Goal: Information Seeking & Learning: Learn about a topic

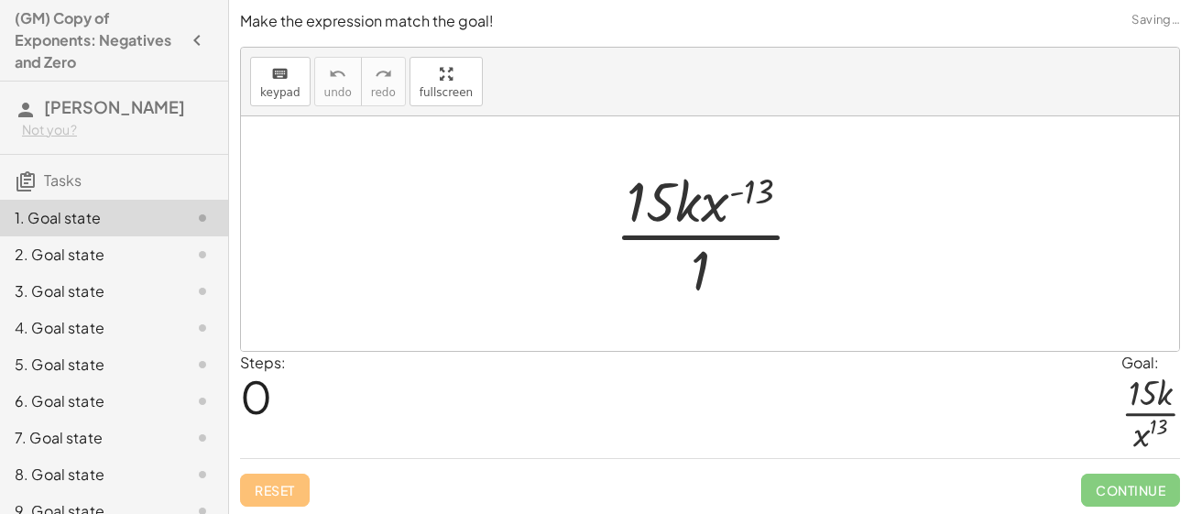
click at [748, 202] on div at bounding box center [716, 233] width 223 height 141
drag, startPoint x: 748, startPoint y: 202, endPoint x: 731, endPoint y: 284, distance: 83.3
click at [731, 284] on div at bounding box center [716, 233] width 223 height 141
drag, startPoint x: 754, startPoint y: 187, endPoint x: 696, endPoint y: 263, distance: 95.4
click at [696, 263] on div at bounding box center [716, 233] width 223 height 141
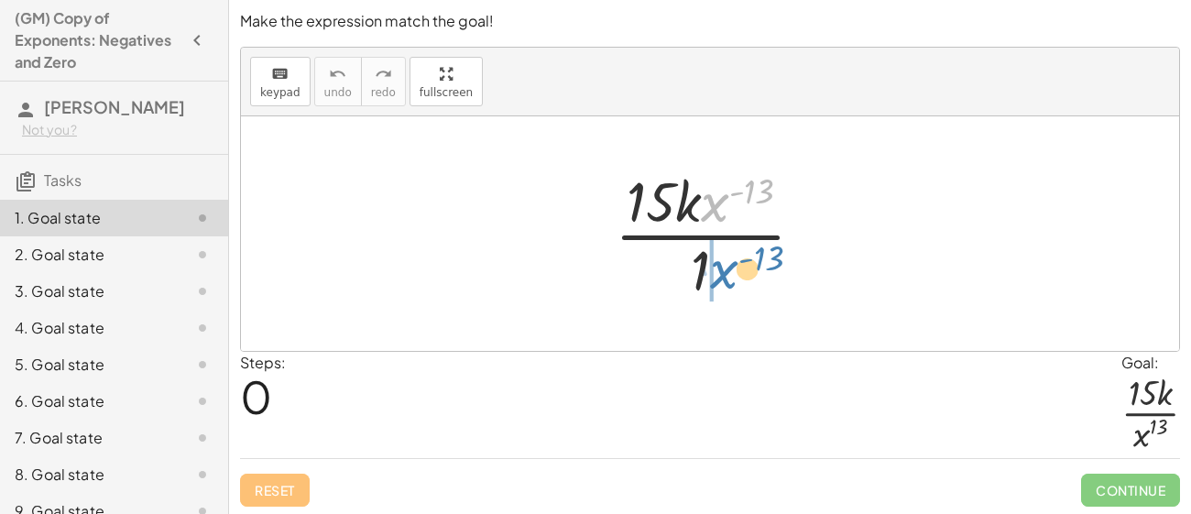
drag, startPoint x: 708, startPoint y: 208, endPoint x: 717, endPoint y: 276, distance: 68.4
click at [717, 276] on div at bounding box center [716, 233] width 223 height 141
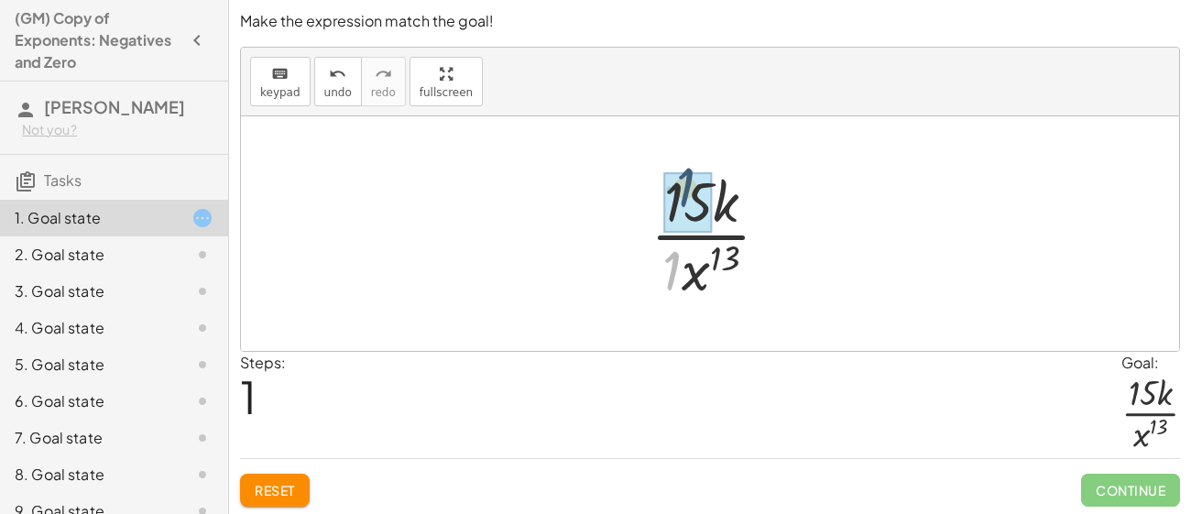
drag, startPoint x: 678, startPoint y: 254, endPoint x: 691, endPoint y: 171, distance: 83.6
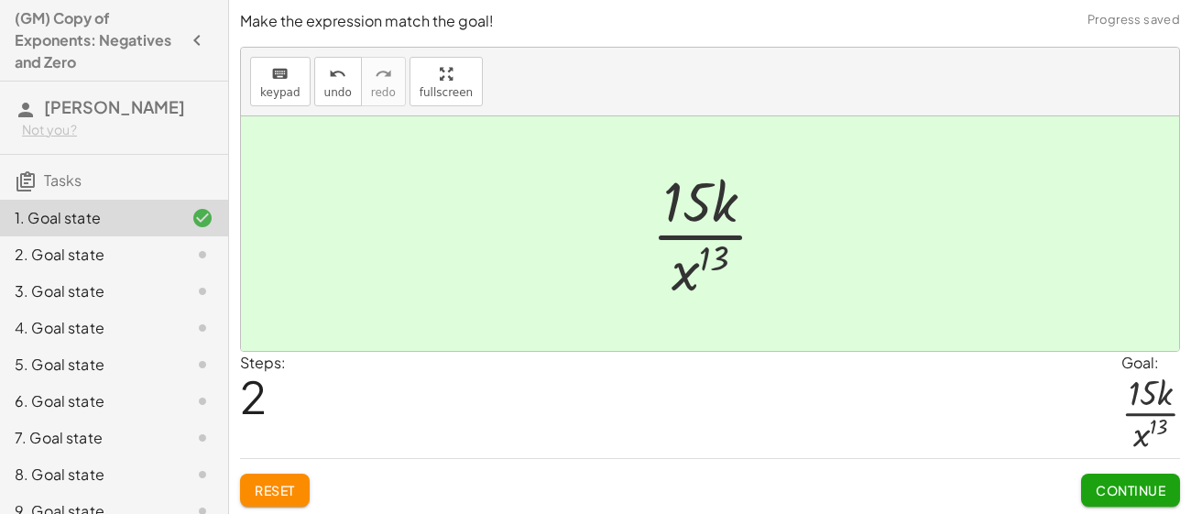
scroll to position [2, 0]
click at [1141, 492] on span "Continue" at bounding box center [1130, 488] width 70 height 16
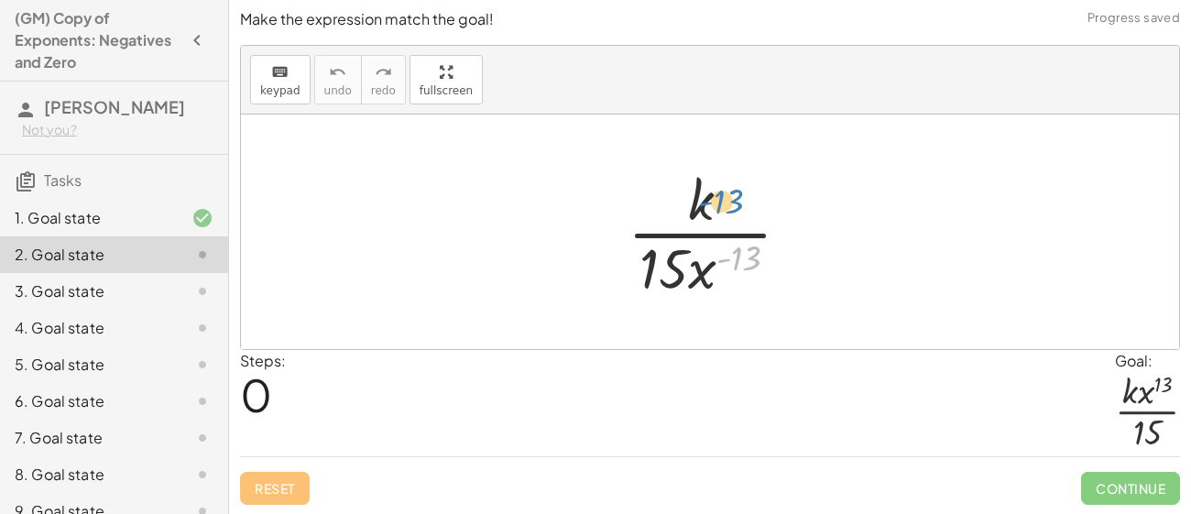
drag, startPoint x: 745, startPoint y: 252, endPoint x: 725, endPoint y: 173, distance: 81.1
click at [725, 173] on div at bounding box center [716, 231] width 196 height 141
drag, startPoint x: 696, startPoint y: 267, endPoint x: 731, endPoint y: 182, distance: 92.0
click at [731, 182] on div at bounding box center [716, 231] width 196 height 141
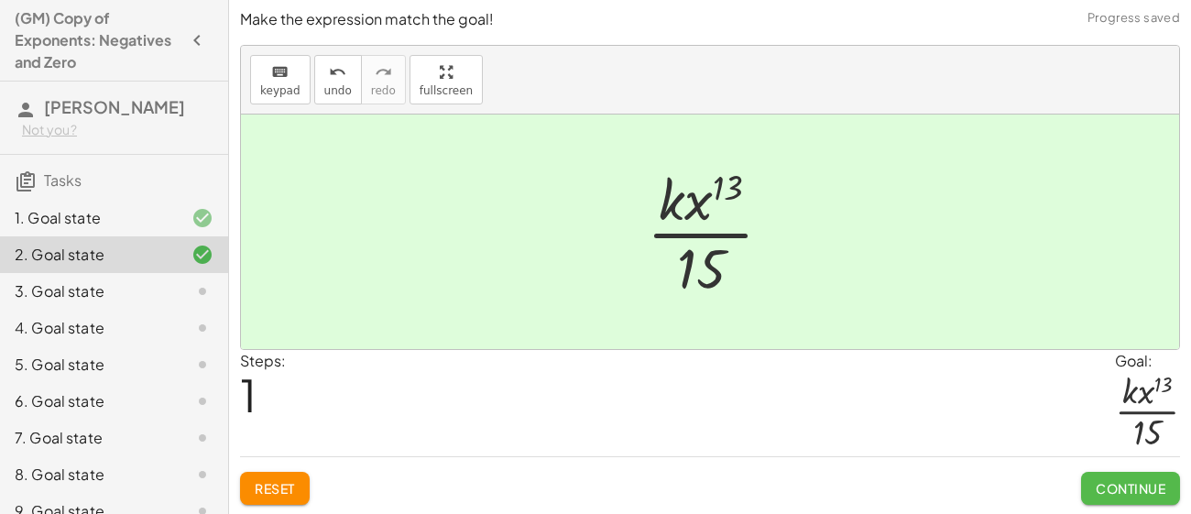
click at [1099, 481] on span "Continue" at bounding box center [1130, 488] width 70 height 16
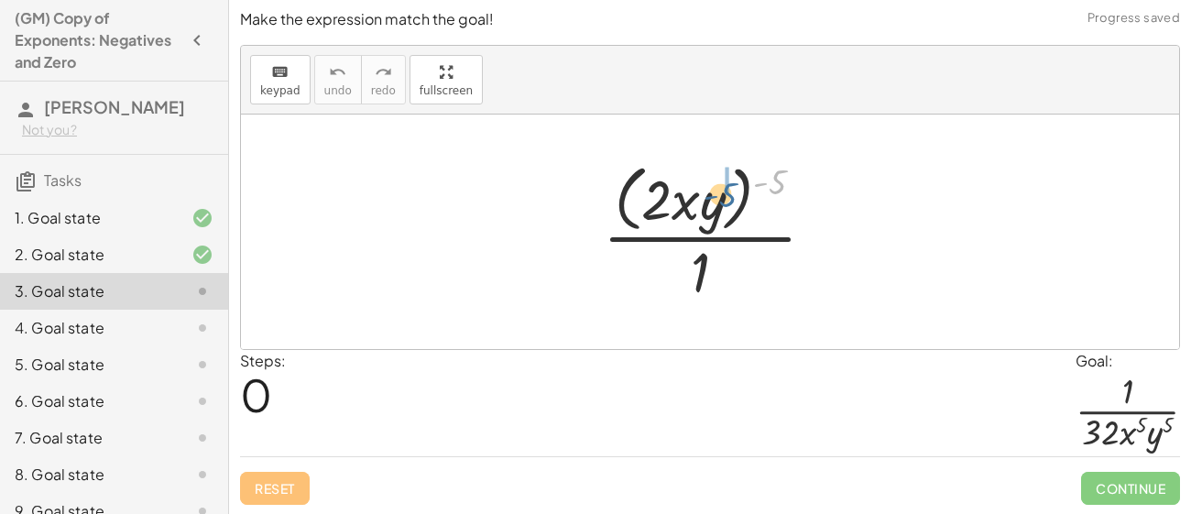
drag, startPoint x: 775, startPoint y: 175, endPoint x: 716, endPoint y: 195, distance: 62.0
click at [716, 195] on div at bounding box center [715, 231] width 245 height 149
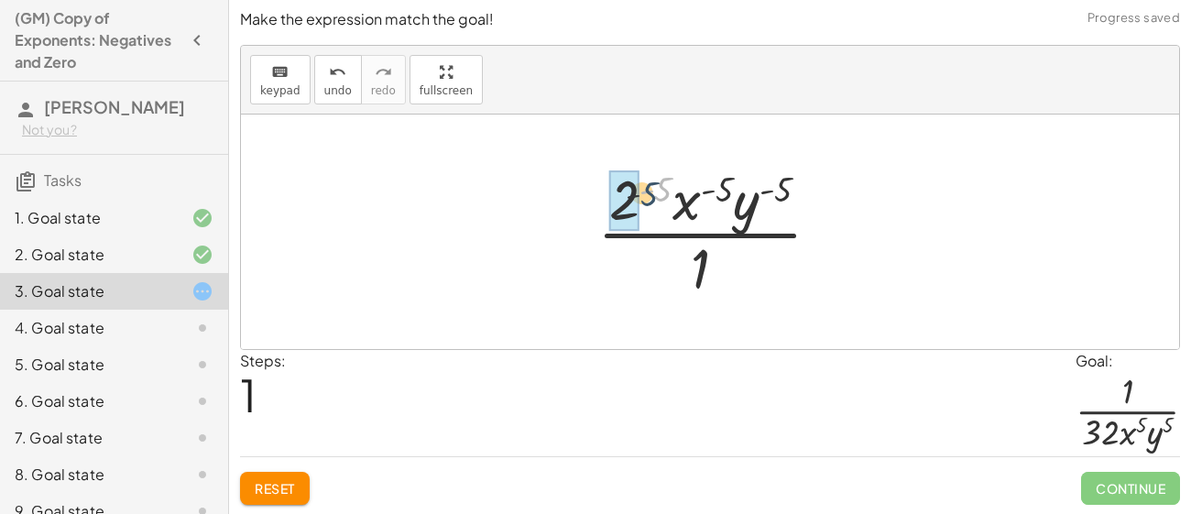
drag, startPoint x: 658, startPoint y: 182, endPoint x: 633, endPoint y: 185, distance: 24.9
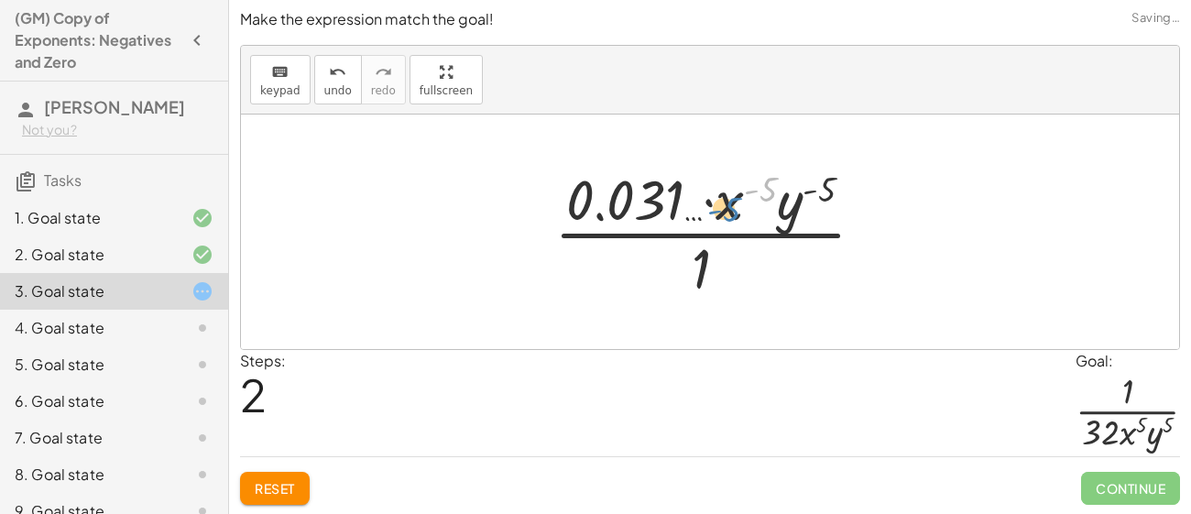
drag, startPoint x: 769, startPoint y: 179, endPoint x: 733, endPoint y: 198, distance: 41.4
click at [733, 198] on div at bounding box center [716, 231] width 343 height 141
drag, startPoint x: 813, startPoint y: 190, endPoint x: 782, endPoint y: 191, distance: 31.2
click at [782, 191] on div at bounding box center [716, 231] width 343 height 141
drag, startPoint x: 781, startPoint y: 218, endPoint x: 778, endPoint y: 230, distance: 12.2
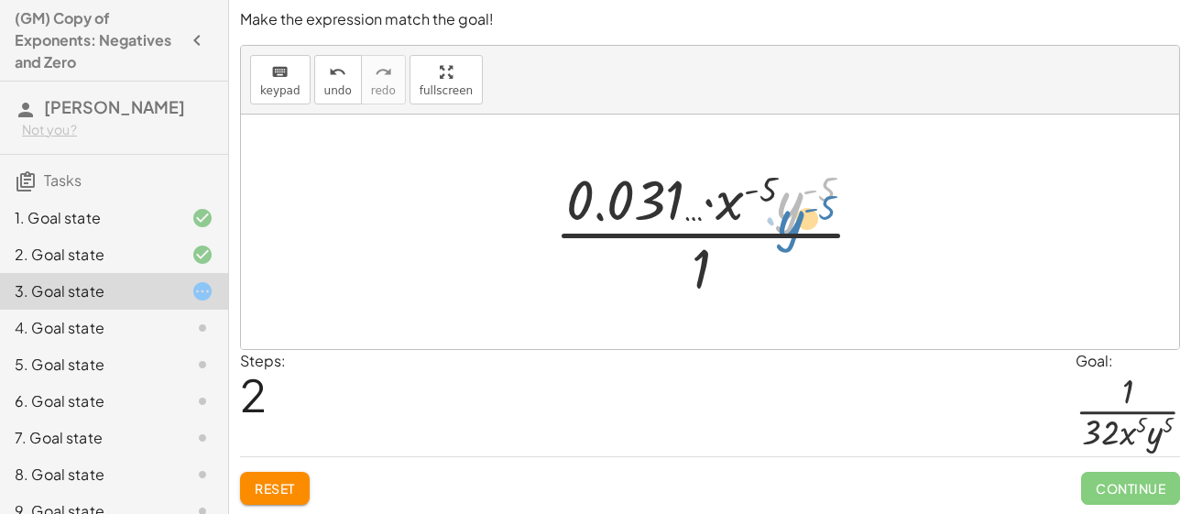
click at [778, 230] on div at bounding box center [716, 231] width 343 height 141
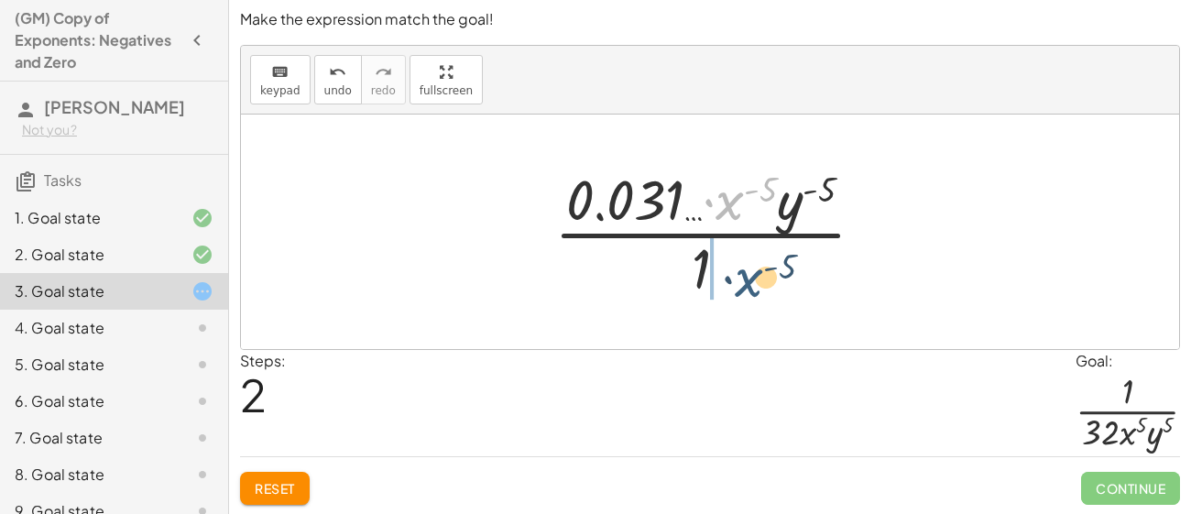
drag, startPoint x: 735, startPoint y: 214, endPoint x: 755, endPoint y: 291, distance: 79.3
click at [755, 291] on div at bounding box center [716, 231] width 343 height 141
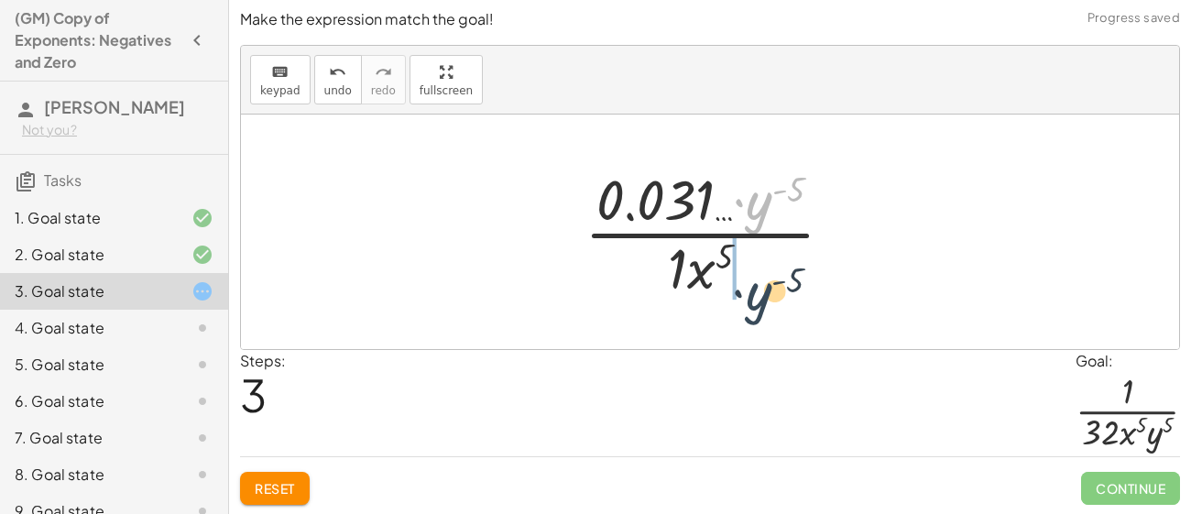
drag, startPoint x: 759, startPoint y: 220, endPoint x: 759, endPoint y: 309, distance: 88.8
click at [759, 309] on div "· ( · 2 · x · y ) ( - 5 ) · 1 · 2 ( - 5 ) · x ( - 5 ) · y ( - 5 ) · 1 · 0.031 ……" at bounding box center [710, 231] width 938 height 234
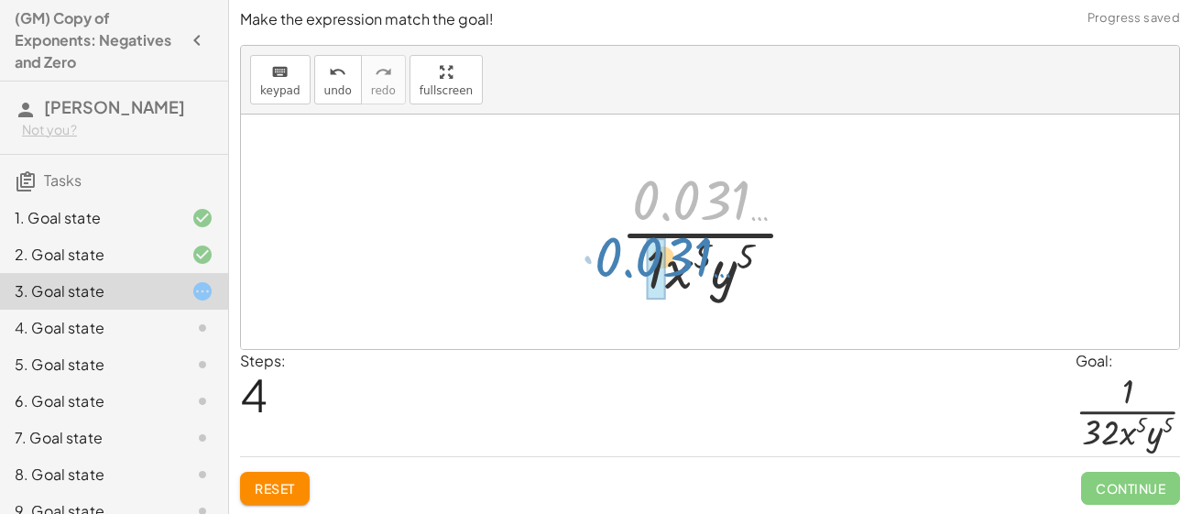
drag, startPoint x: 724, startPoint y: 201, endPoint x: 686, endPoint y: 258, distance: 68.6
click at [686, 258] on div at bounding box center [716, 231] width 211 height 141
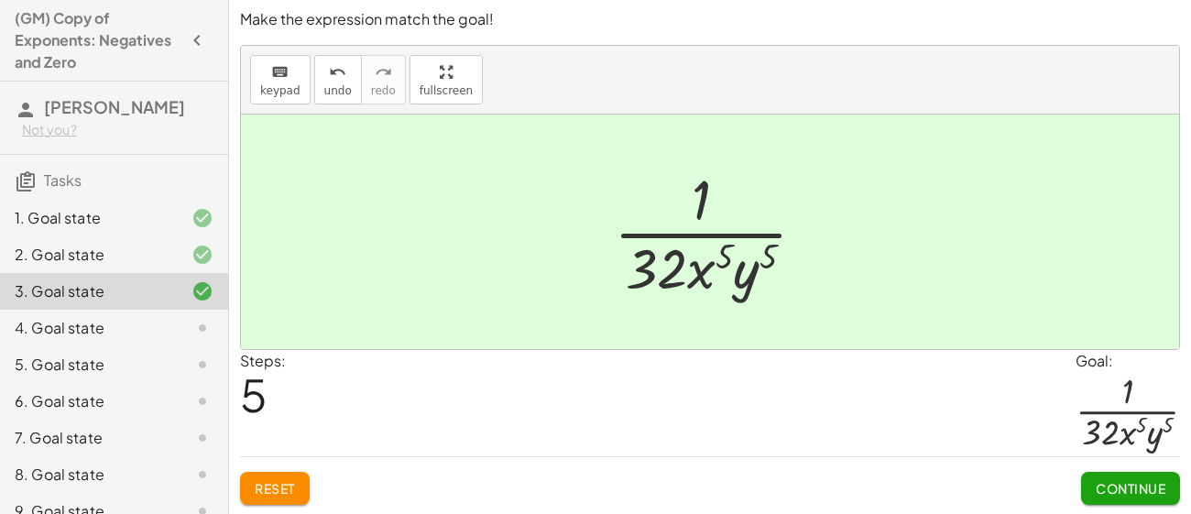
click at [1130, 491] on span "Continue" at bounding box center [1130, 488] width 70 height 16
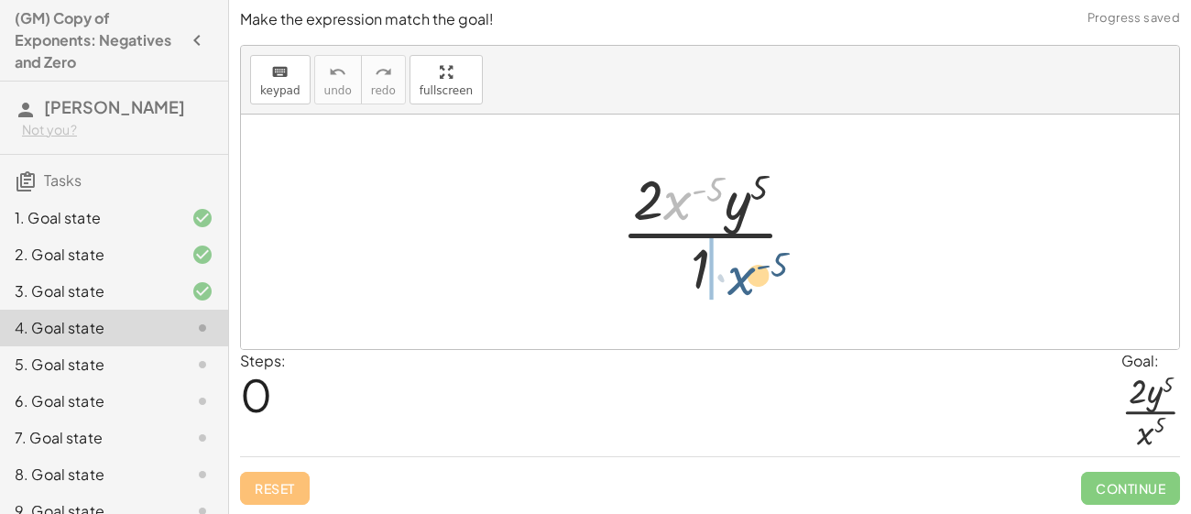
drag, startPoint x: 681, startPoint y: 198, endPoint x: 752, endPoint y: 282, distance: 109.9
click at [752, 282] on div at bounding box center [716, 231] width 209 height 141
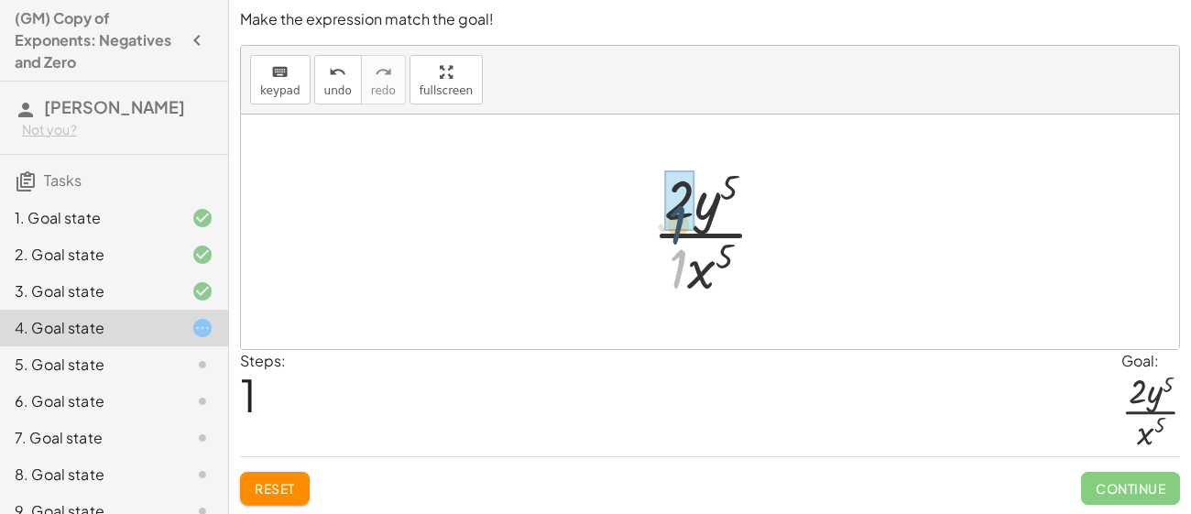
drag, startPoint x: 687, startPoint y: 256, endPoint x: 688, endPoint y: 194, distance: 62.3
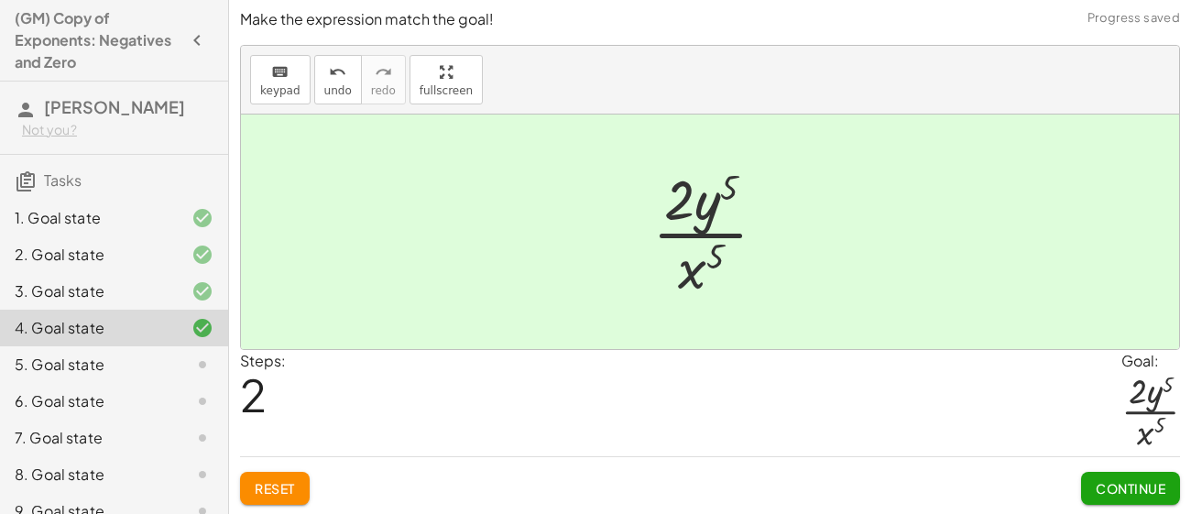
click at [1130, 487] on span "Continue" at bounding box center [1130, 488] width 70 height 16
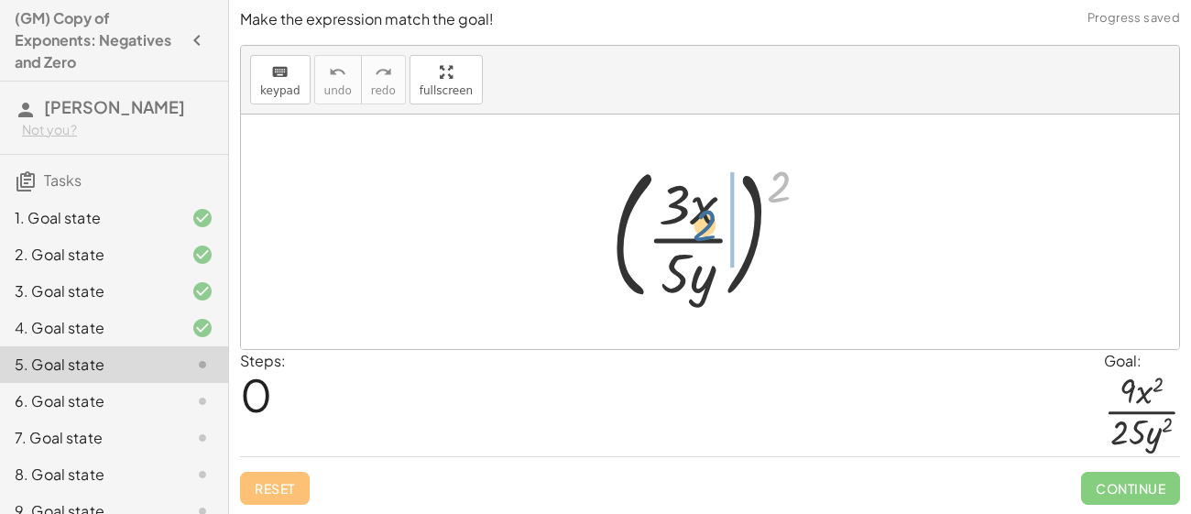
drag, startPoint x: 770, startPoint y: 164, endPoint x: 692, endPoint y: 205, distance: 88.1
click at [692, 205] on div at bounding box center [717, 232] width 231 height 152
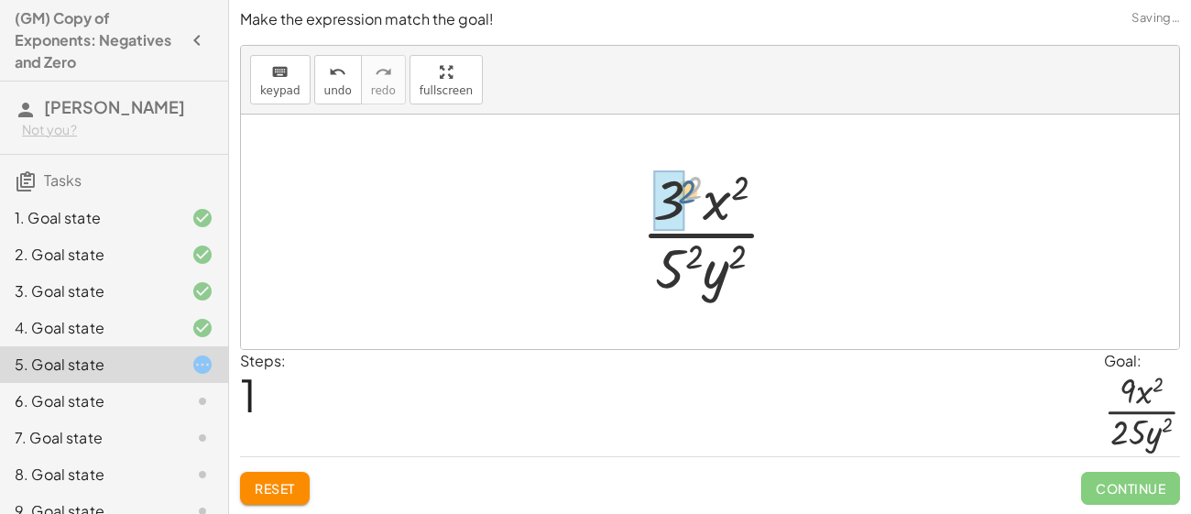
drag, startPoint x: 689, startPoint y: 190, endPoint x: 672, endPoint y: 198, distance: 18.4
drag, startPoint x: 733, startPoint y: 181, endPoint x: 705, endPoint y: 191, distance: 29.3
click at [705, 191] on div at bounding box center [717, 231] width 166 height 141
click at [742, 254] on div at bounding box center [717, 231] width 166 height 141
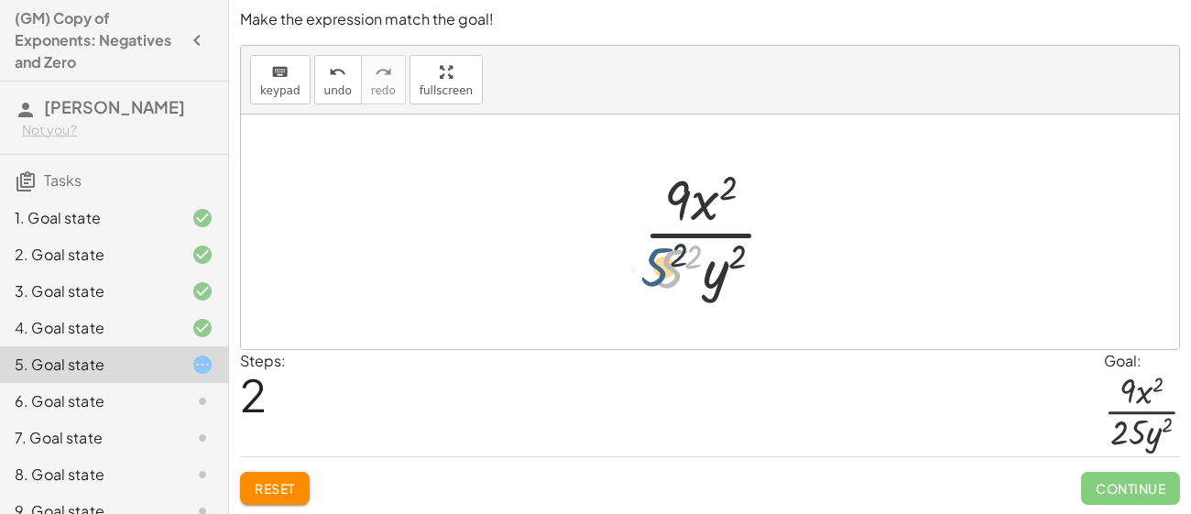
drag, startPoint x: 682, startPoint y: 256, endPoint x: 666, endPoint y: 255, distance: 16.6
click at [666, 255] on div at bounding box center [717, 231] width 166 height 141
click at [681, 252] on div at bounding box center [717, 231] width 166 height 141
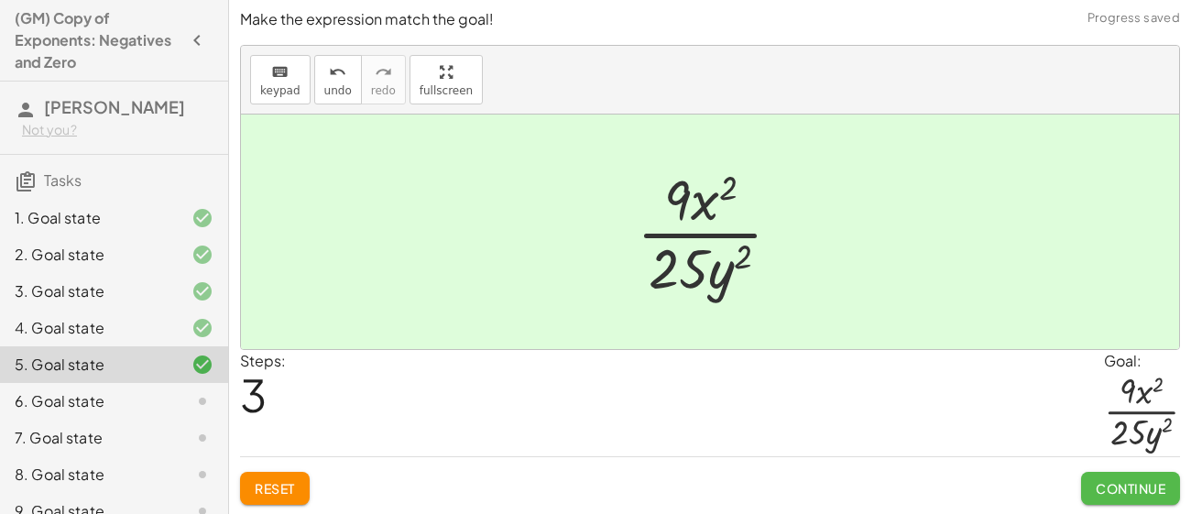
click at [1157, 496] on button "Continue" at bounding box center [1130, 488] width 99 height 33
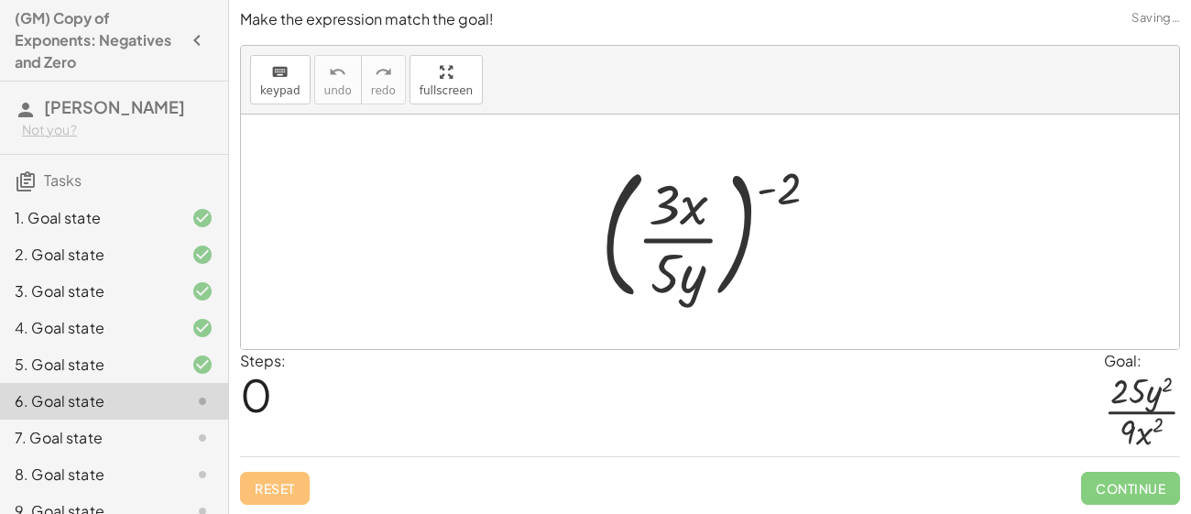
click at [775, 190] on div at bounding box center [717, 232] width 251 height 152
drag, startPoint x: 775, startPoint y: 190, endPoint x: 680, endPoint y: 182, distance: 95.6
click at [680, 182] on div at bounding box center [717, 232] width 251 height 152
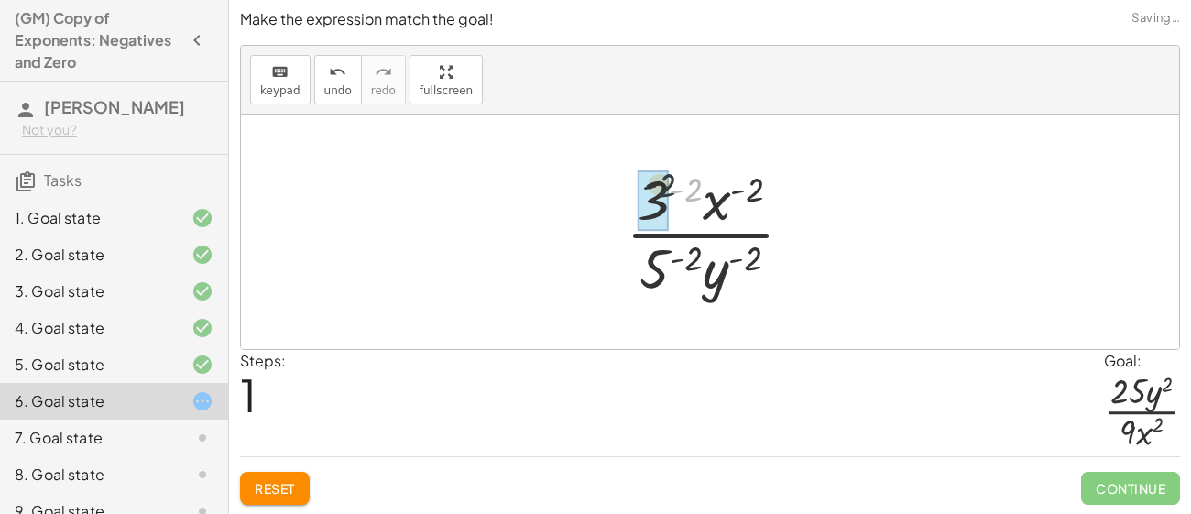
drag, startPoint x: 686, startPoint y: 186, endPoint x: 655, endPoint y: 181, distance: 31.5
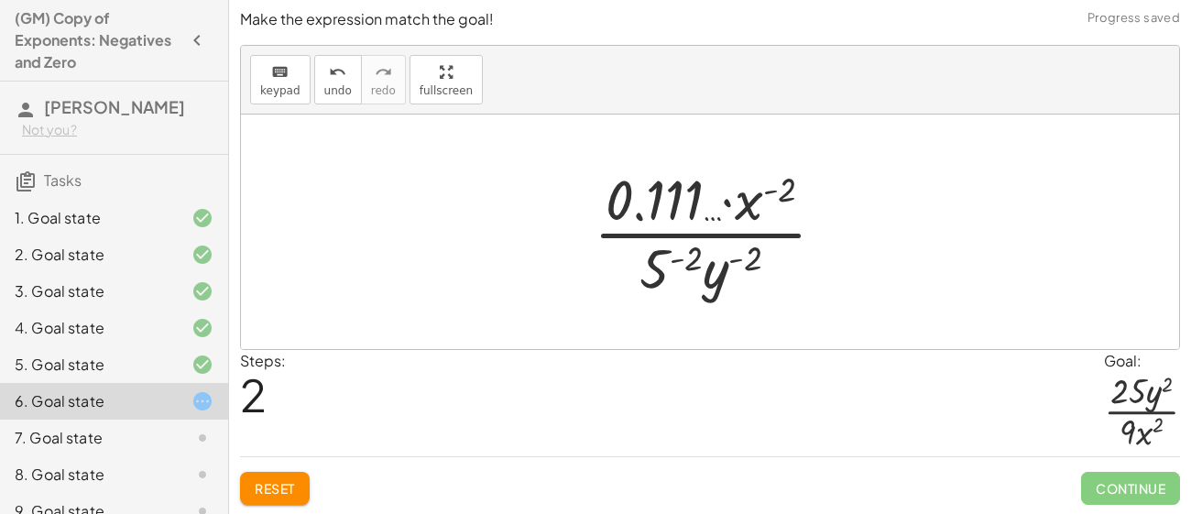
click at [801, 186] on div at bounding box center [716, 231] width 265 height 141
click at [790, 185] on div at bounding box center [716, 231] width 265 height 141
click at [789, 185] on div at bounding box center [716, 231] width 265 height 141
drag, startPoint x: 677, startPoint y: 256, endPoint x: 642, endPoint y: 255, distance: 34.8
click at [642, 255] on div at bounding box center [716, 231] width 265 height 141
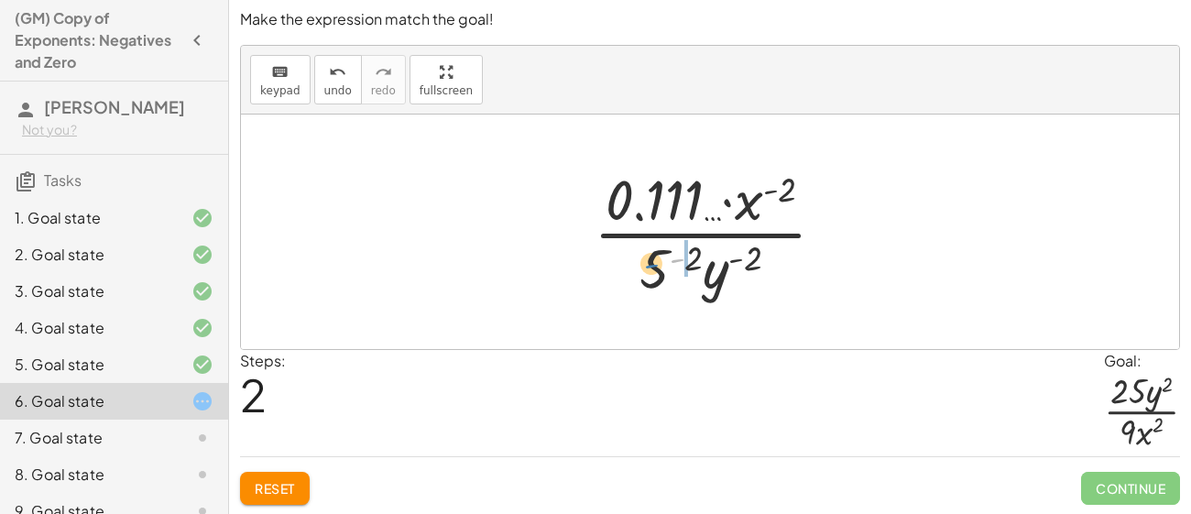
drag, startPoint x: 684, startPoint y: 254, endPoint x: 658, endPoint y: 260, distance: 27.3
click at [658, 260] on div at bounding box center [716, 231] width 265 height 141
drag, startPoint x: 714, startPoint y: 259, endPoint x: 692, endPoint y: 254, distance: 22.7
click at [692, 254] on div at bounding box center [716, 231] width 265 height 141
drag, startPoint x: 701, startPoint y: 255, endPoint x: 656, endPoint y: 256, distance: 45.8
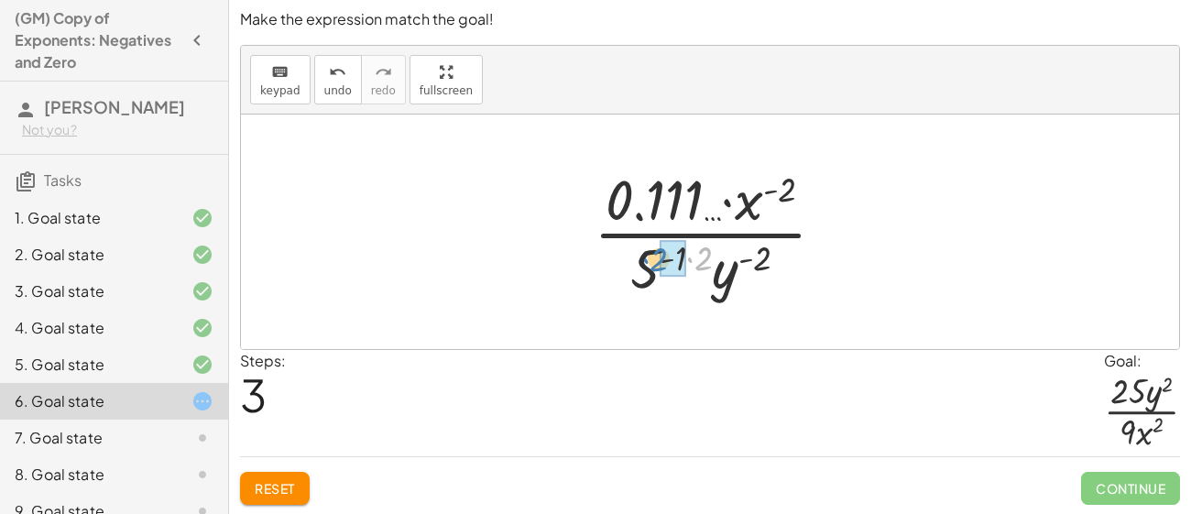
click at [656, 256] on div at bounding box center [716, 231] width 265 height 141
drag, startPoint x: 686, startPoint y: 256, endPoint x: 664, endPoint y: 257, distance: 22.0
click at [677, 272] on div at bounding box center [716, 231] width 265 height 141
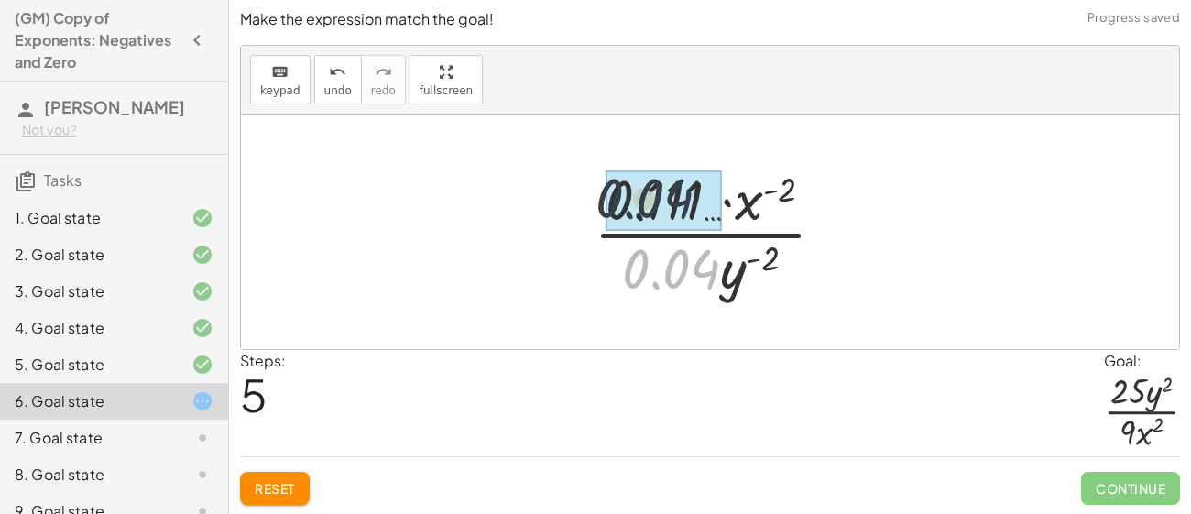
drag, startPoint x: 677, startPoint y: 272, endPoint x: 646, endPoint y: 188, distance: 89.8
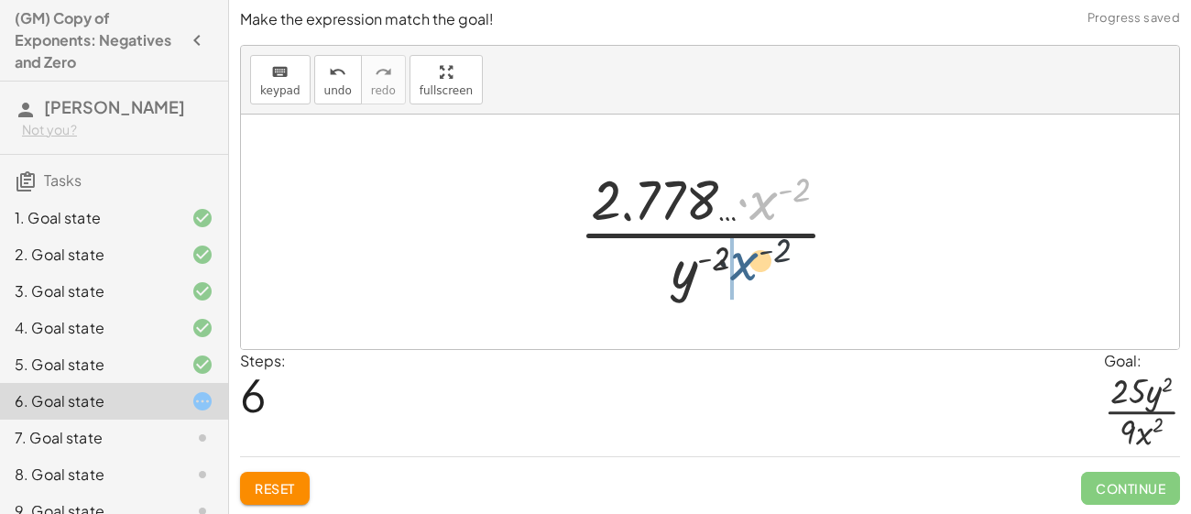
drag, startPoint x: 769, startPoint y: 192, endPoint x: 745, endPoint y: 268, distance: 79.7
click at [745, 268] on div at bounding box center [717, 231] width 294 height 141
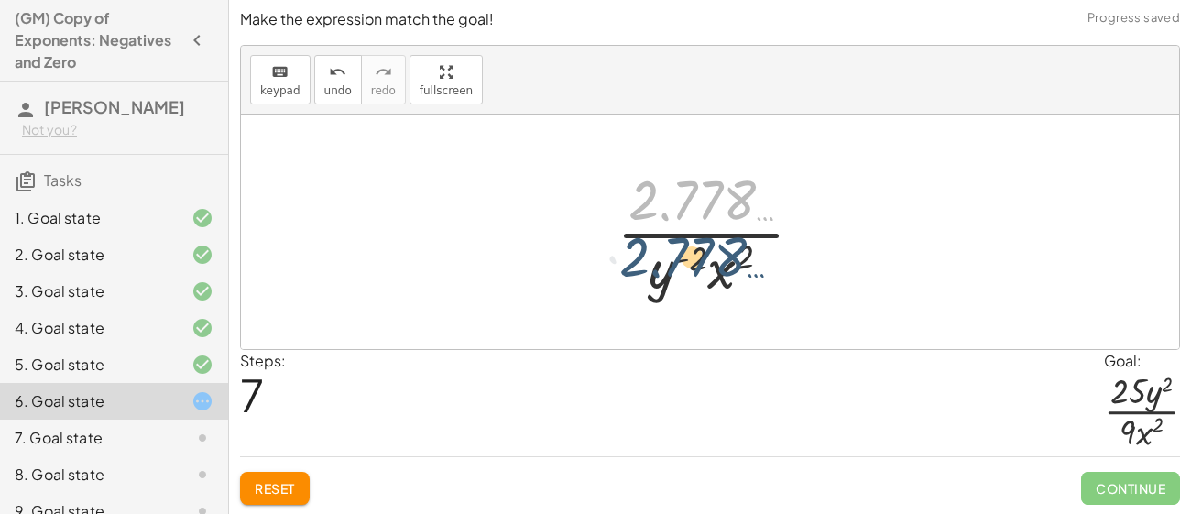
drag, startPoint x: 675, startPoint y: 199, endPoint x: 666, endPoint y: 256, distance: 57.5
click at [666, 256] on div at bounding box center [717, 231] width 220 height 141
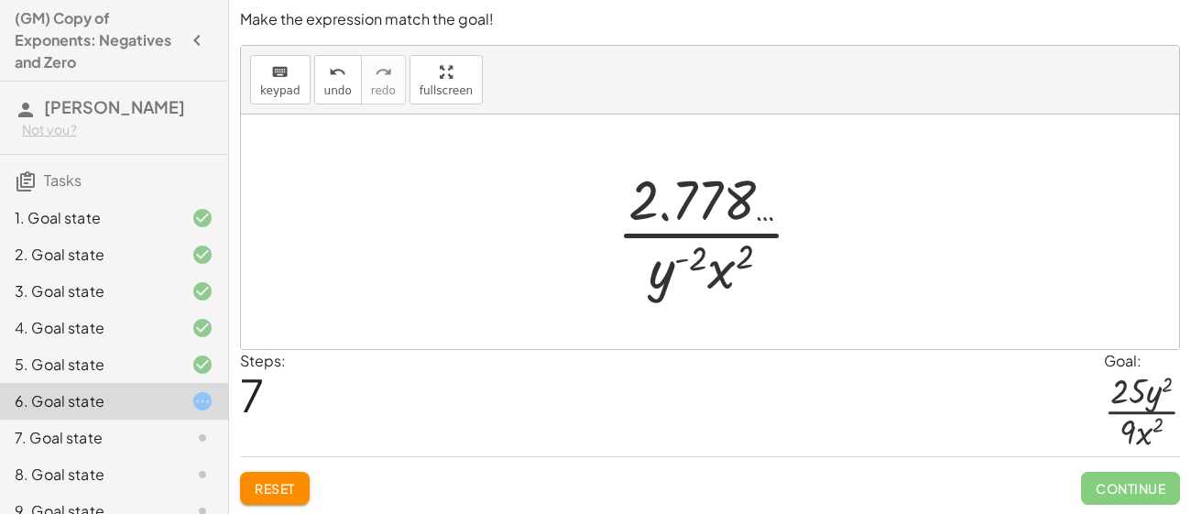
click at [293, 475] on button "Reset" at bounding box center [275, 488] width 70 height 33
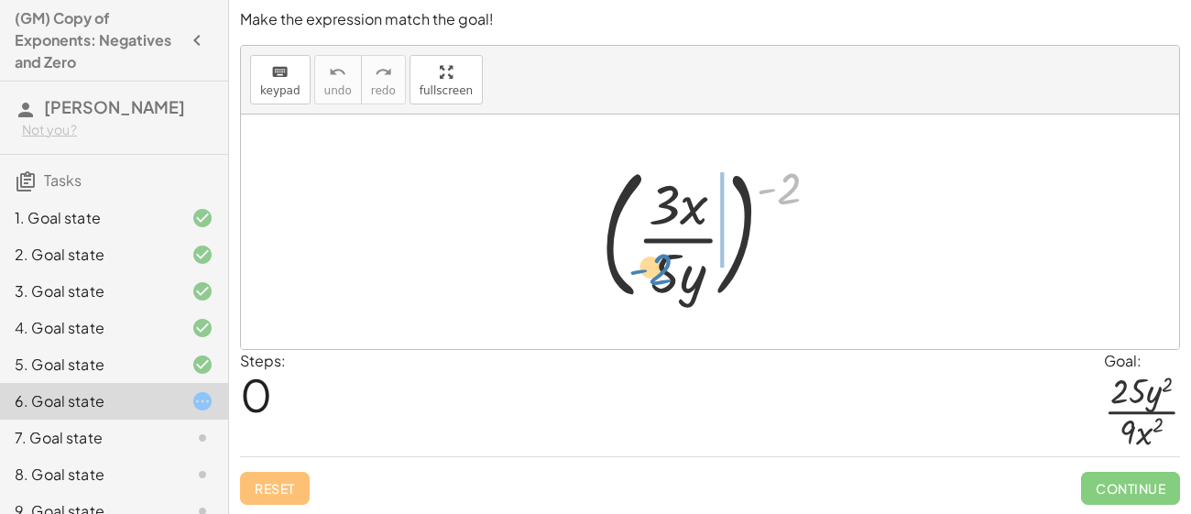
drag, startPoint x: 786, startPoint y: 181, endPoint x: 658, endPoint y: 261, distance: 150.2
click at [658, 261] on div at bounding box center [717, 232] width 251 height 152
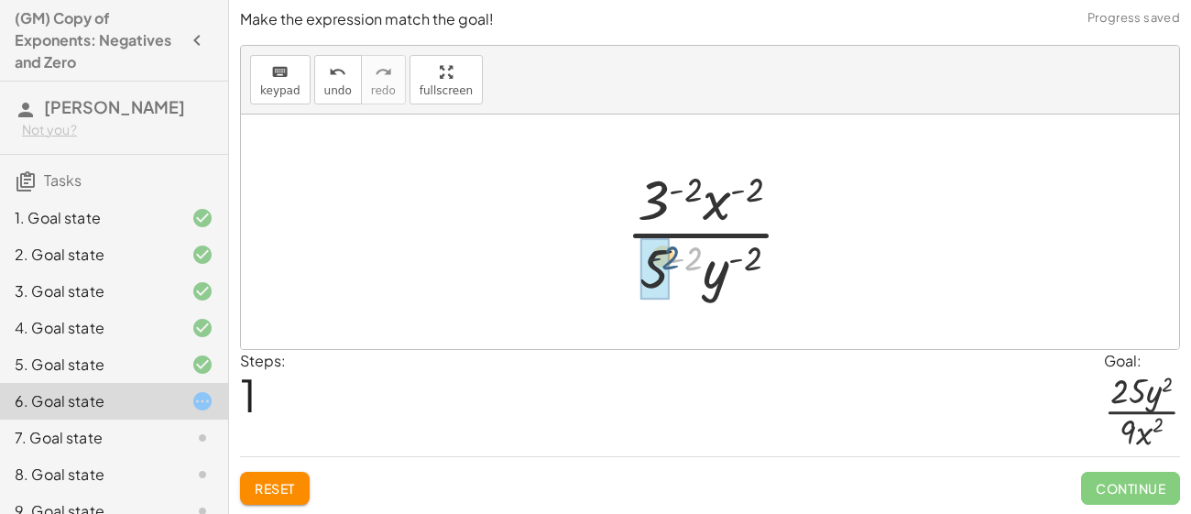
drag, startPoint x: 689, startPoint y: 255, endPoint x: 662, endPoint y: 254, distance: 26.6
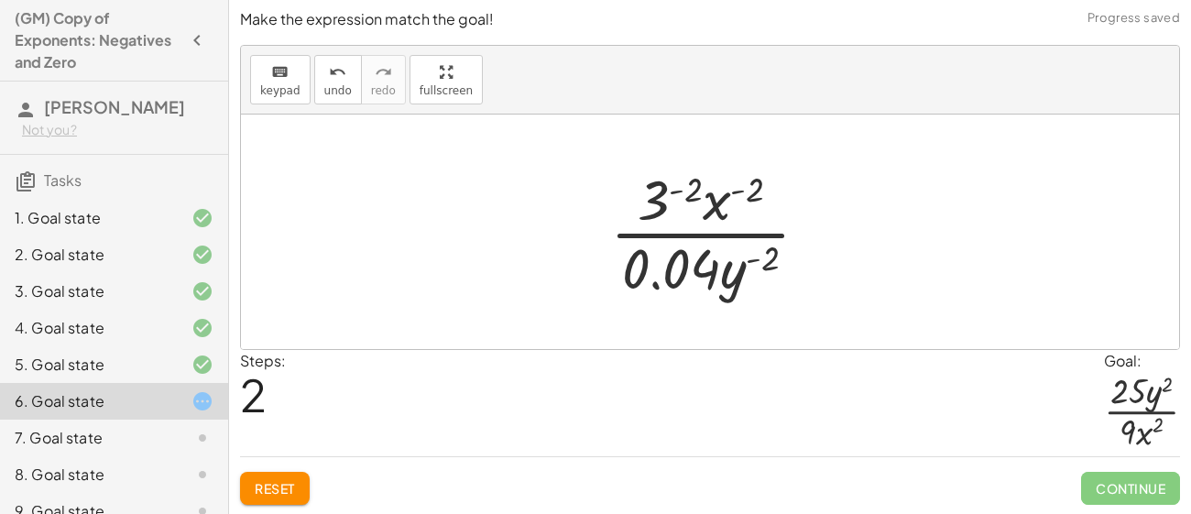
click at [264, 499] on button "Reset" at bounding box center [275, 488] width 70 height 33
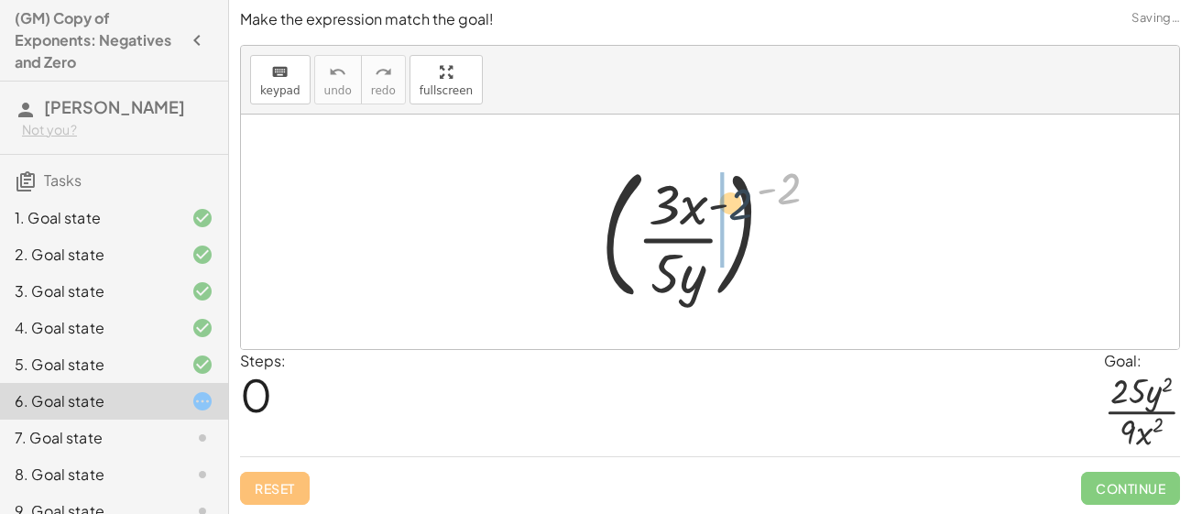
drag, startPoint x: 786, startPoint y: 191, endPoint x: 704, endPoint y: 223, distance: 87.3
click at [704, 223] on div at bounding box center [717, 232] width 251 height 152
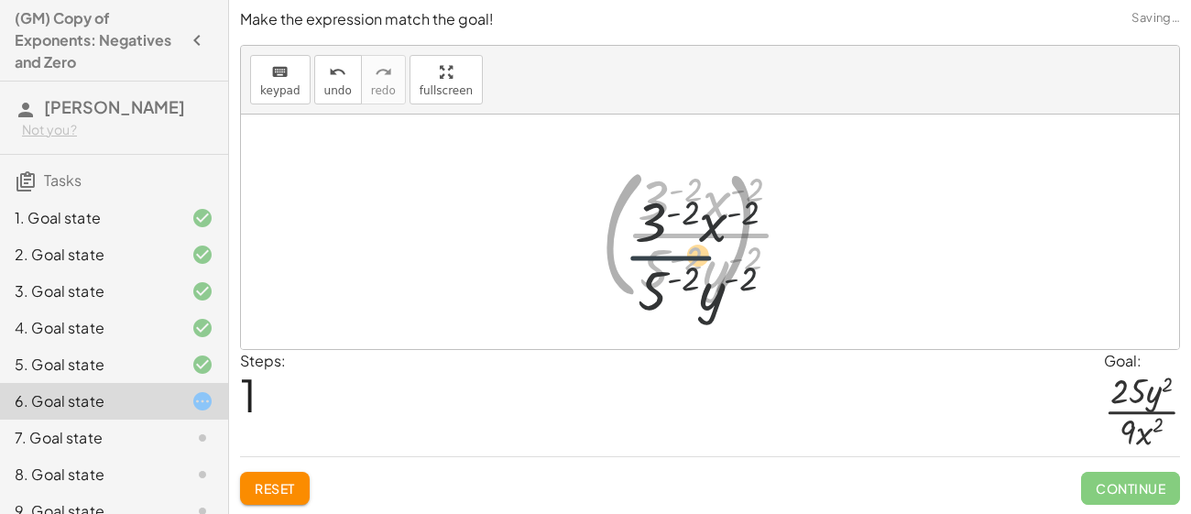
drag, startPoint x: 704, startPoint y: 223, endPoint x: 701, endPoint y: 252, distance: 29.5
click at [701, 252] on div at bounding box center [716, 231] width 201 height 141
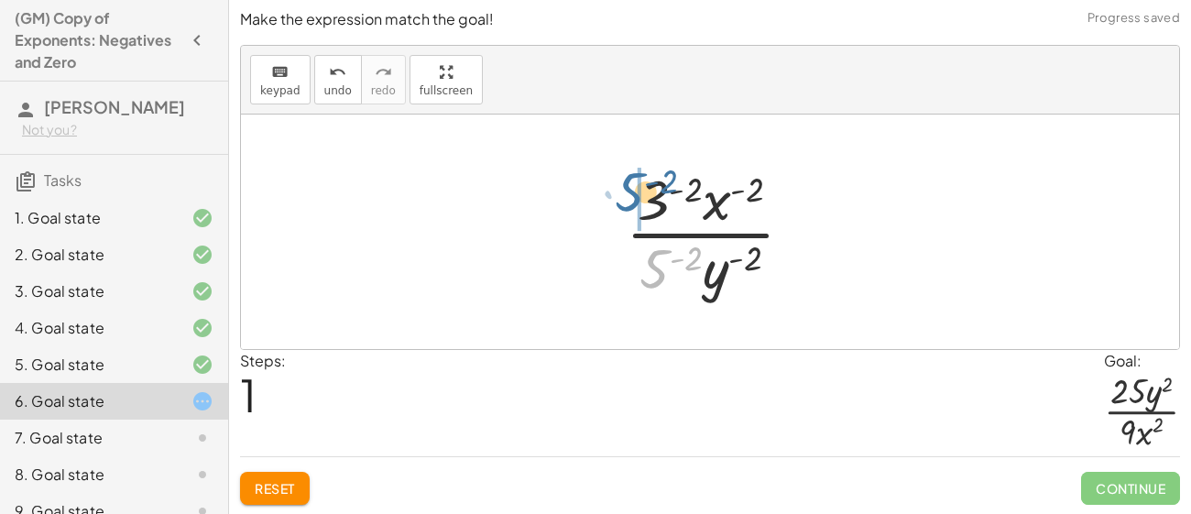
drag, startPoint x: 661, startPoint y: 266, endPoint x: 633, endPoint y: 190, distance: 80.3
click at [633, 190] on div at bounding box center [716, 231] width 201 height 141
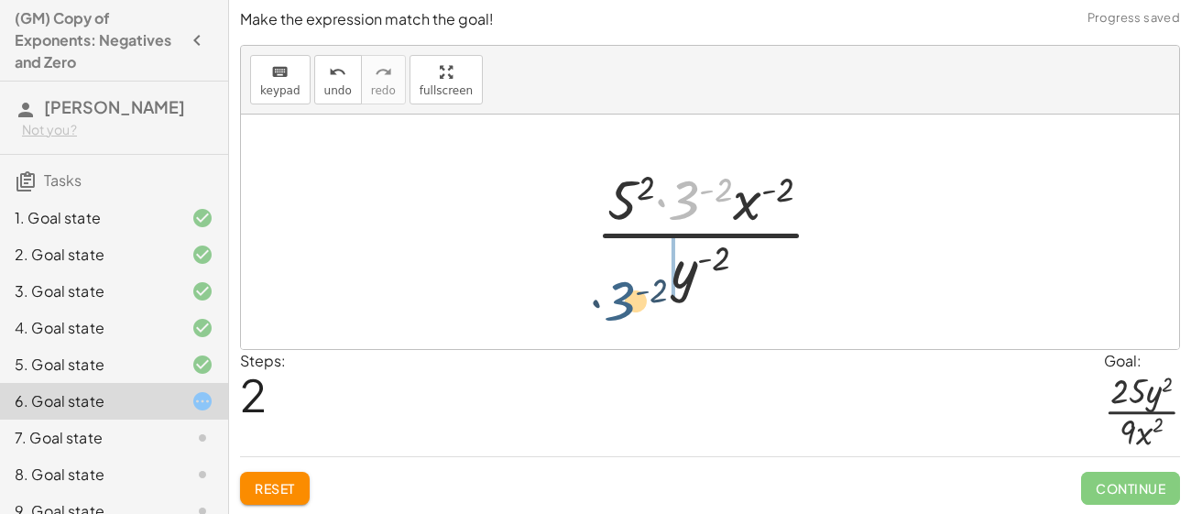
drag, startPoint x: 689, startPoint y: 203, endPoint x: 624, endPoint y: 305, distance: 120.7
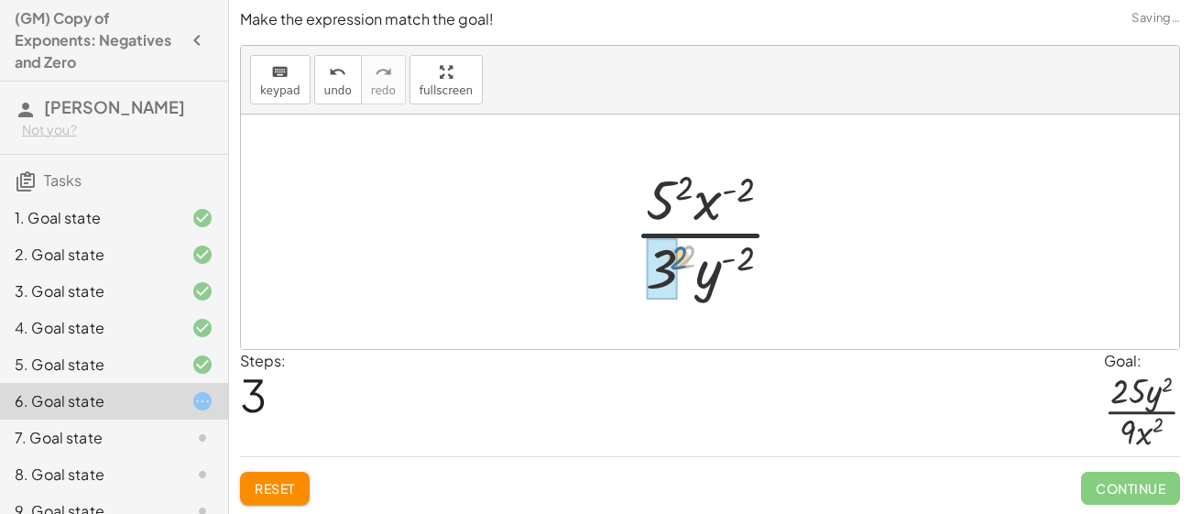
drag, startPoint x: 684, startPoint y: 253, endPoint x: 667, endPoint y: 256, distance: 17.8
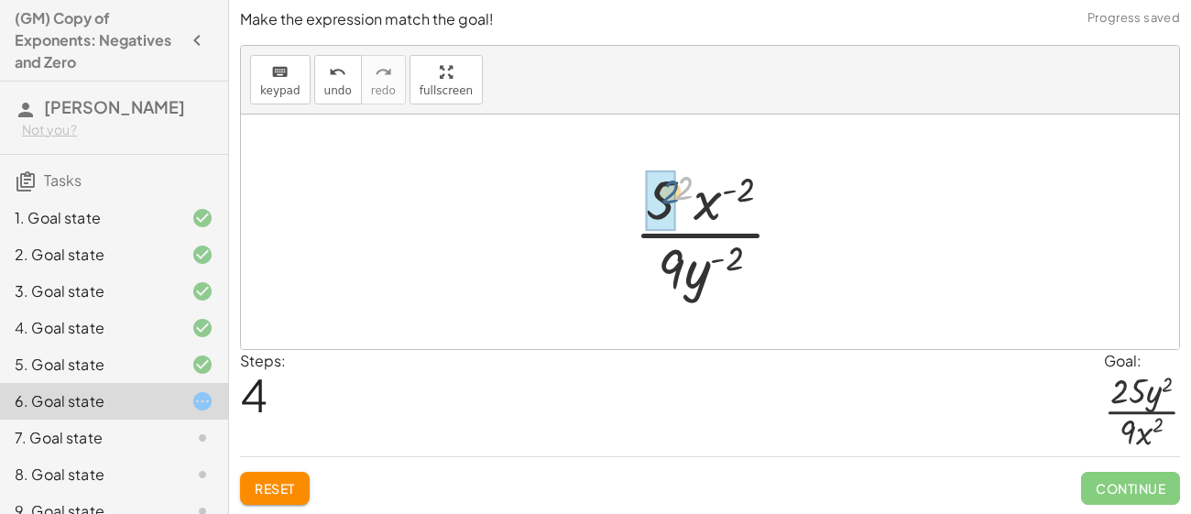
drag, startPoint x: 677, startPoint y: 184, endPoint x: 660, endPoint y: 189, distance: 17.1
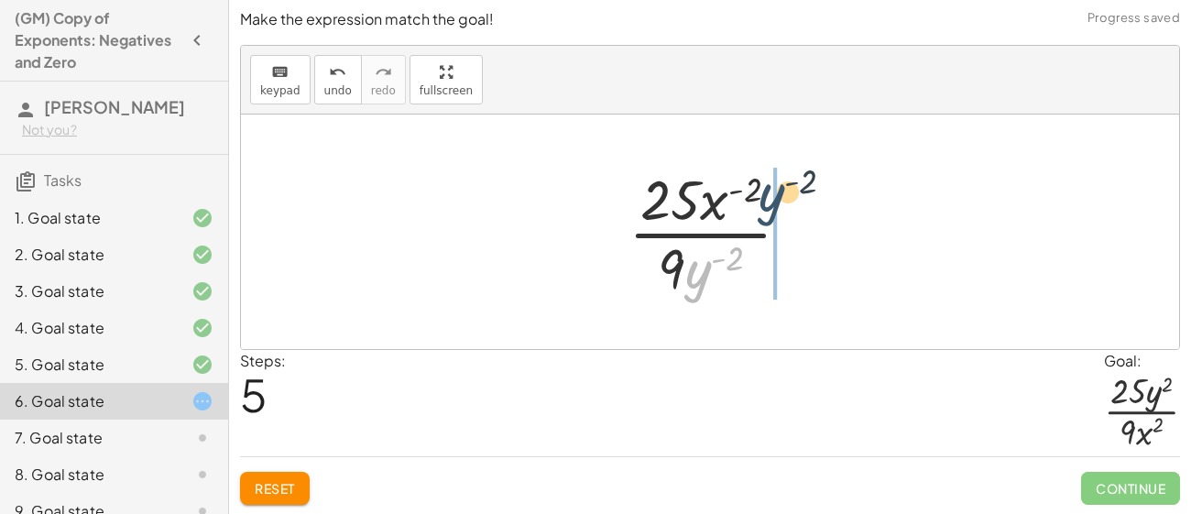
drag, startPoint x: 698, startPoint y: 279, endPoint x: 789, endPoint y: 180, distance: 134.8
click at [789, 180] on div at bounding box center [716, 231] width 195 height 141
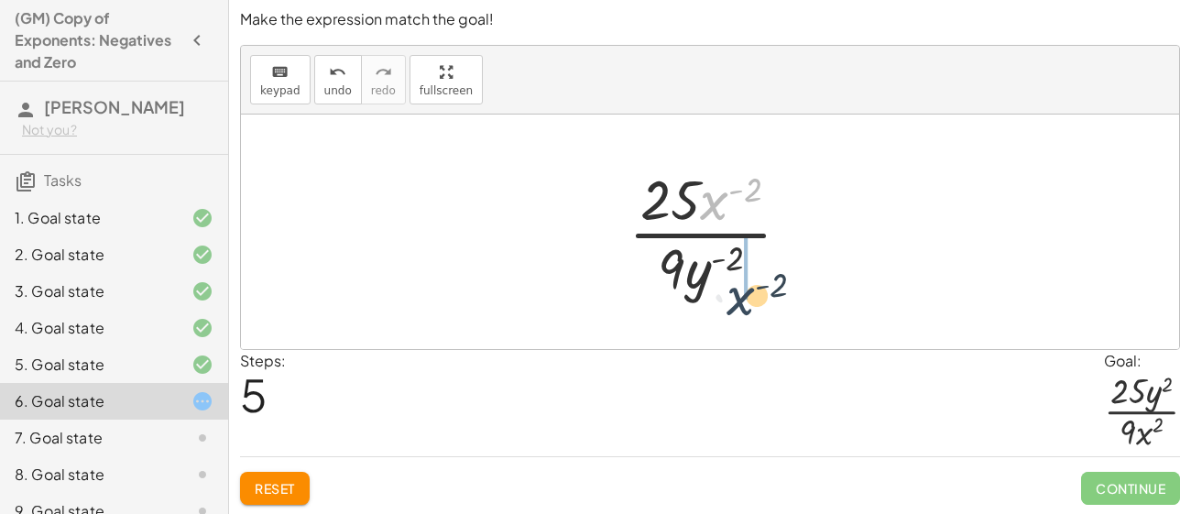
drag, startPoint x: 721, startPoint y: 198, endPoint x: 751, endPoint y: 293, distance: 99.9
click at [751, 293] on div at bounding box center [716, 231] width 195 height 141
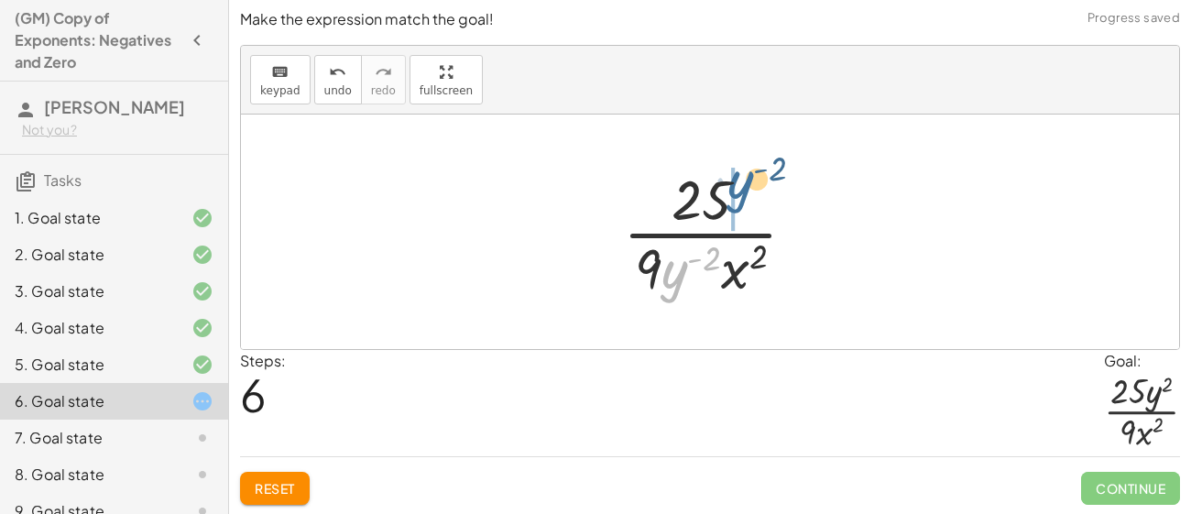
drag, startPoint x: 669, startPoint y: 277, endPoint x: 738, endPoint y: 182, distance: 117.4
click at [738, 182] on div at bounding box center [717, 231] width 206 height 141
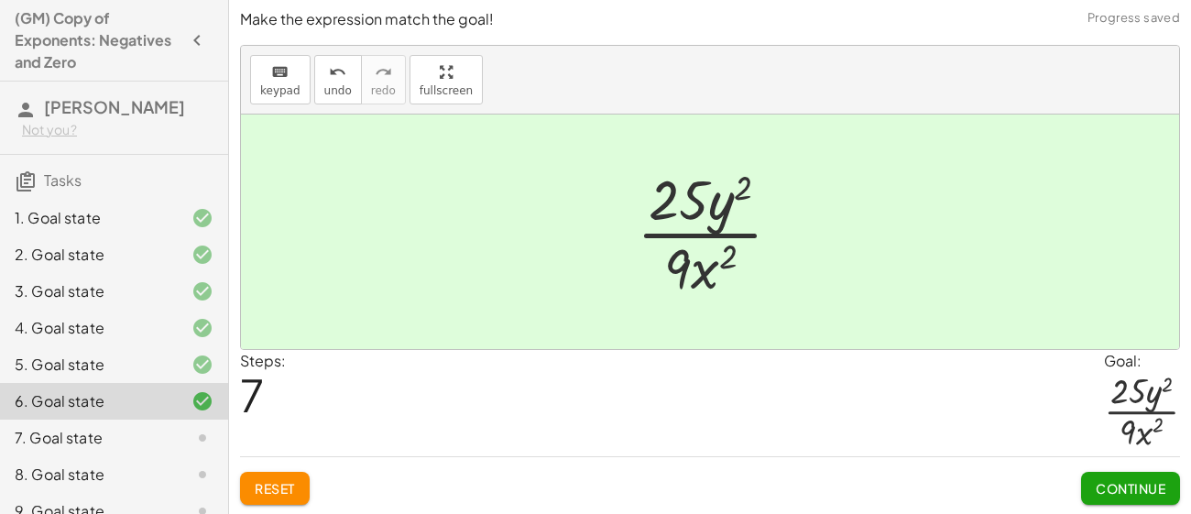
click at [1128, 482] on span "Continue" at bounding box center [1130, 488] width 70 height 16
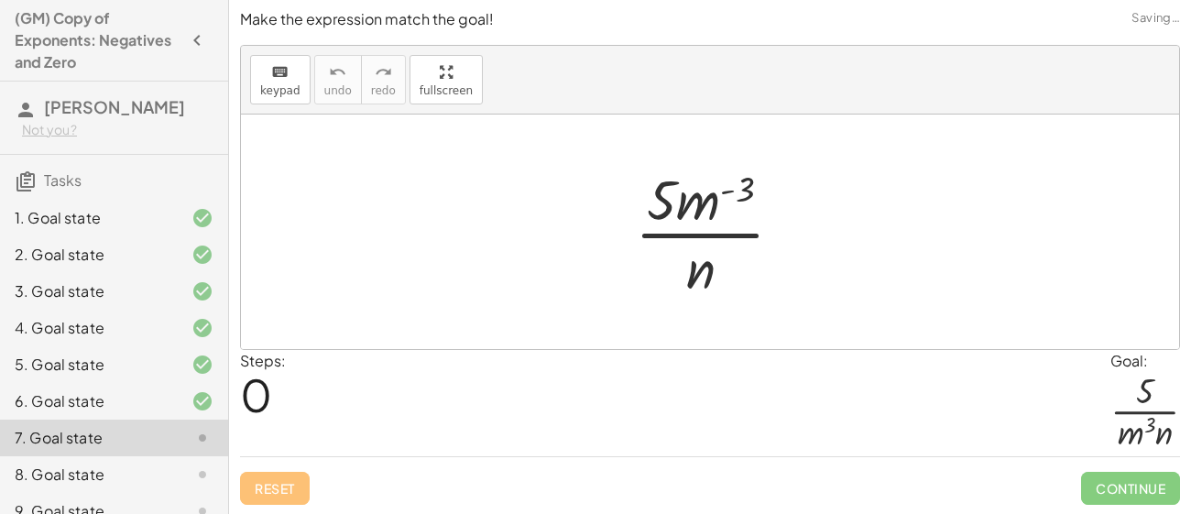
click at [752, 196] on div at bounding box center [715, 231] width 181 height 141
drag, startPoint x: 713, startPoint y: 203, endPoint x: 721, endPoint y: 259, distance: 56.3
click at [721, 259] on div at bounding box center [715, 231] width 181 height 141
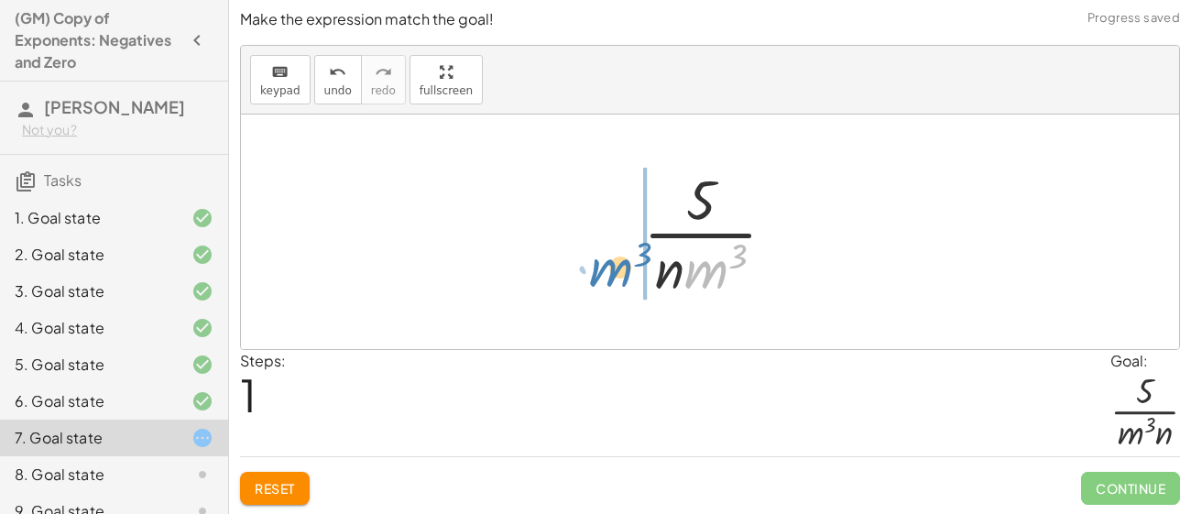
drag, startPoint x: 715, startPoint y: 288, endPoint x: 617, endPoint y: 287, distance: 98.0
click at [617, 287] on div "· 5 · m ( - 3 ) · n · m 3 · 5 · m 3 · n" at bounding box center [709, 232] width 189 height 150
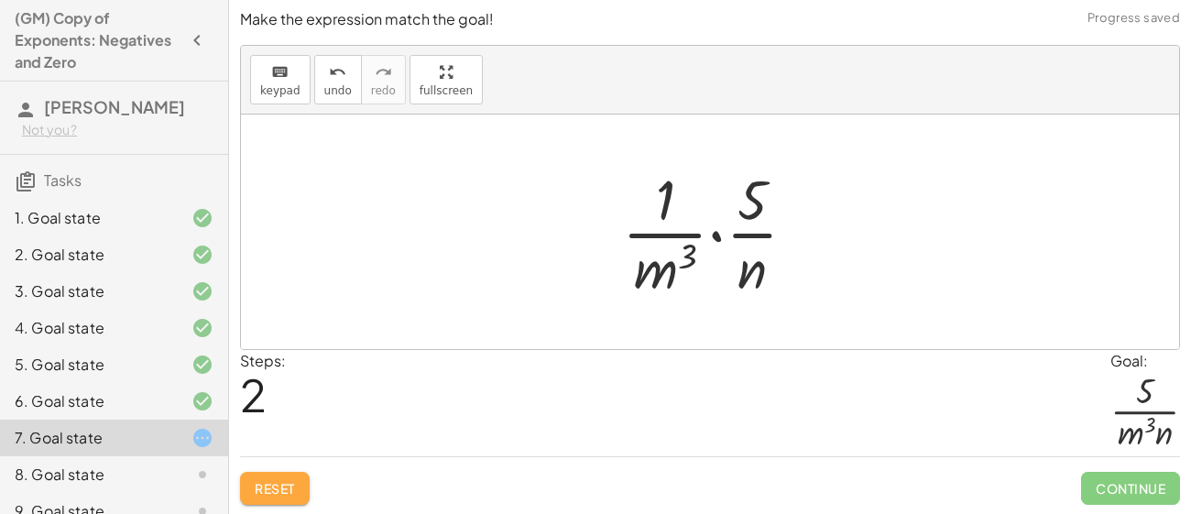
click at [281, 498] on button "Reset" at bounding box center [275, 488] width 70 height 33
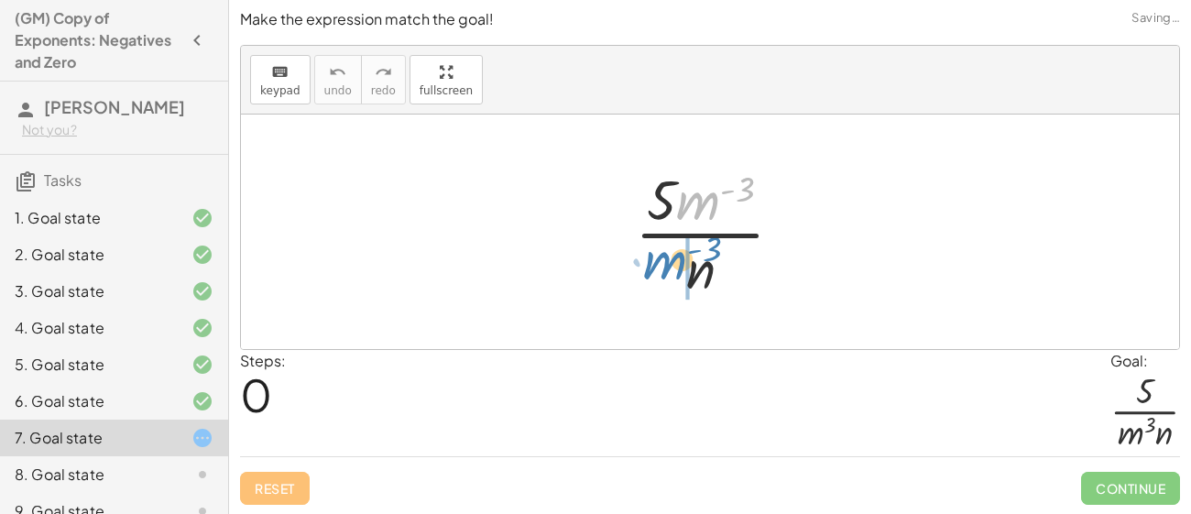
drag, startPoint x: 698, startPoint y: 206, endPoint x: 663, endPoint y: 274, distance: 76.2
click at [663, 274] on div at bounding box center [715, 231] width 181 height 141
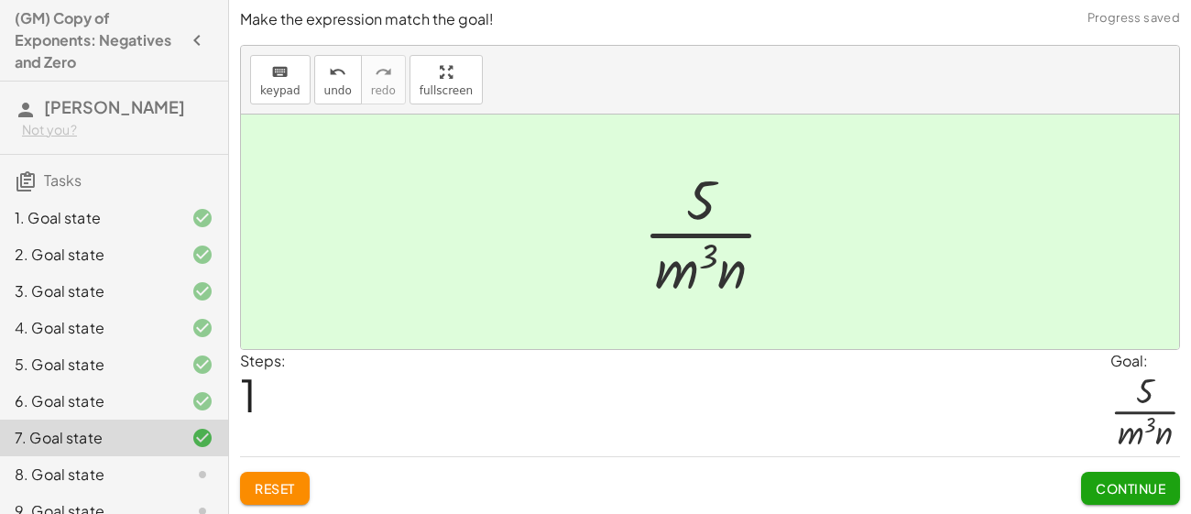
click at [1164, 495] on span "Continue" at bounding box center [1130, 488] width 70 height 16
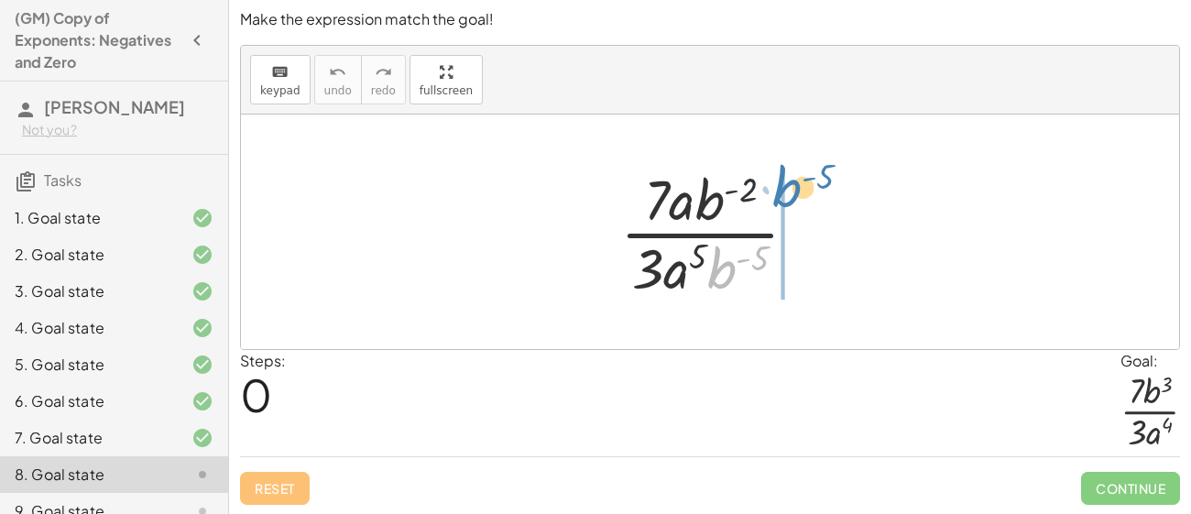
drag, startPoint x: 722, startPoint y: 268, endPoint x: 778, endPoint y: 198, distance: 90.5
click at [778, 198] on div at bounding box center [716, 231] width 211 height 141
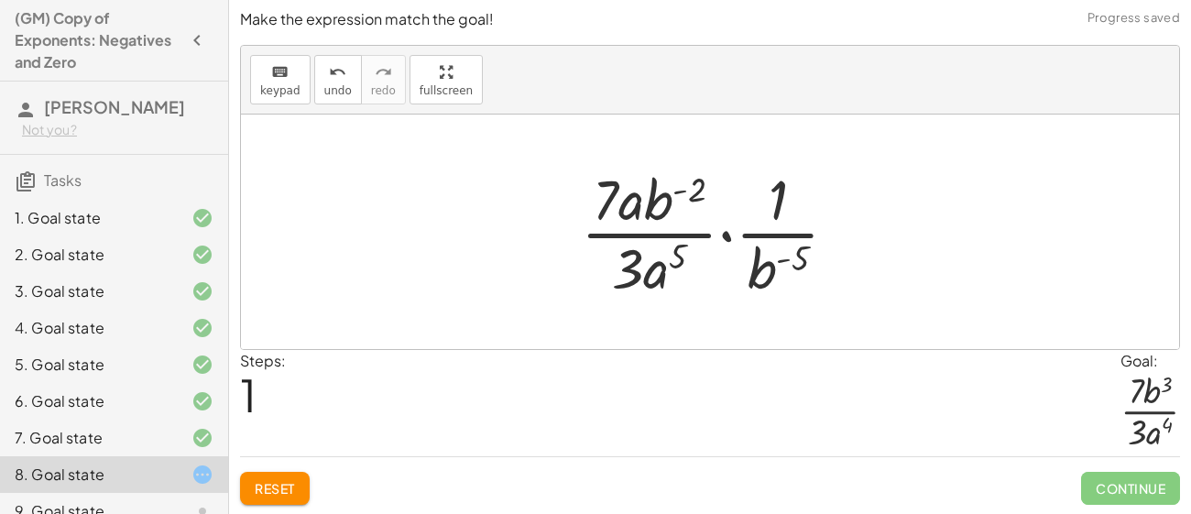
click at [280, 499] on button "Reset" at bounding box center [275, 488] width 70 height 33
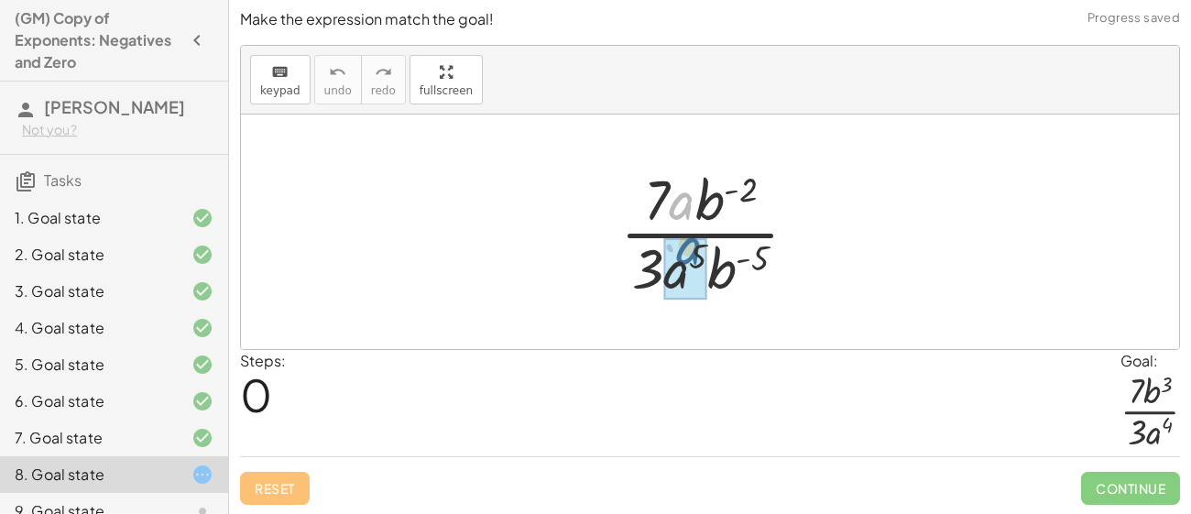
drag, startPoint x: 680, startPoint y: 212, endPoint x: 682, endPoint y: 273, distance: 60.5
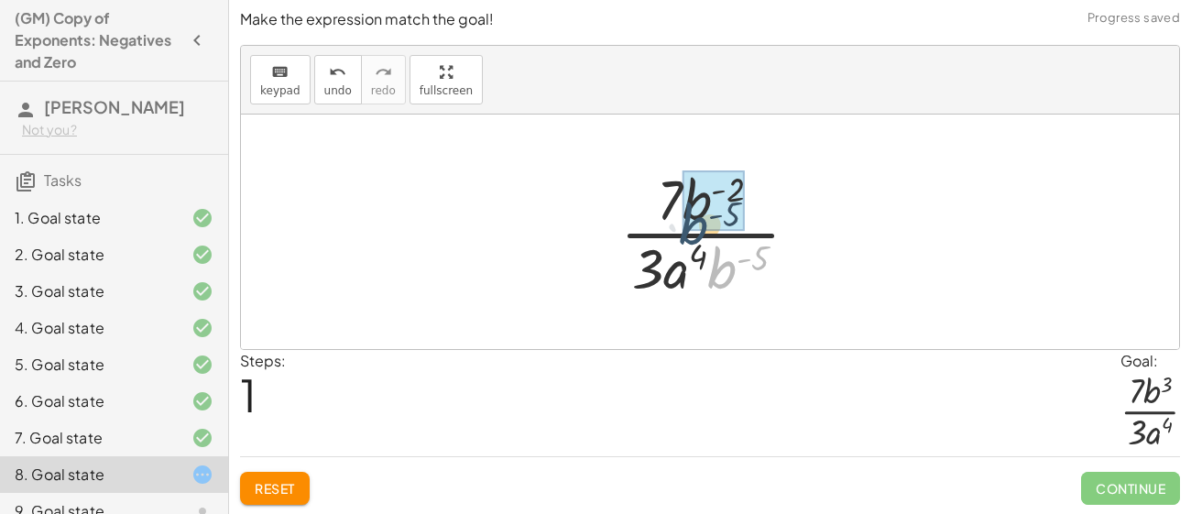
drag, startPoint x: 728, startPoint y: 266, endPoint x: 699, endPoint y: 212, distance: 61.5
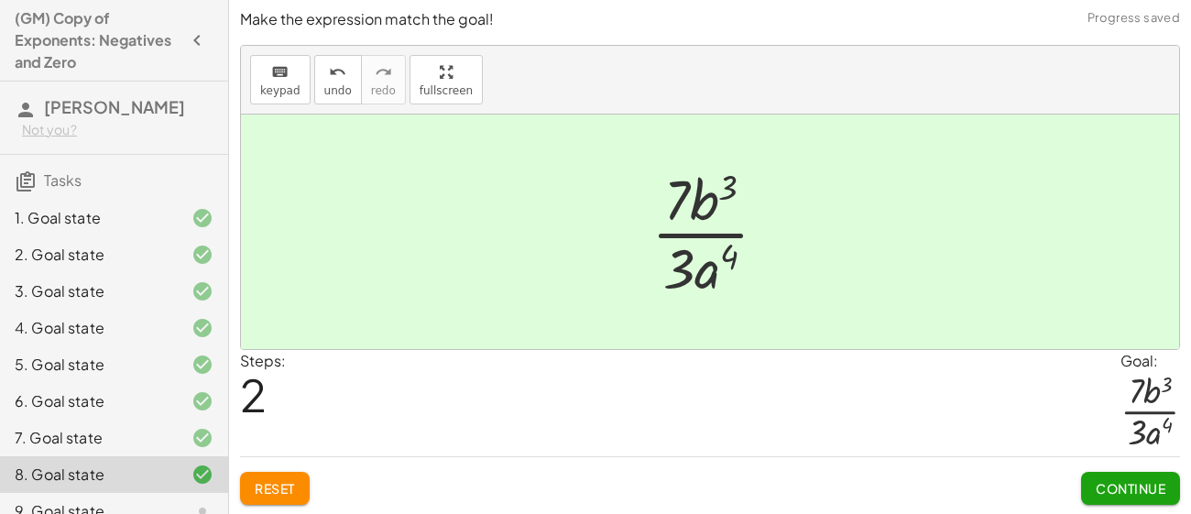
click at [1136, 481] on span "Continue" at bounding box center [1130, 488] width 70 height 16
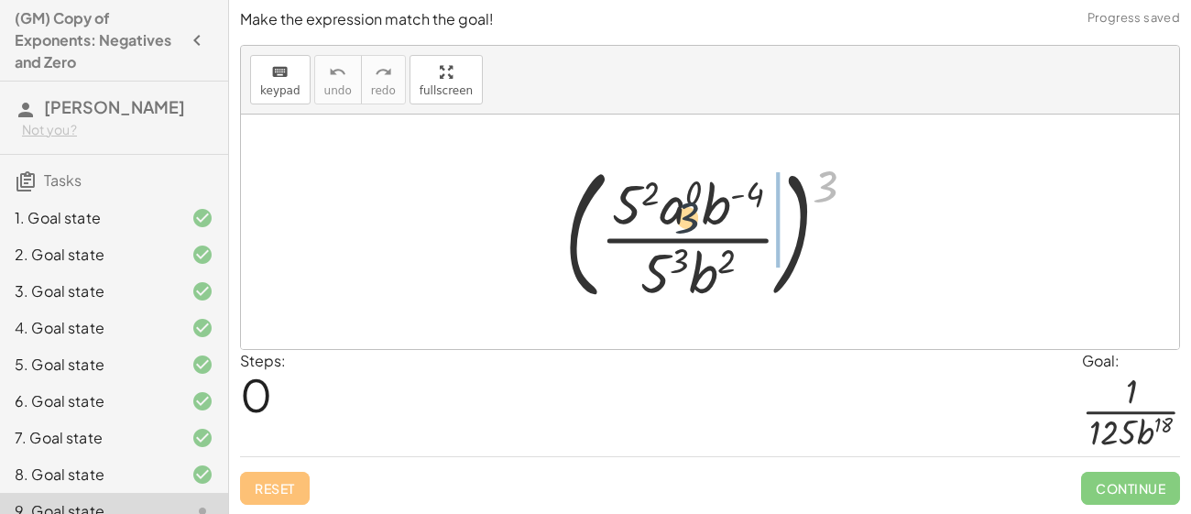
drag, startPoint x: 829, startPoint y: 186, endPoint x: 688, endPoint y: 218, distance: 144.6
click at [688, 218] on div at bounding box center [717, 232] width 324 height 152
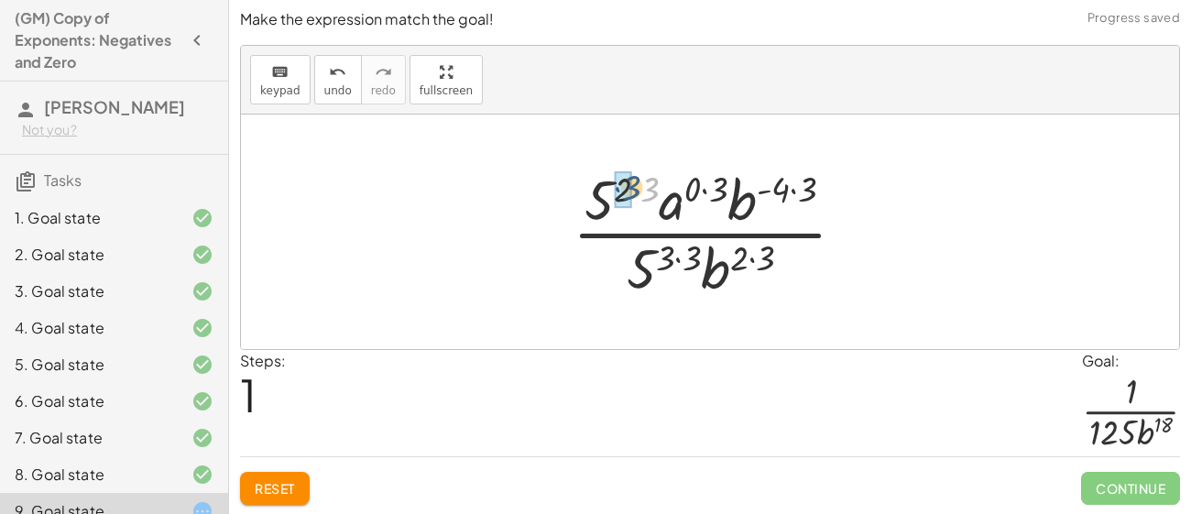
drag, startPoint x: 650, startPoint y: 188, endPoint x: 631, endPoint y: 186, distance: 19.3
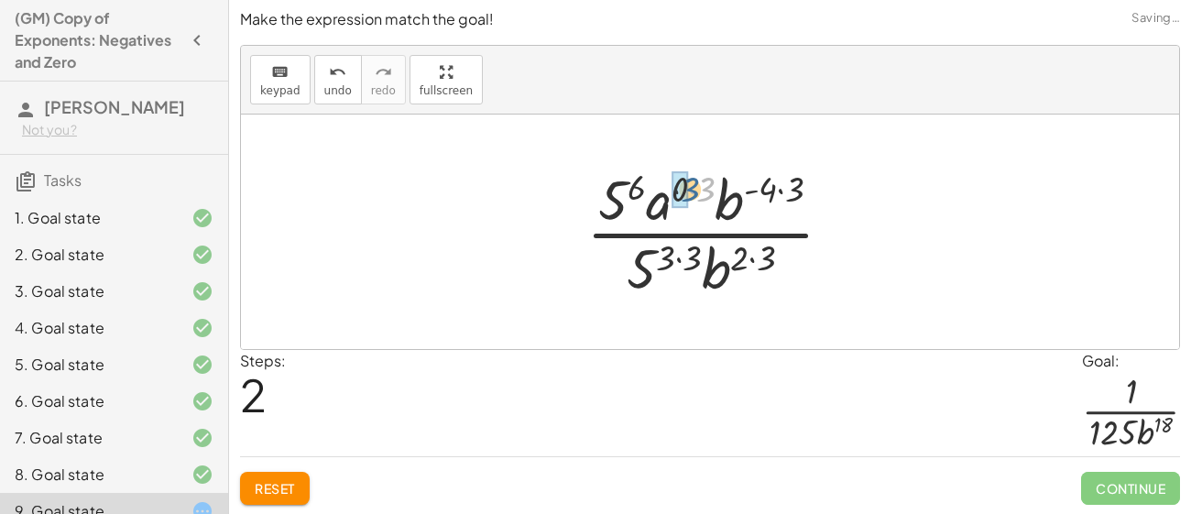
drag, startPoint x: 700, startPoint y: 184, endPoint x: 682, endPoint y: 184, distance: 17.4
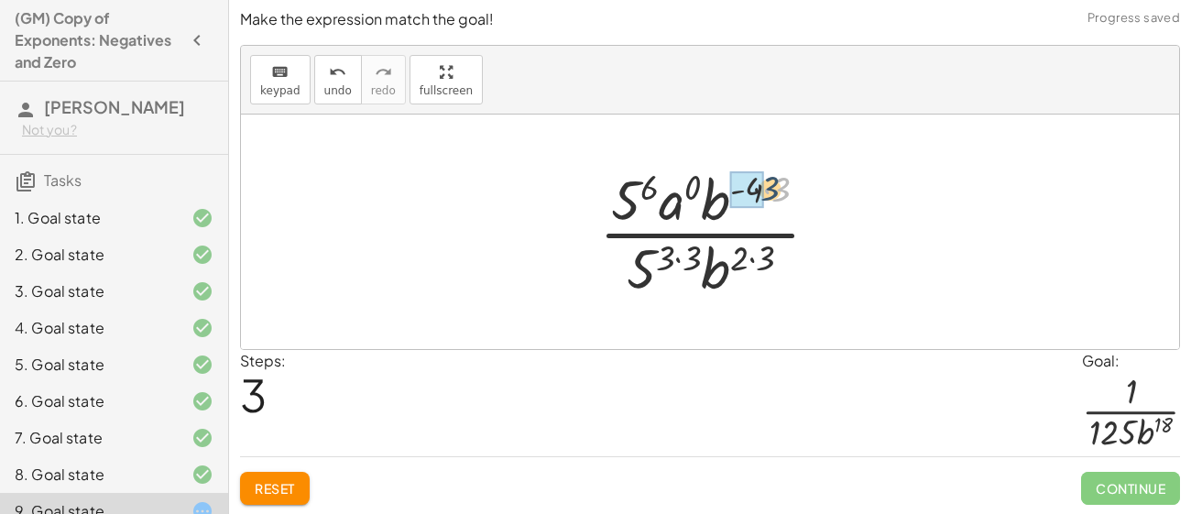
drag, startPoint x: 778, startPoint y: 192, endPoint x: 748, endPoint y: 190, distance: 30.3
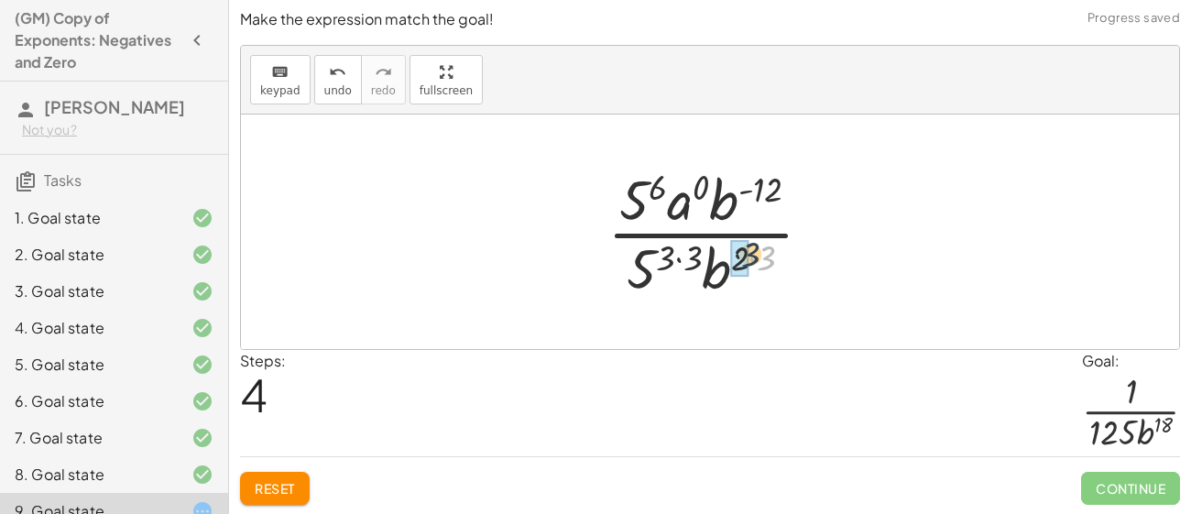
drag, startPoint x: 774, startPoint y: 254, endPoint x: 754, endPoint y: 250, distance: 20.5
click at [754, 250] on div at bounding box center [717, 231] width 238 height 141
drag, startPoint x: 700, startPoint y: 256, endPoint x: 680, endPoint y: 256, distance: 20.1
click at [752, 191] on div at bounding box center [717, 231] width 238 height 141
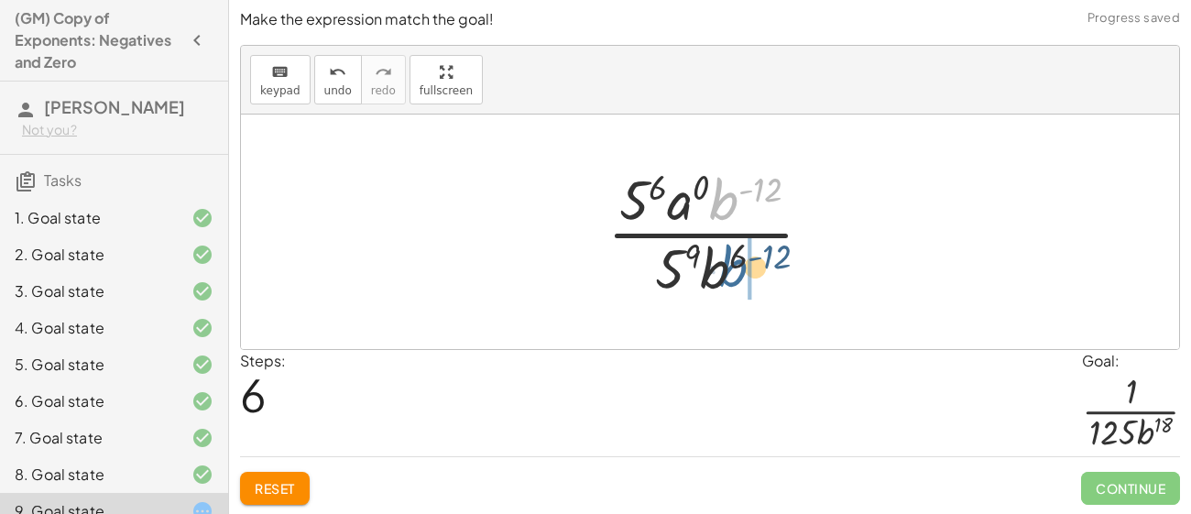
drag, startPoint x: 719, startPoint y: 201, endPoint x: 726, endPoint y: 270, distance: 69.1
click at [726, 270] on div at bounding box center [717, 231] width 238 height 141
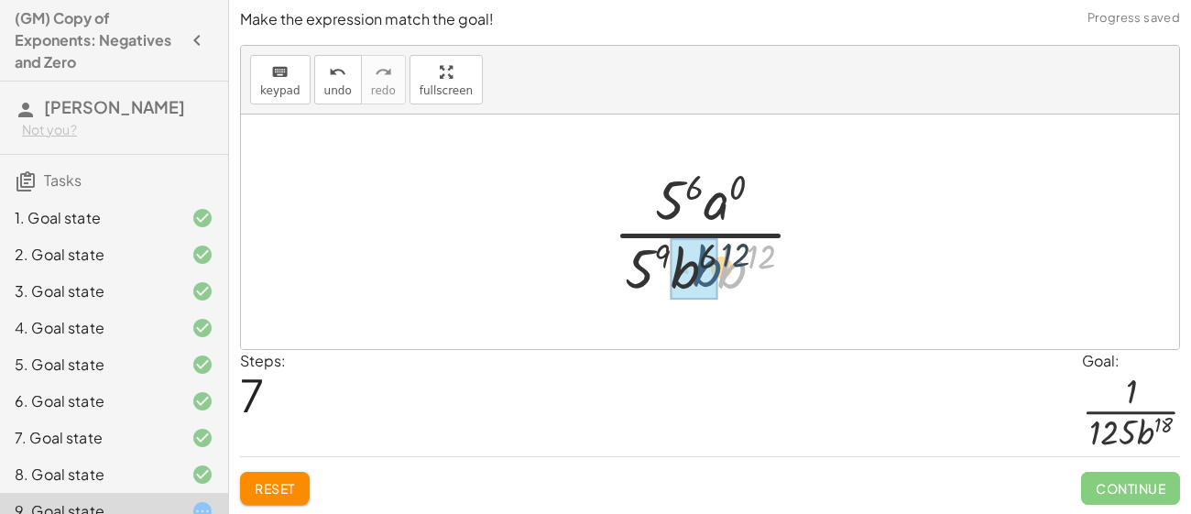
drag, startPoint x: 736, startPoint y: 271, endPoint x: 710, endPoint y: 269, distance: 26.6
drag, startPoint x: 778, startPoint y: 258, endPoint x: 725, endPoint y: 256, distance: 52.2
click at [725, 256] on div at bounding box center [716, 231] width 227 height 141
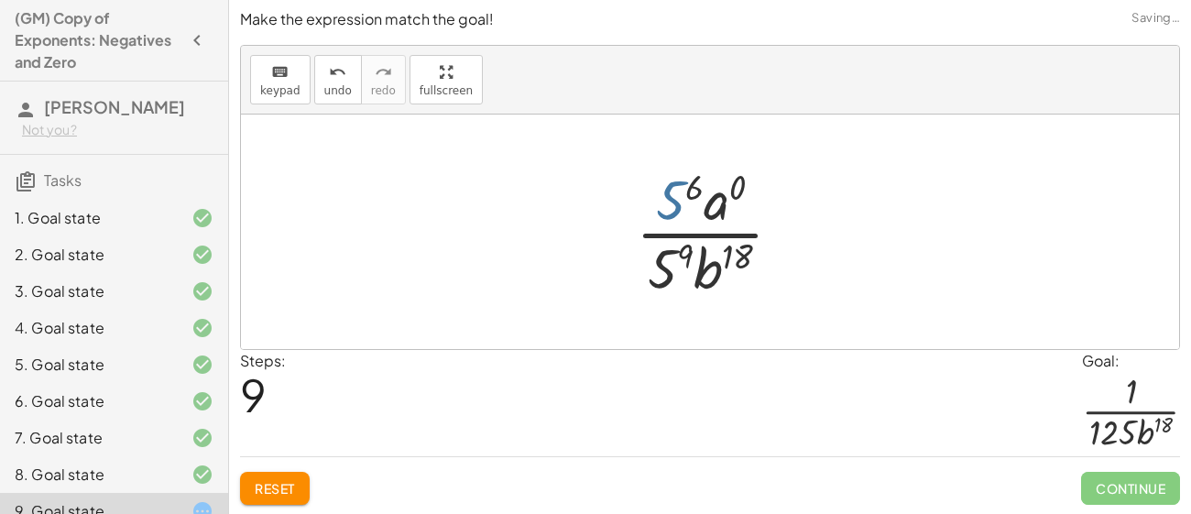
drag, startPoint x: 671, startPoint y: 215, endPoint x: 670, endPoint y: 225, distance: 10.1
click at [670, 225] on div at bounding box center [715, 231] width 179 height 141
drag, startPoint x: 668, startPoint y: 192, endPoint x: 671, endPoint y: 255, distance: 62.4
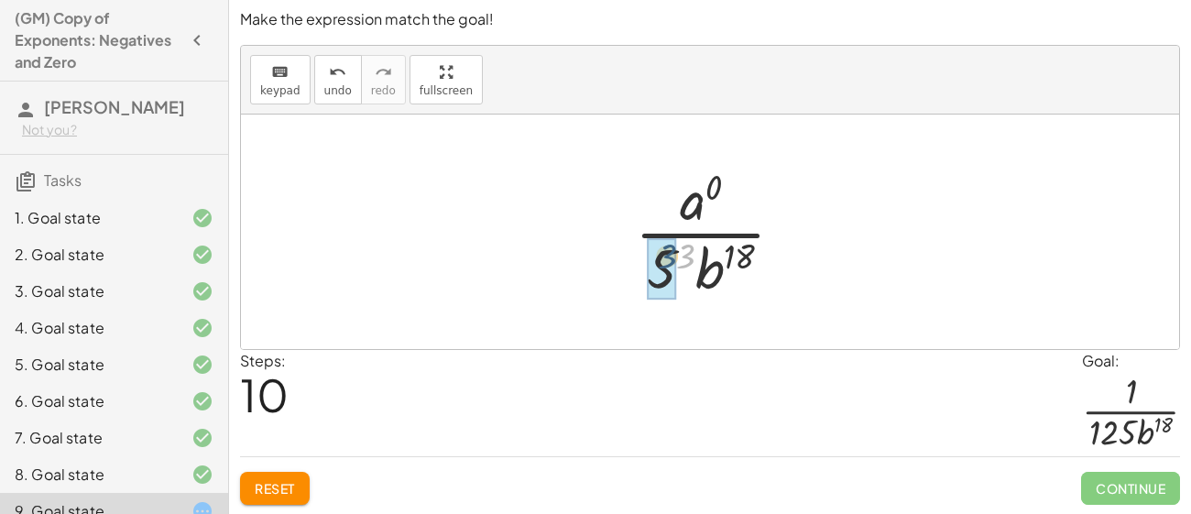
drag, startPoint x: 686, startPoint y: 264, endPoint x: 663, endPoint y: 264, distance: 22.9
click at [712, 182] on div at bounding box center [716, 231] width 213 height 141
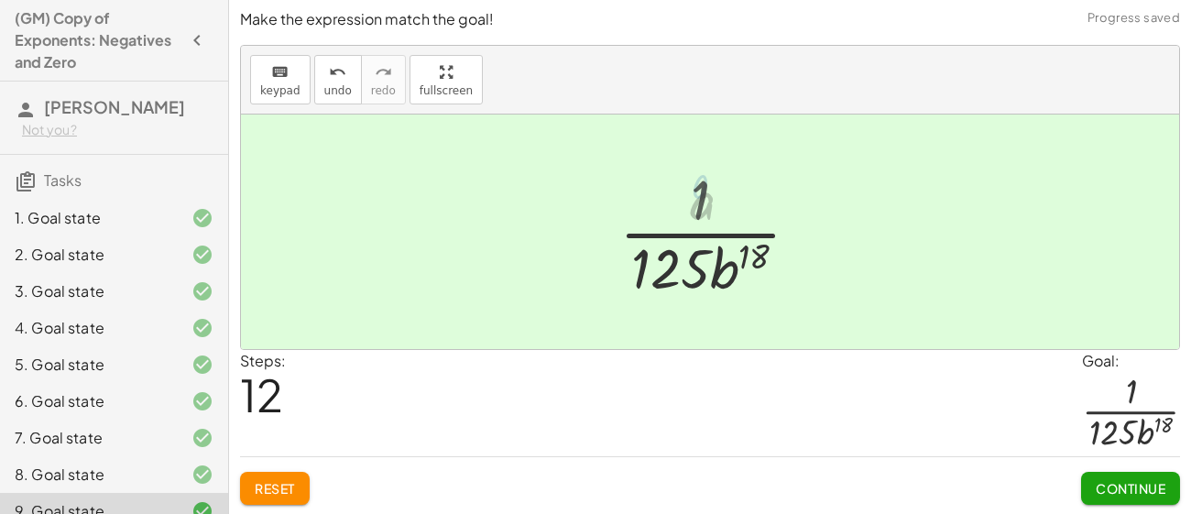
click at [709, 186] on div at bounding box center [716, 231] width 213 height 141
click at [1104, 487] on span "Continue" at bounding box center [1130, 488] width 70 height 16
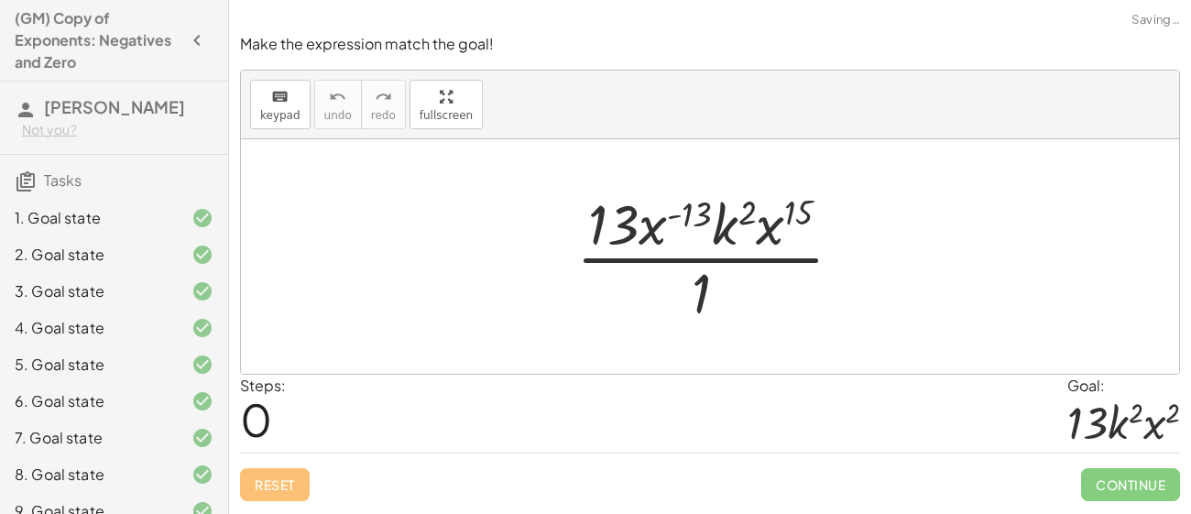
scroll to position [0, 0]
drag, startPoint x: 664, startPoint y: 233, endPoint x: 785, endPoint y: 309, distance: 142.8
click at [785, 309] on div at bounding box center [716, 256] width 299 height 141
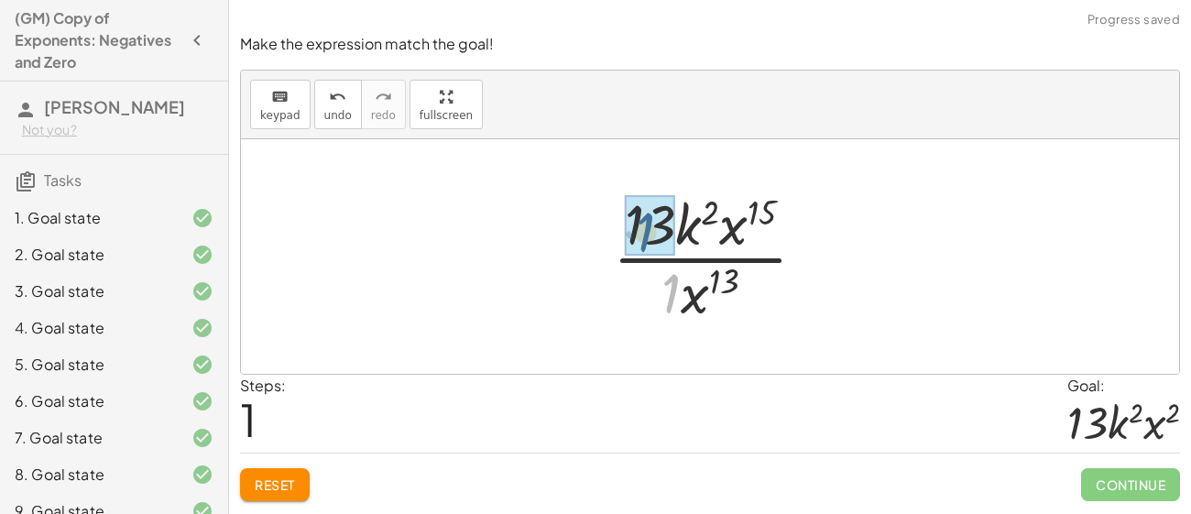
drag, startPoint x: 674, startPoint y: 289, endPoint x: 648, endPoint y: 228, distance: 66.5
click at [691, 297] on div at bounding box center [717, 256] width 226 height 141
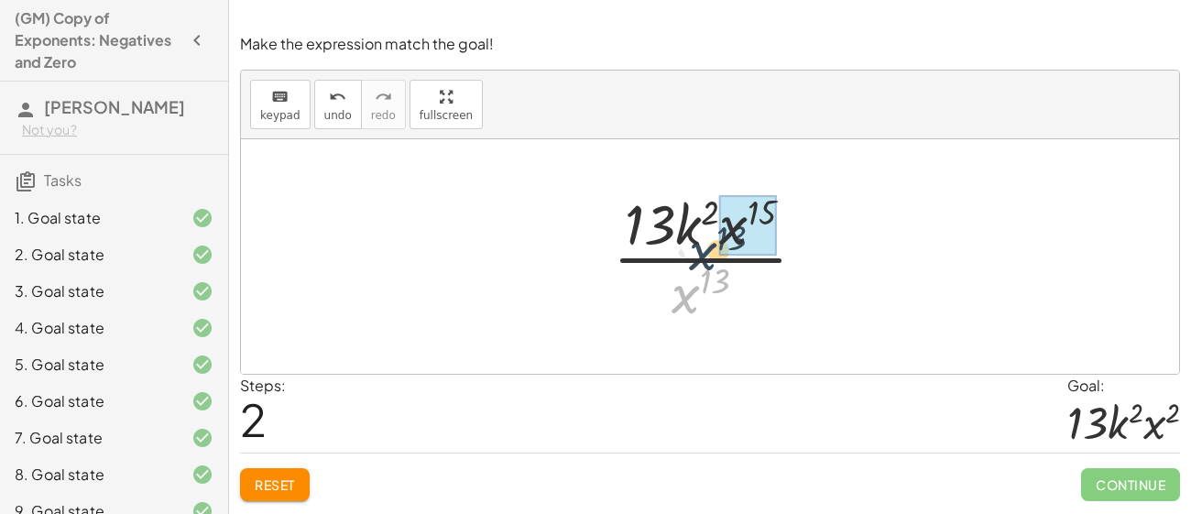
drag, startPoint x: 693, startPoint y: 296, endPoint x: 723, endPoint y: 234, distance: 68.4
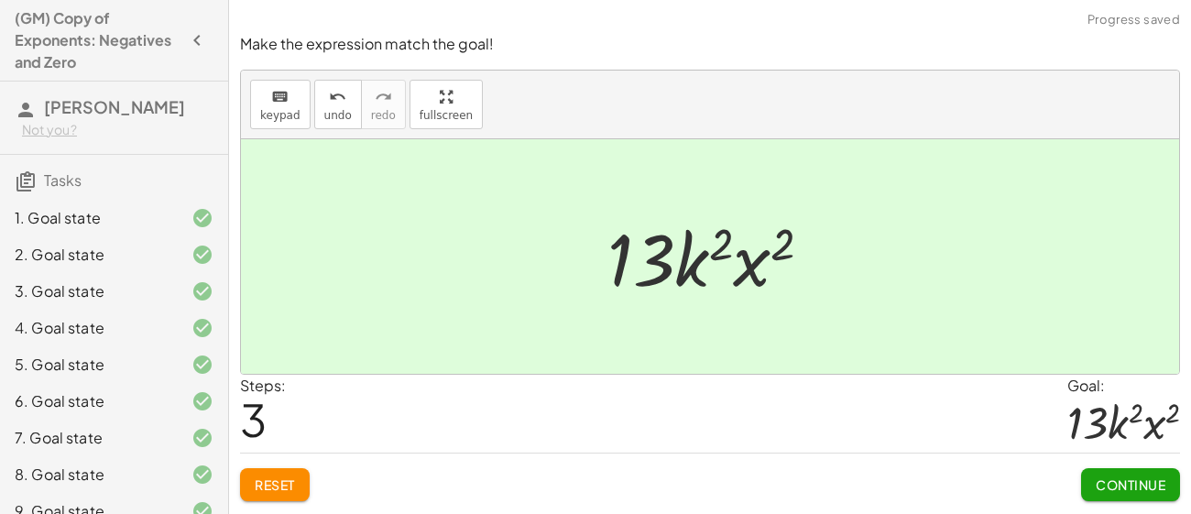
click at [1116, 486] on span "Continue" at bounding box center [1130, 484] width 70 height 16
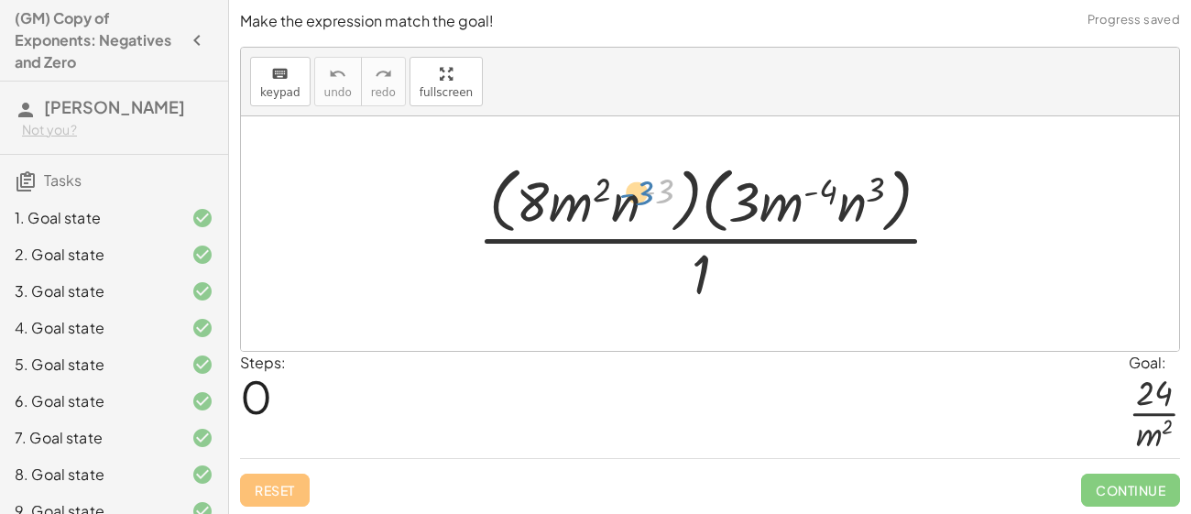
drag, startPoint x: 662, startPoint y: 193, endPoint x: 640, endPoint y: 195, distance: 22.1
click at [640, 195] on div at bounding box center [716, 232] width 497 height 149
drag, startPoint x: 629, startPoint y: 206, endPoint x: 750, endPoint y: 287, distance: 145.3
click at [750, 287] on div at bounding box center [716, 232] width 497 height 149
drag, startPoint x: 741, startPoint y: 213, endPoint x: 632, endPoint y: 287, distance: 131.3
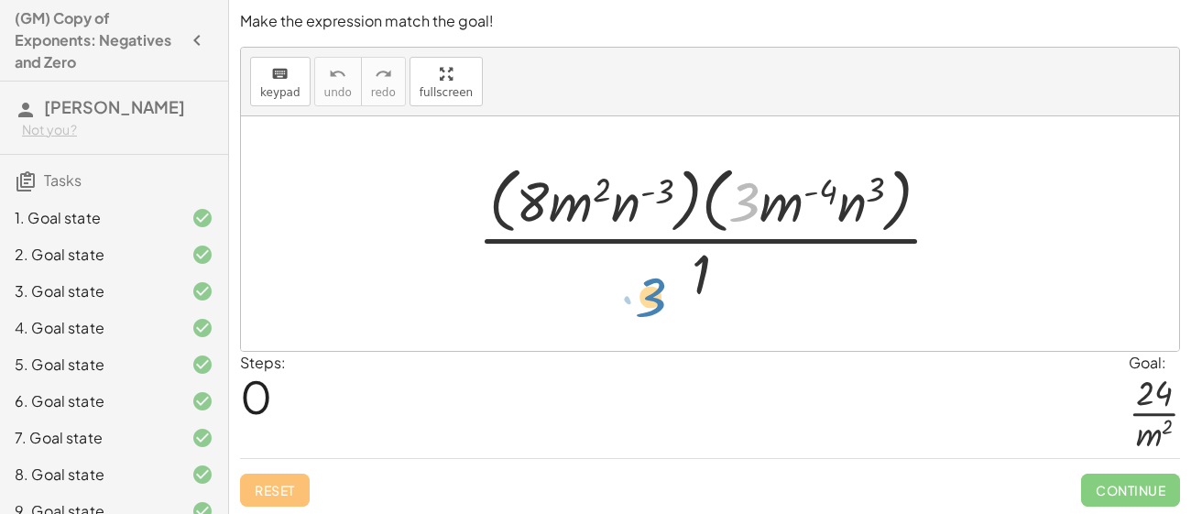
click at [632, 287] on div at bounding box center [716, 232] width 497 height 149
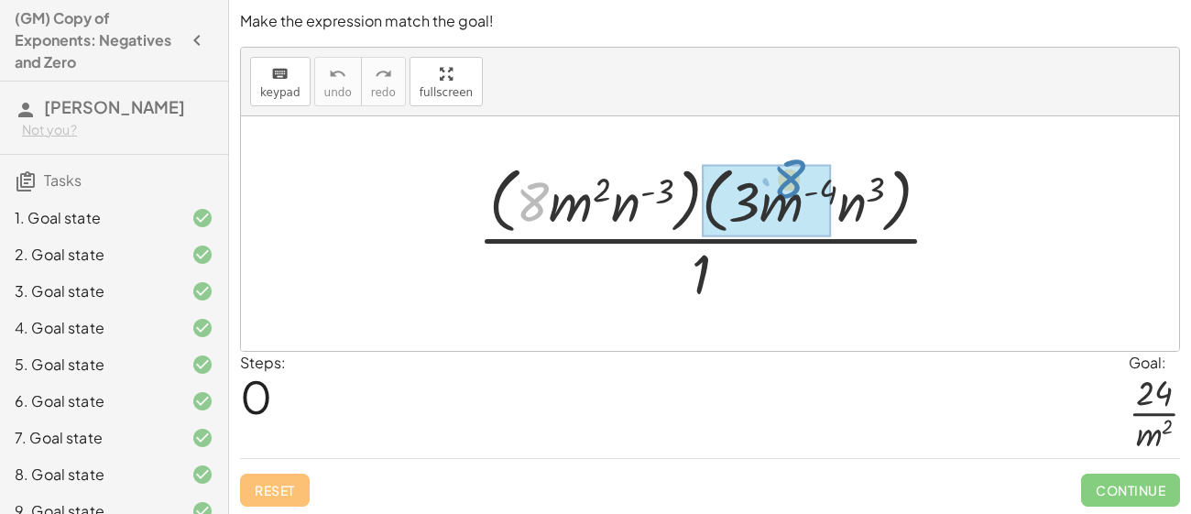
drag, startPoint x: 533, startPoint y: 218, endPoint x: 781, endPoint y: 201, distance: 248.7
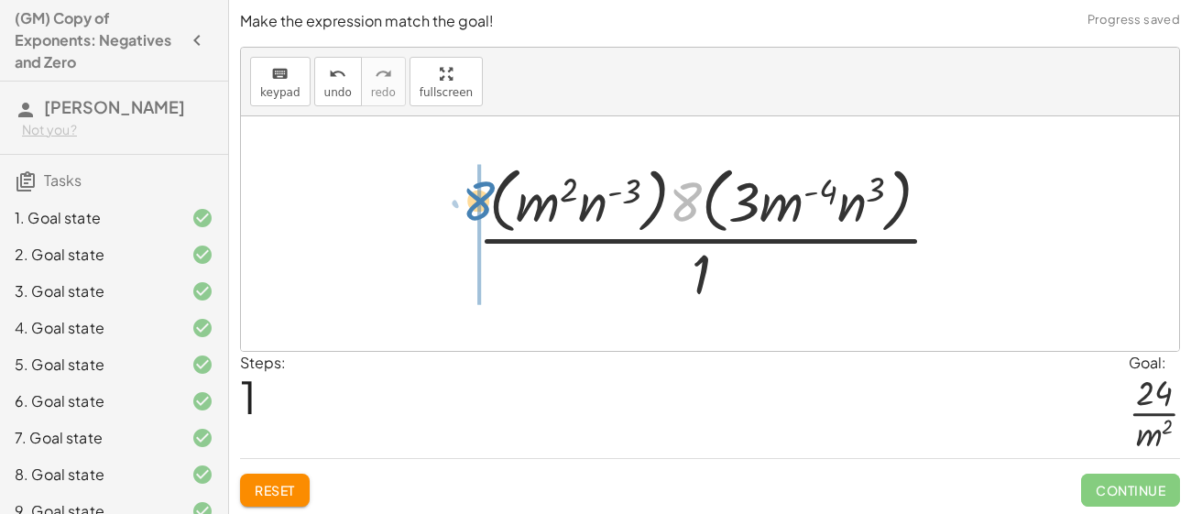
drag, startPoint x: 698, startPoint y: 195, endPoint x: 488, endPoint y: 193, distance: 209.7
click at [488, 193] on div at bounding box center [716, 232] width 497 height 149
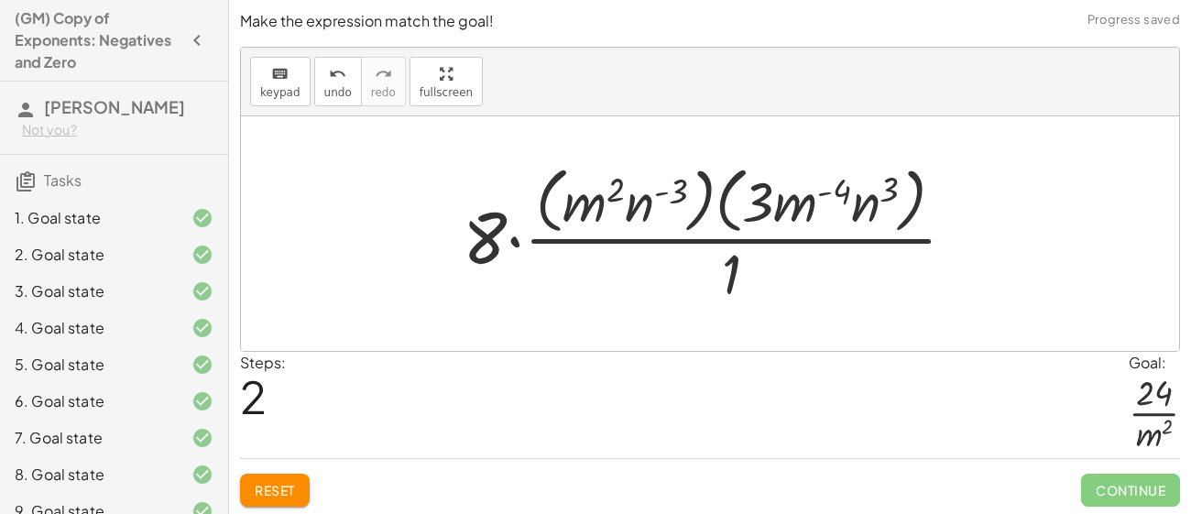
click at [304, 506] on button "Reset" at bounding box center [275, 489] width 70 height 33
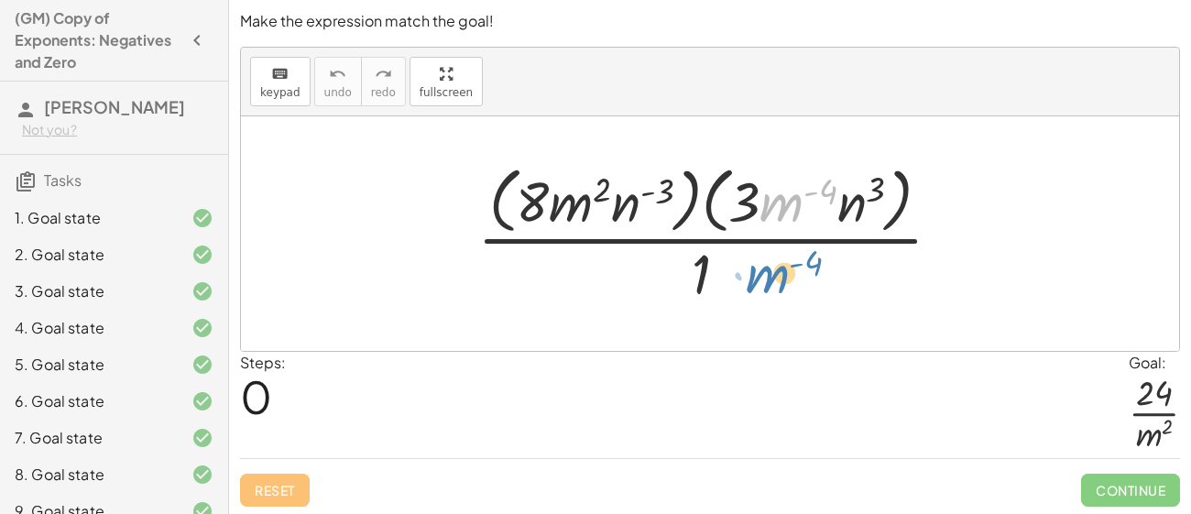
drag, startPoint x: 789, startPoint y: 211, endPoint x: 757, endPoint y: 298, distance: 92.7
click at [757, 298] on div at bounding box center [716, 232] width 497 height 149
drag, startPoint x: 799, startPoint y: 204, endPoint x: 734, endPoint y: 286, distance: 103.7
click at [734, 286] on div at bounding box center [716, 232] width 497 height 149
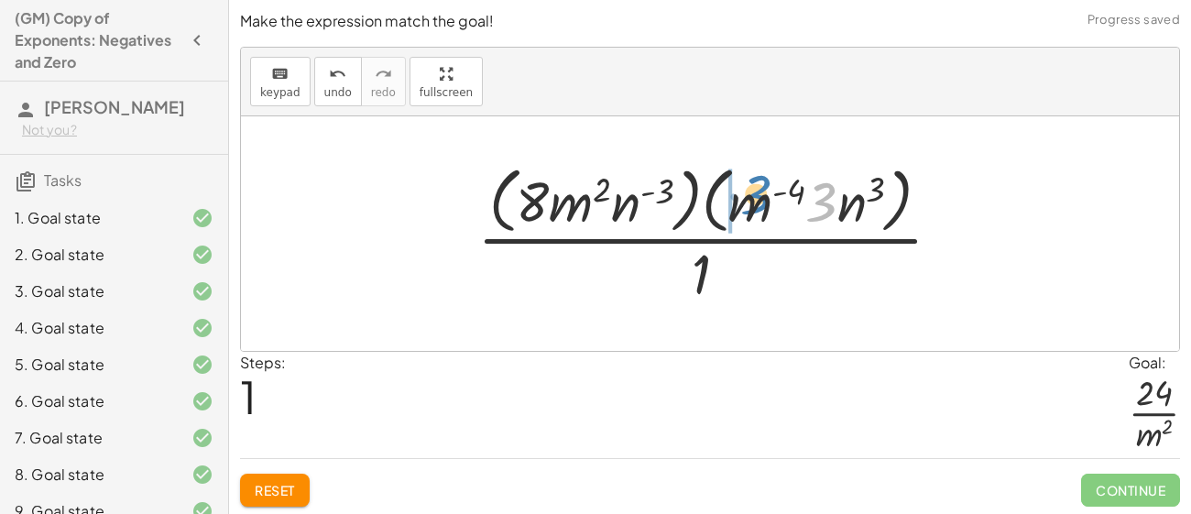
drag, startPoint x: 832, startPoint y: 195, endPoint x: 763, endPoint y: 189, distance: 69.9
click at [763, 189] on div at bounding box center [716, 232] width 497 height 149
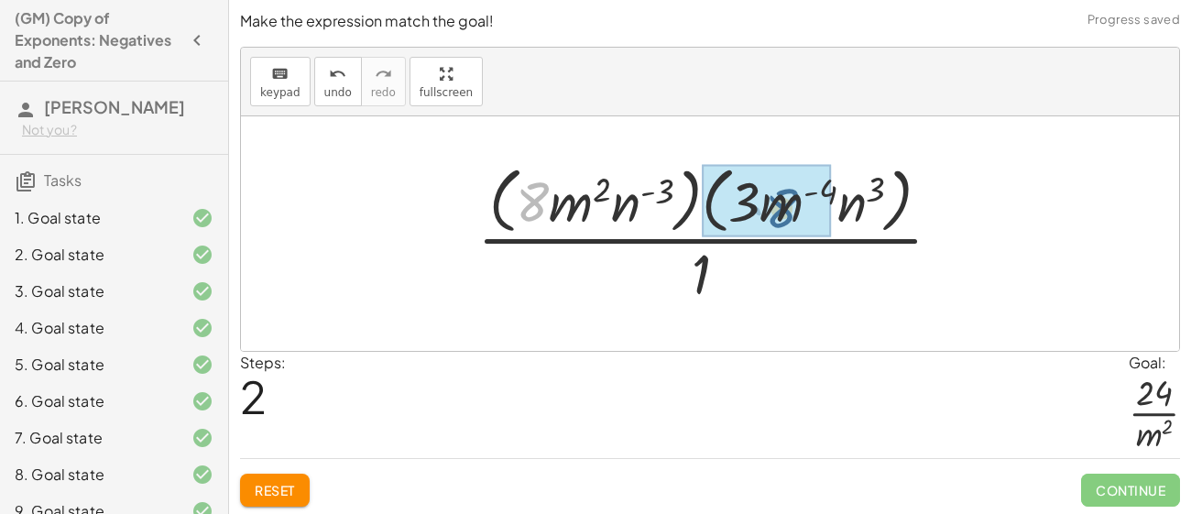
drag, startPoint x: 535, startPoint y: 207, endPoint x: 783, endPoint y: 203, distance: 248.2
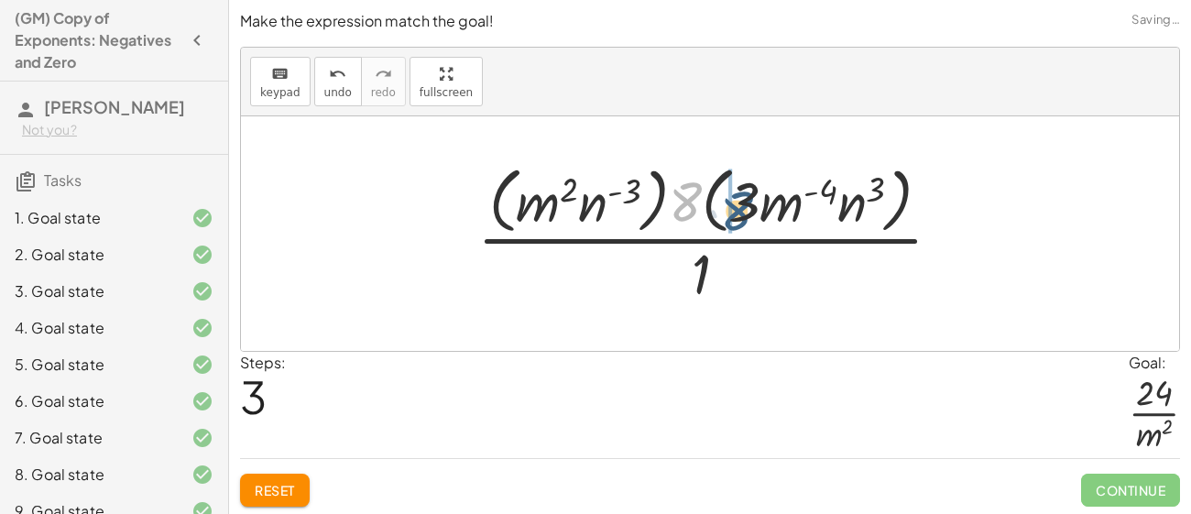
drag, startPoint x: 689, startPoint y: 199, endPoint x: 758, endPoint y: 207, distance: 70.1
click at [759, 210] on div at bounding box center [716, 232] width 497 height 149
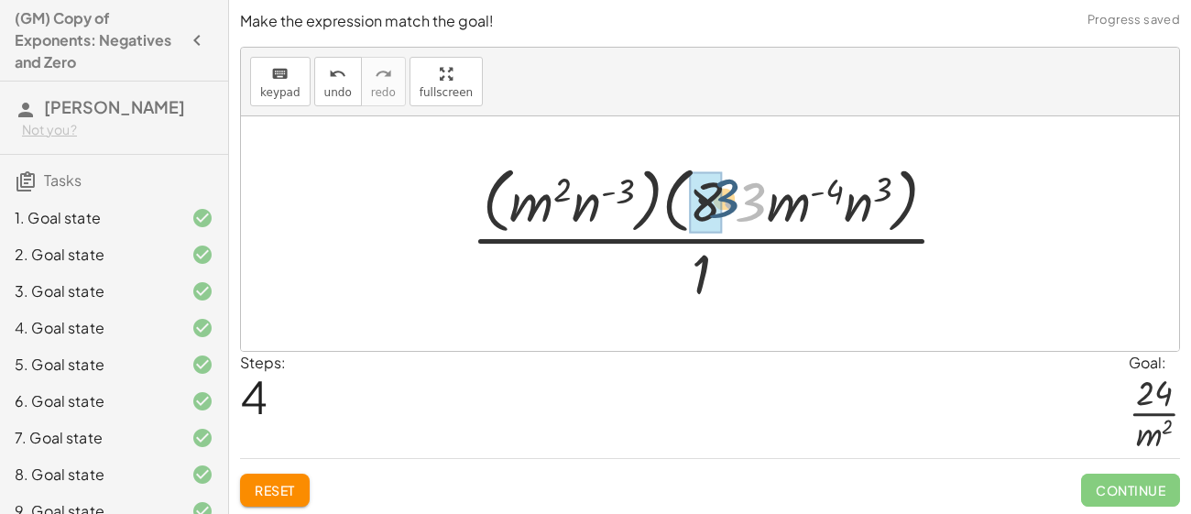
drag, startPoint x: 740, startPoint y: 201, endPoint x: 707, endPoint y: 198, distance: 33.2
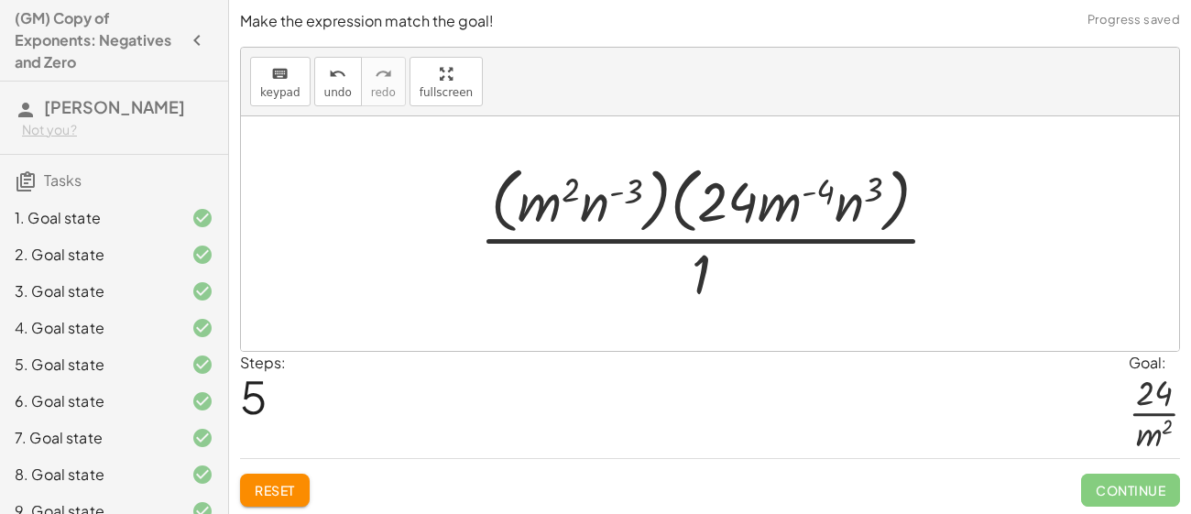
click at [784, 207] on div at bounding box center [717, 232] width 494 height 149
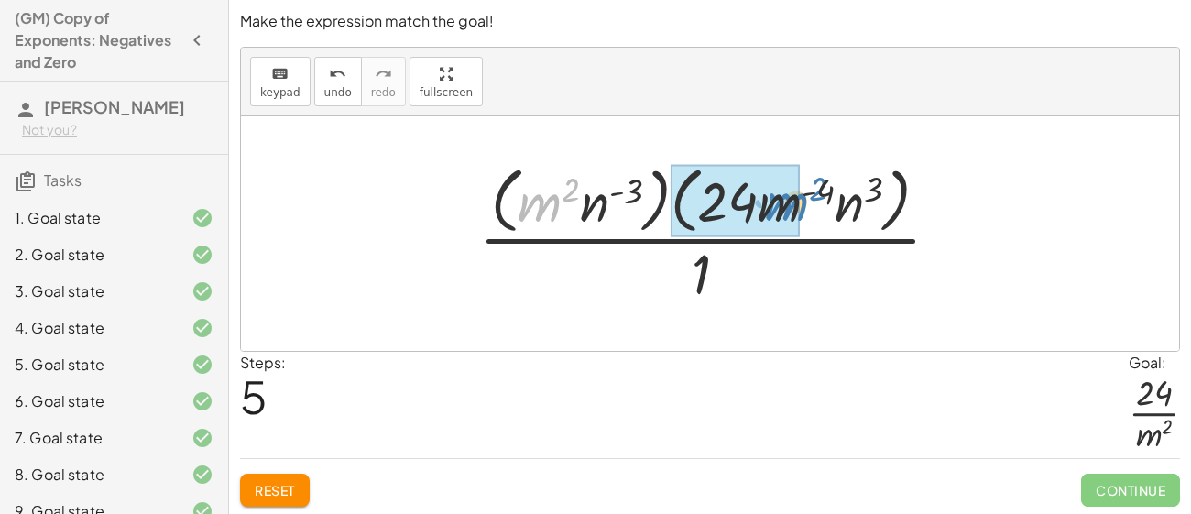
drag, startPoint x: 518, startPoint y: 212, endPoint x: 769, endPoint y: 215, distance: 250.9
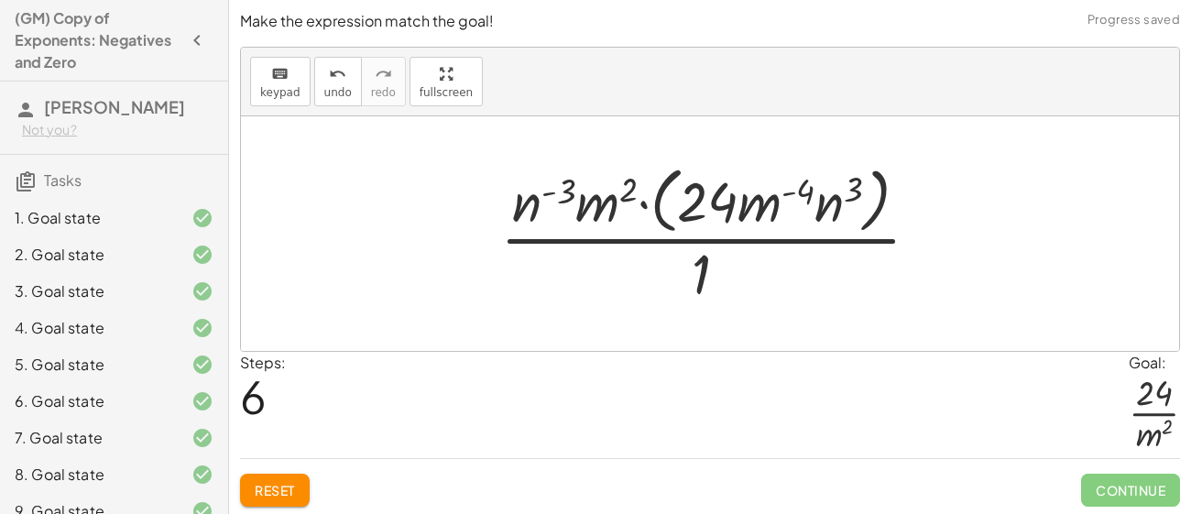
click at [589, 198] on div at bounding box center [717, 232] width 452 height 149
click at [552, 202] on div at bounding box center [717, 232] width 452 height 149
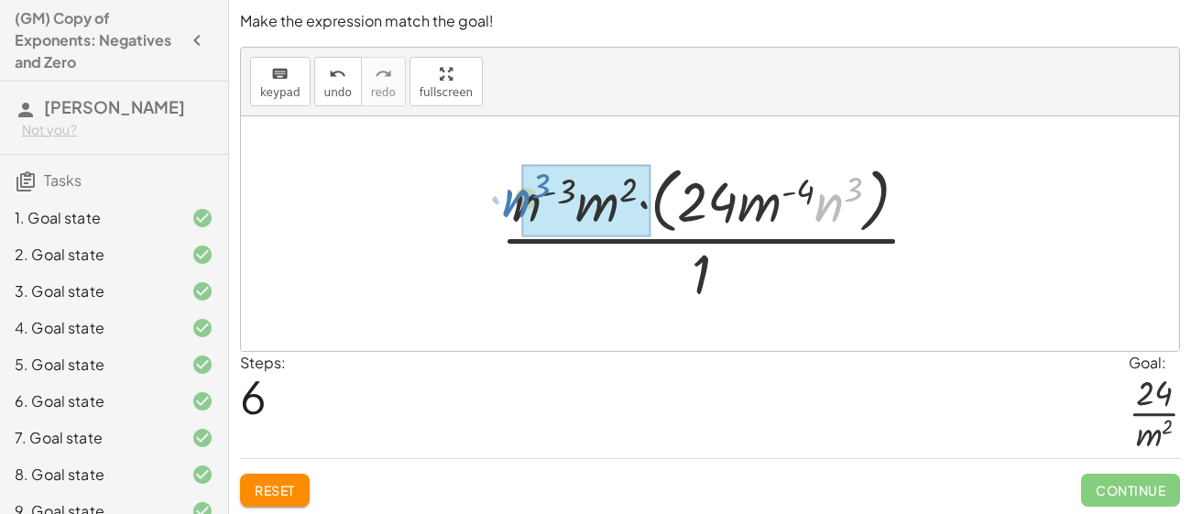
drag, startPoint x: 836, startPoint y: 207, endPoint x: 521, endPoint y: 204, distance: 315.0
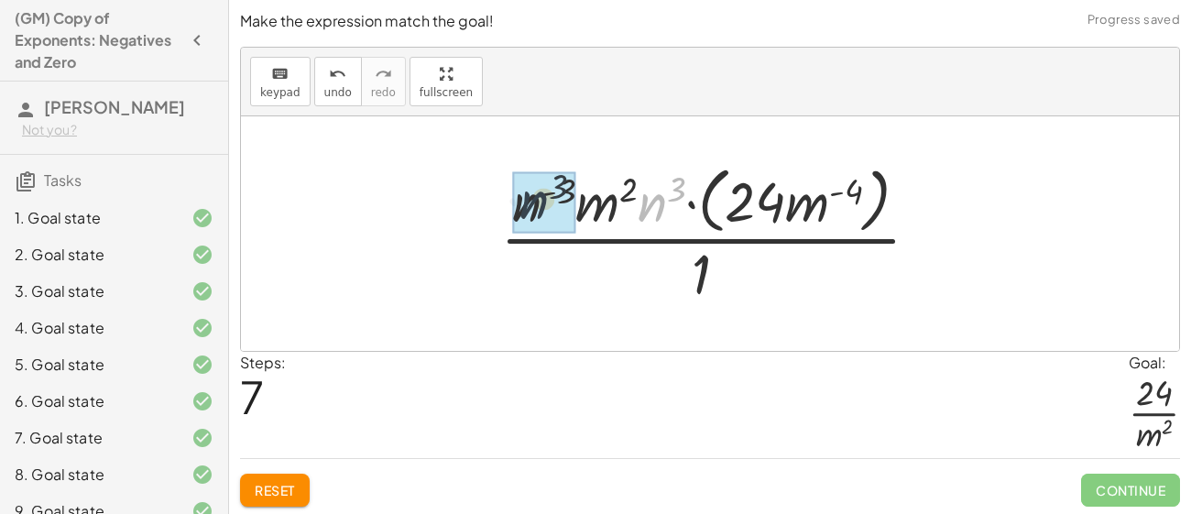
drag, startPoint x: 653, startPoint y: 201, endPoint x: 515, endPoint y: 196, distance: 138.4
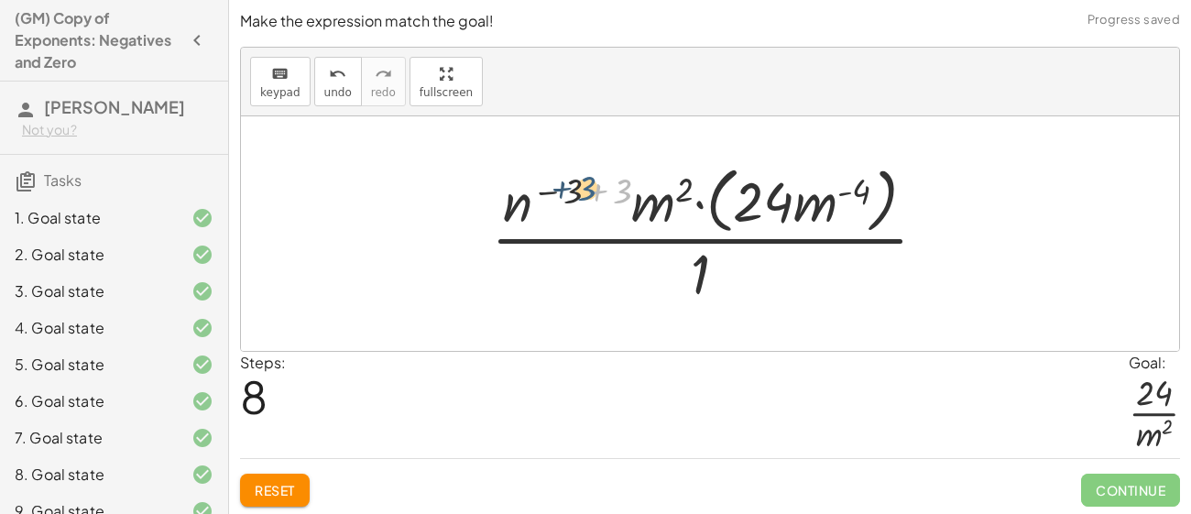
drag, startPoint x: 621, startPoint y: 200, endPoint x: 584, endPoint y: 197, distance: 36.7
click at [584, 197] on div at bounding box center [716, 232] width 469 height 149
drag, startPoint x: 611, startPoint y: 193, endPoint x: 579, endPoint y: 193, distance: 32.1
click at [579, 193] on div at bounding box center [716, 232] width 469 height 149
drag, startPoint x: 620, startPoint y: 195, endPoint x: 571, endPoint y: 189, distance: 49.9
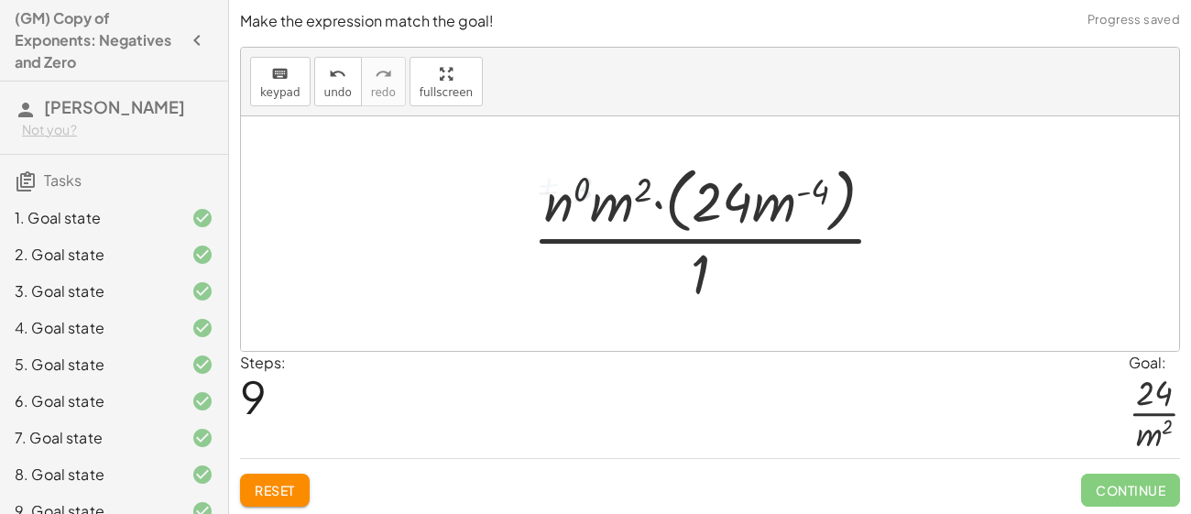
click at [569, 196] on div at bounding box center [716, 232] width 386 height 149
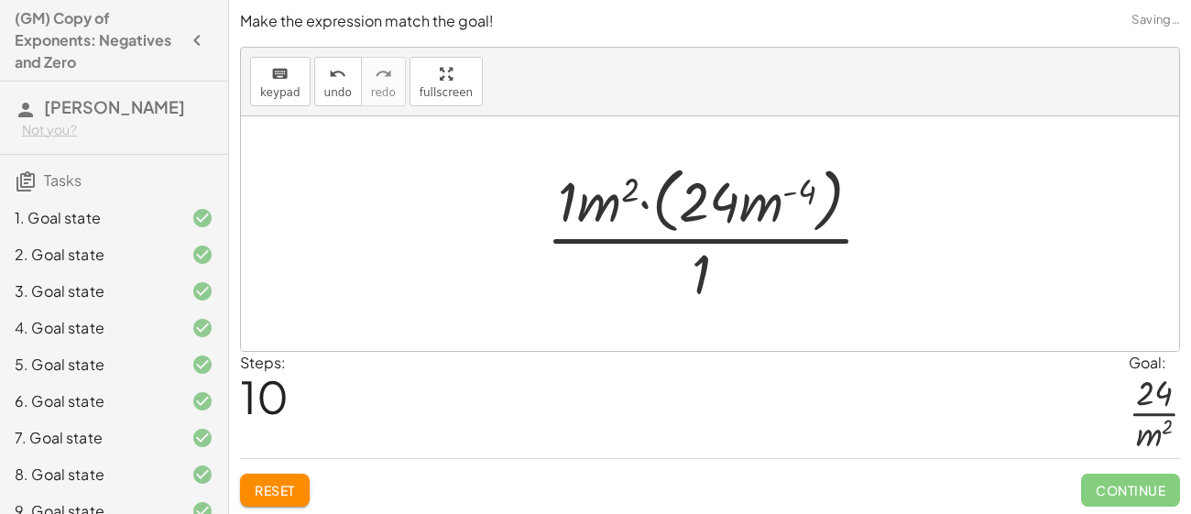
click at [567, 204] on div at bounding box center [717, 232] width 360 height 149
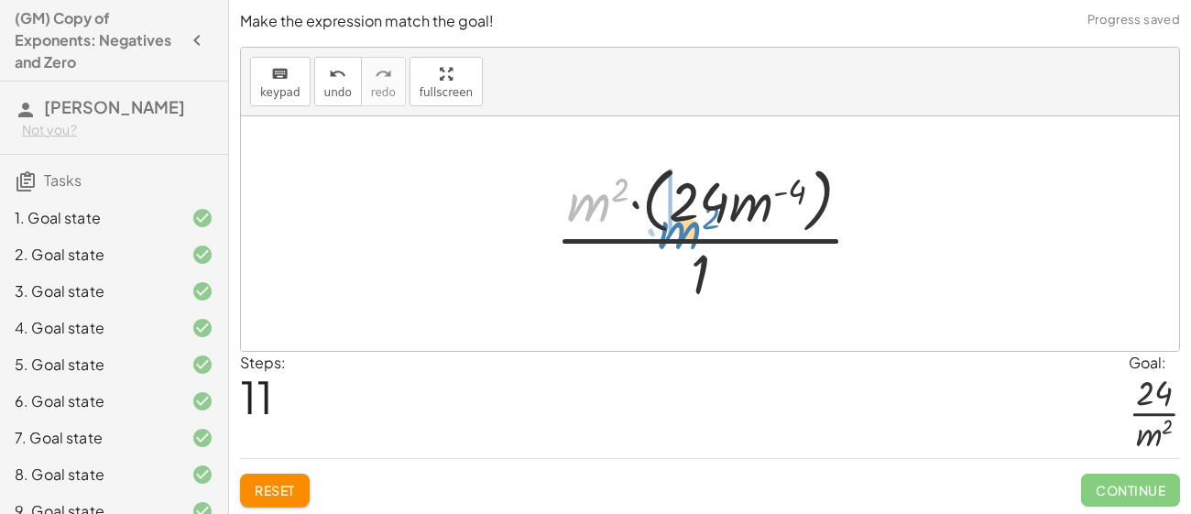
drag, startPoint x: 566, startPoint y: 204, endPoint x: 657, endPoint y: 230, distance: 94.2
click at [657, 230] on div at bounding box center [716, 232] width 341 height 149
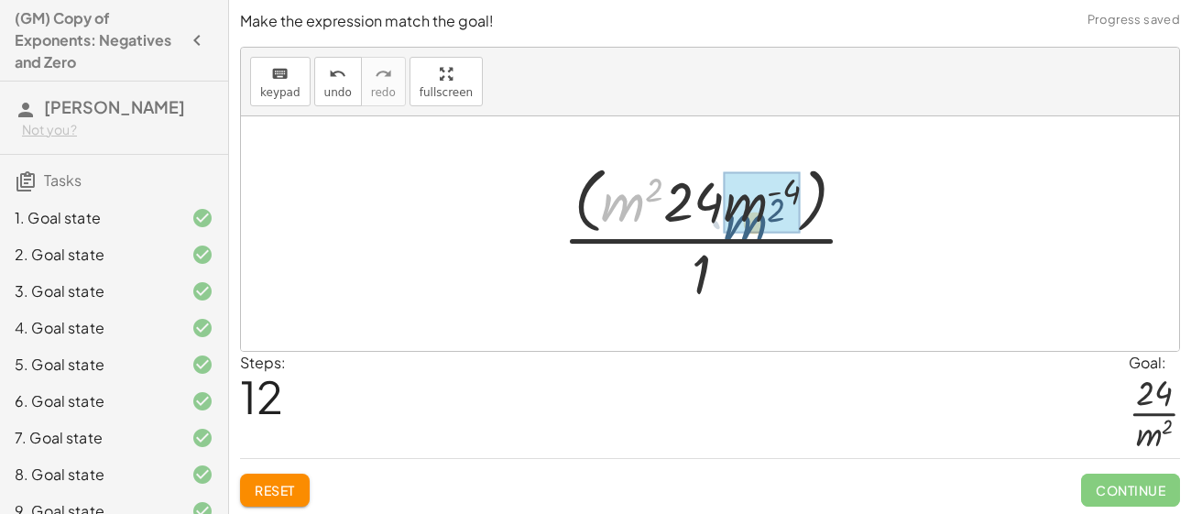
drag, startPoint x: 619, startPoint y: 209, endPoint x: 743, endPoint y: 223, distance: 124.5
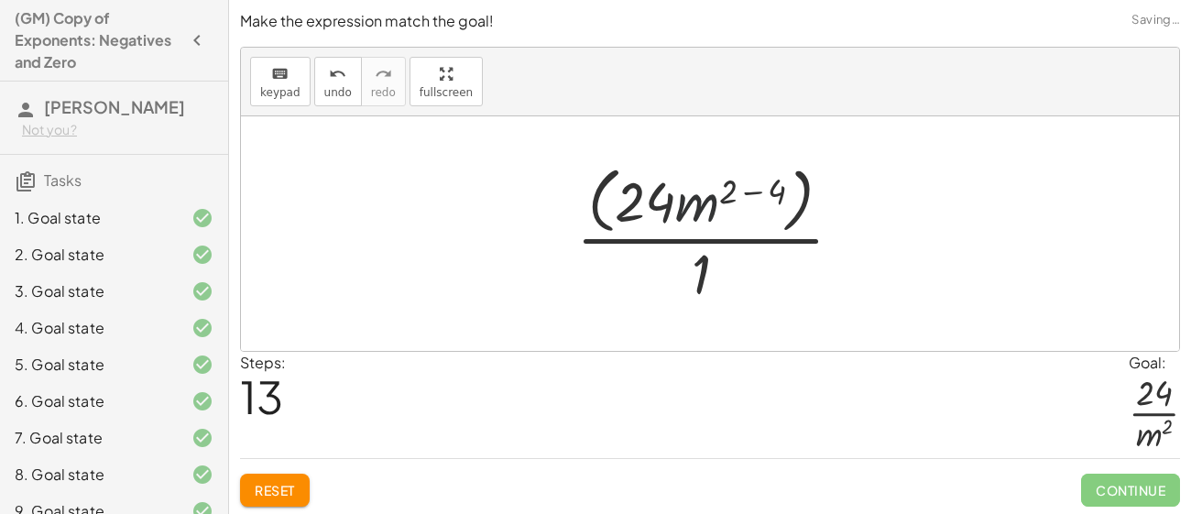
drag, startPoint x: 712, startPoint y: 214, endPoint x: 723, endPoint y: 214, distance: 11.0
click at [723, 214] on div at bounding box center [716, 232] width 299 height 149
drag, startPoint x: 764, startPoint y: 200, endPoint x: 737, endPoint y: 195, distance: 26.9
click at [737, 195] on div at bounding box center [716, 232] width 299 height 149
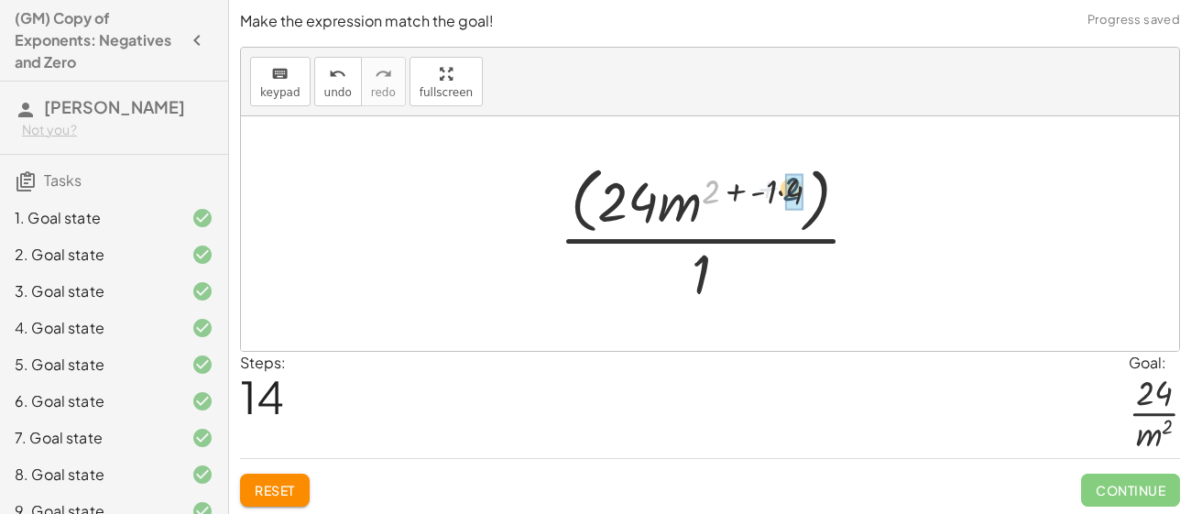
drag, startPoint x: 719, startPoint y: 193, endPoint x: 799, endPoint y: 190, distance: 80.6
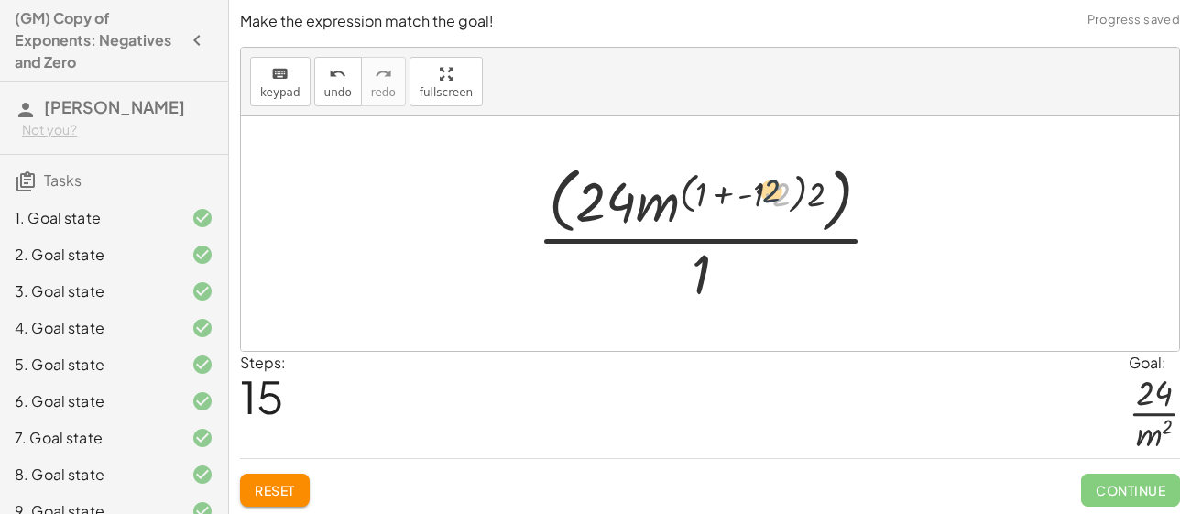
drag, startPoint x: 786, startPoint y: 196, endPoint x: 767, endPoint y: 191, distance: 19.8
click at [767, 191] on div at bounding box center [716, 232] width 378 height 149
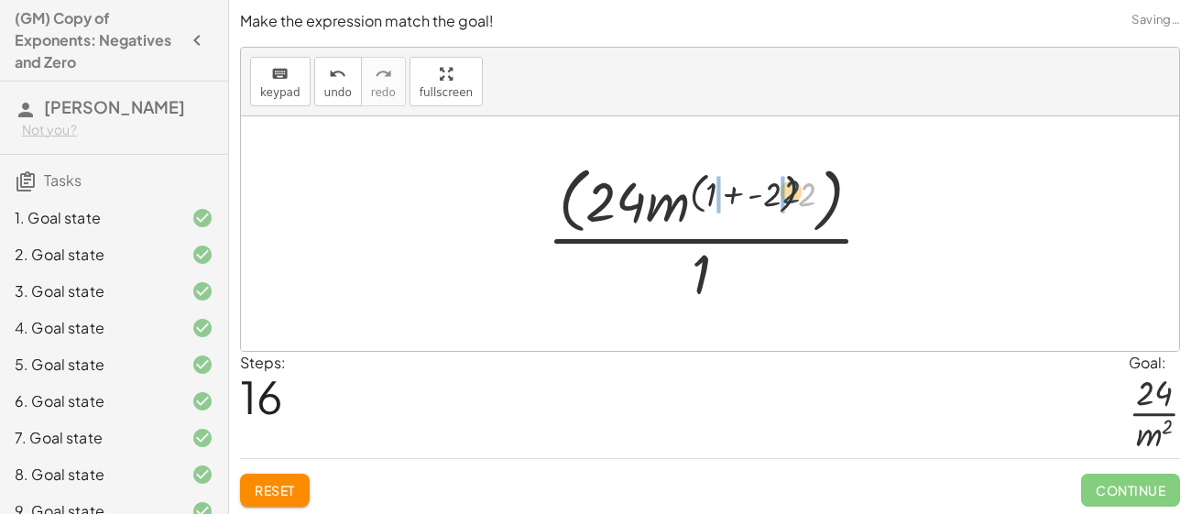
drag, startPoint x: 811, startPoint y: 196, endPoint x: 767, endPoint y: 193, distance: 45.0
click at [767, 193] on div at bounding box center [717, 232] width 359 height 149
click at [723, 191] on div at bounding box center [717, 232] width 360 height 149
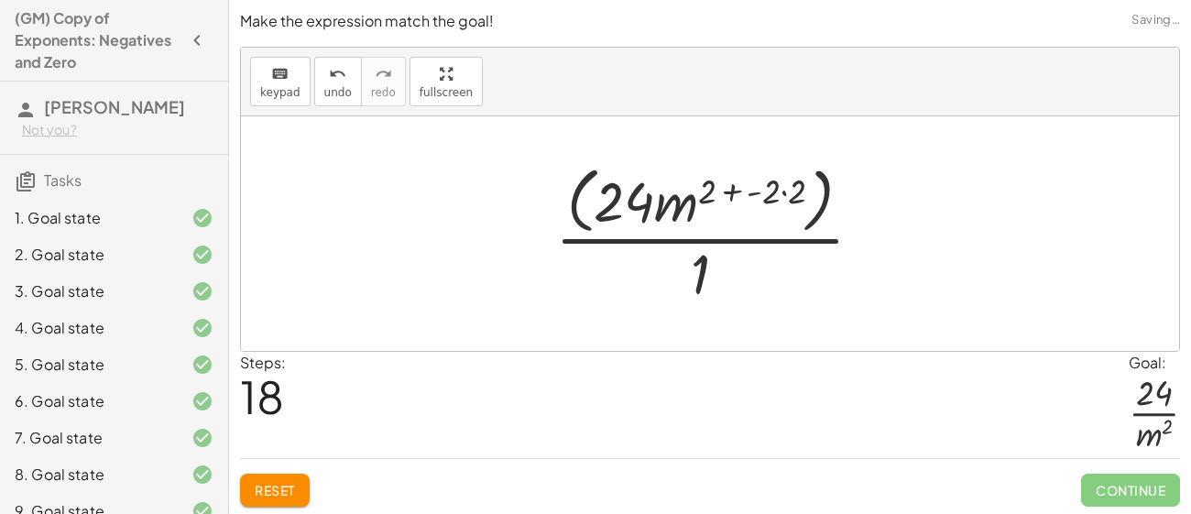
click at [760, 192] on div at bounding box center [716, 232] width 341 height 149
click at [788, 198] on div at bounding box center [716, 232] width 341 height 149
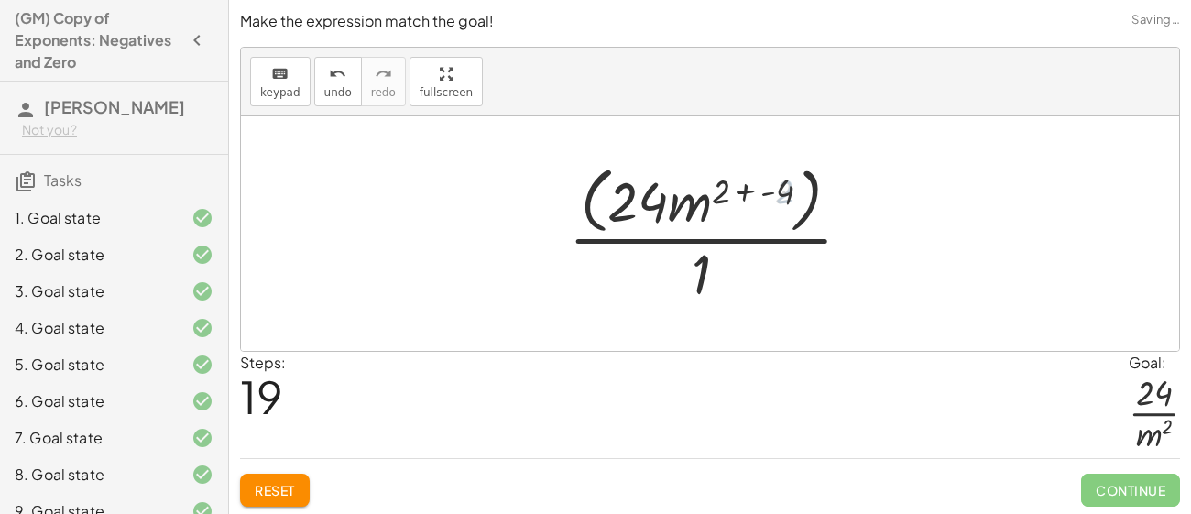
click at [788, 192] on div at bounding box center [717, 232] width 315 height 149
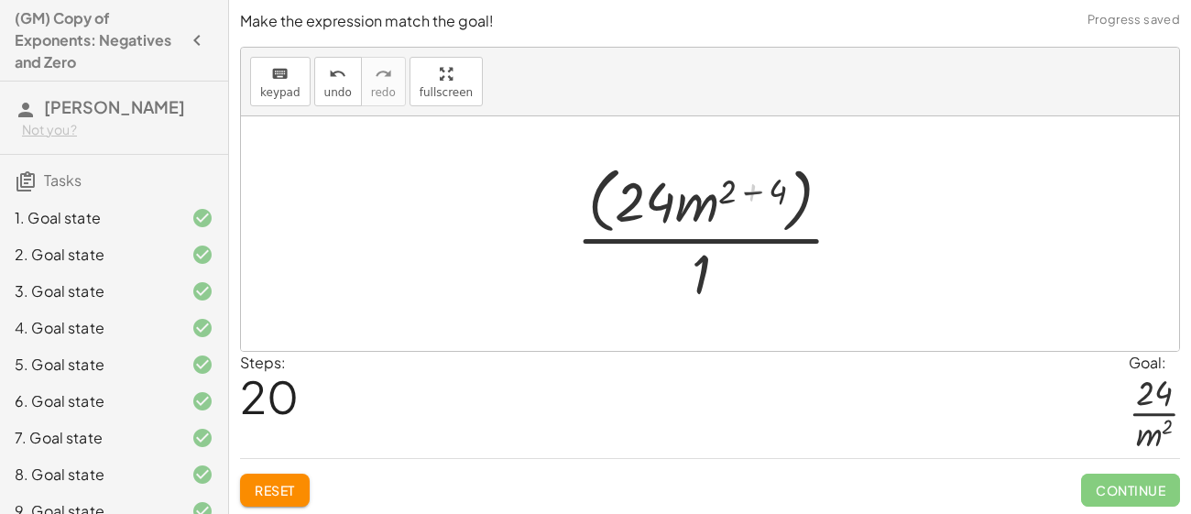
click at [774, 190] on div at bounding box center [716, 232] width 299 height 149
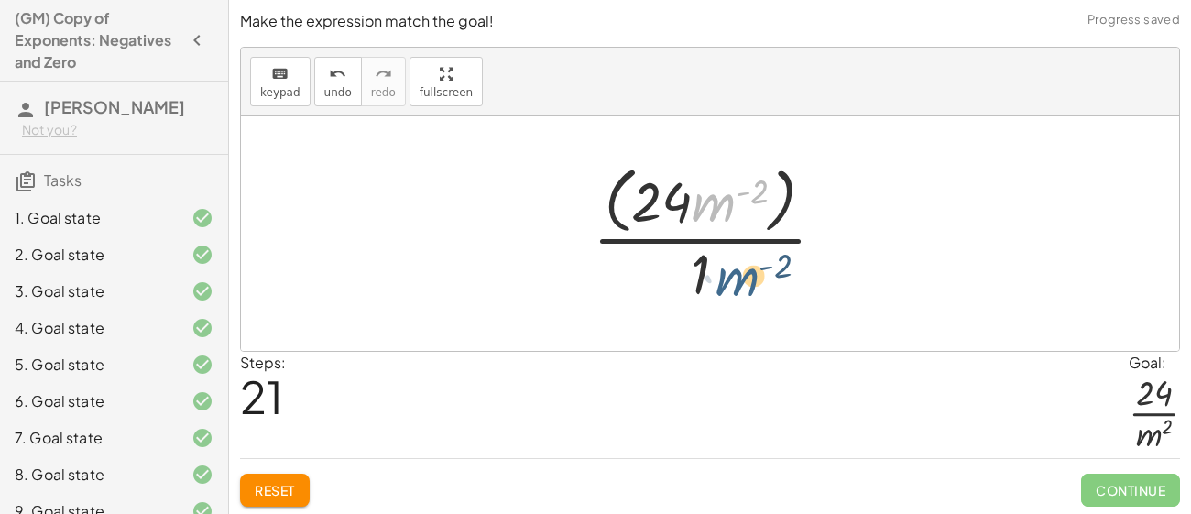
drag, startPoint x: 712, startPoint y: 211, endPoint x: 735, endPoint y: 288, distance: 80.5
click at [735, 288] on div at bounding box center [716, 232] width 266 height 149
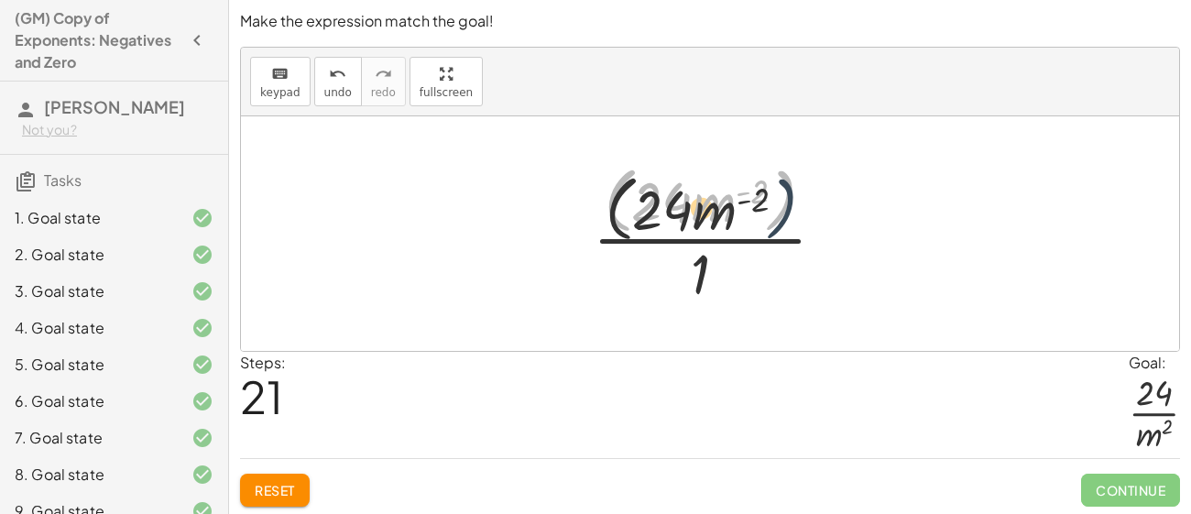
drag, startPoint x: 786, startPoint y: 186, endPoint x: 789, endPoint y: 225, distance: 39.5
click at [789, 225] on div at bounding box center [716, 232] width 266 height 149
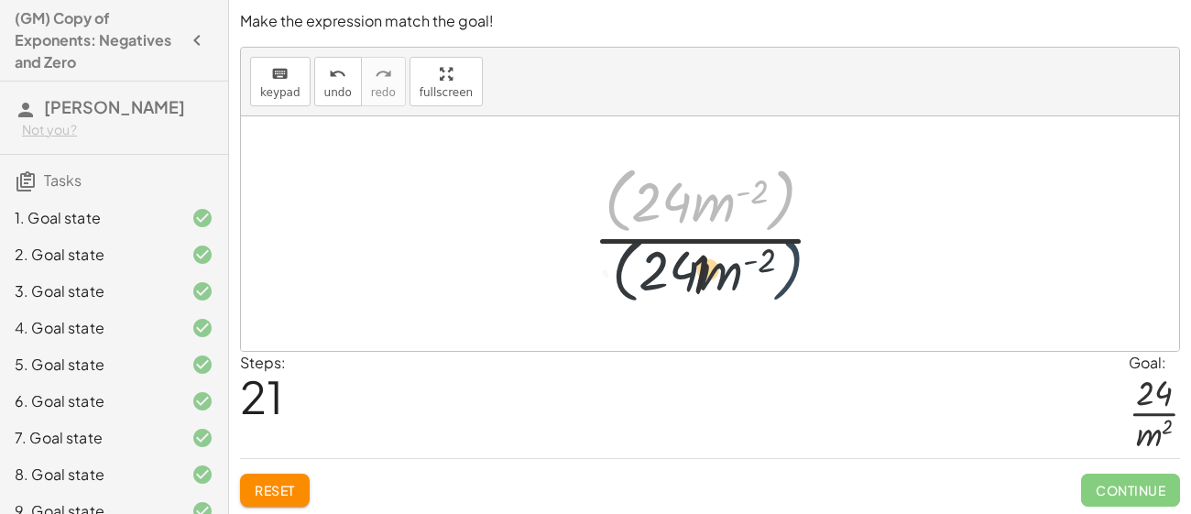
drag, startPoint x: 782, startPoint y: 201, endPoint x: 787, endPoint y: 257, distance: 56.1
click at [787, 257] on div at bounding box center [716, 232] width 266 height 149
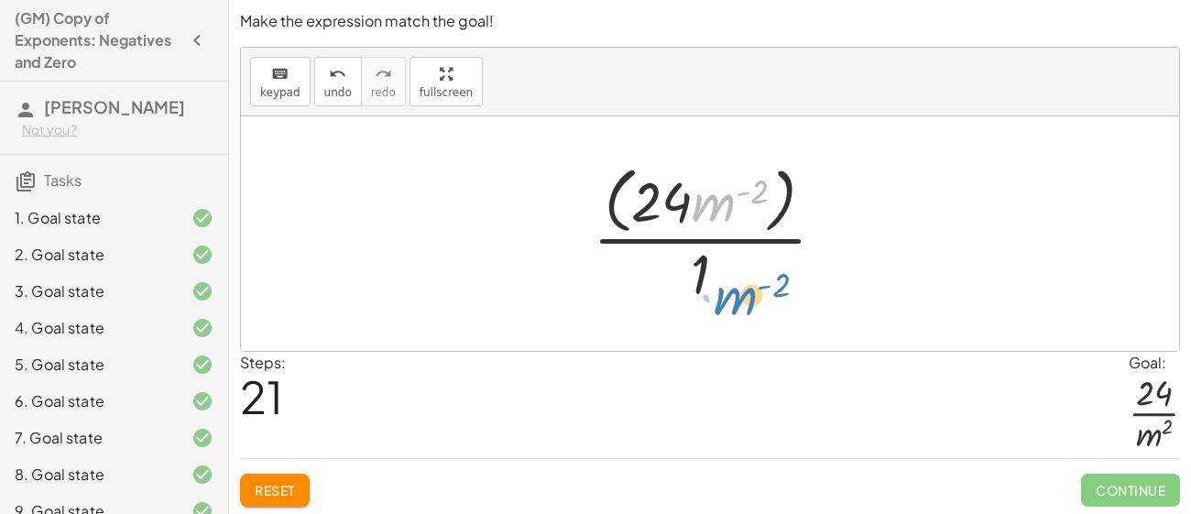
drag, startPoint x: 711, startPoint y: 201, endPoint x: 727, endPoint y: 281, distance: 82.3
click at [727, 281] on div at bounding box center [716, 232] width 266 height 149
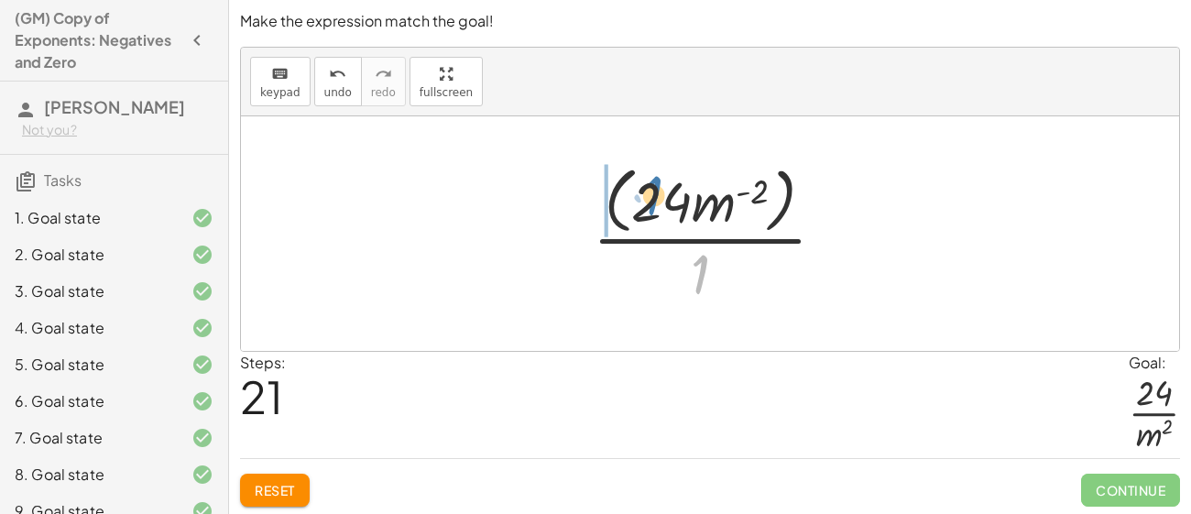
drag, startPoint x: 681, startPoint y: 248, endPoint x: 652, endPoint y: 191, distance: 63.9
click at [652, 191] on div at bounding box center [716, 232] width 266 height 149
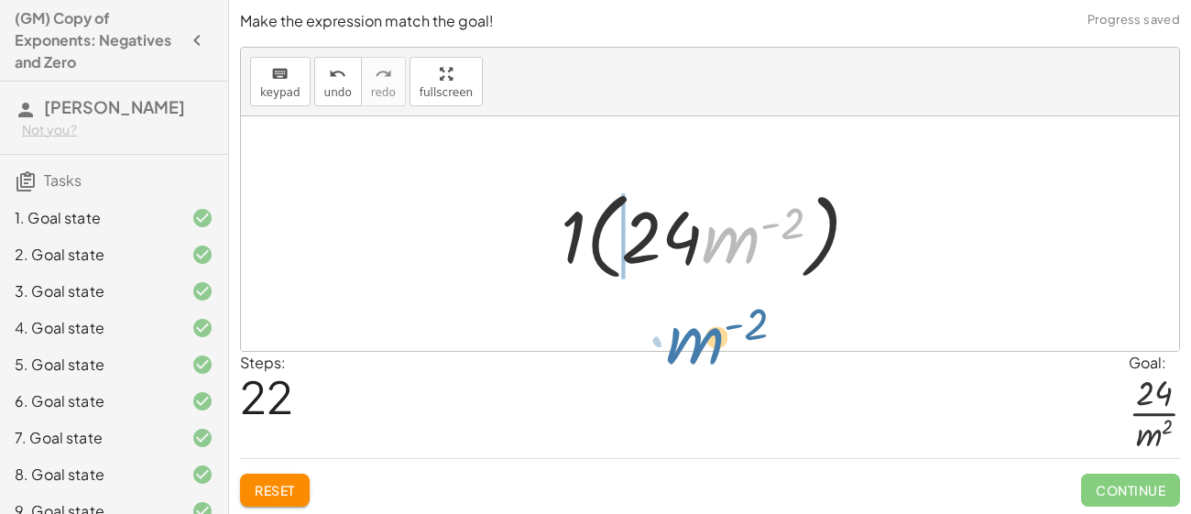
drag, startPoint x: 744, startPoint y: 234, endPoint x: 669, endPoint y: 291, distance: 94.7
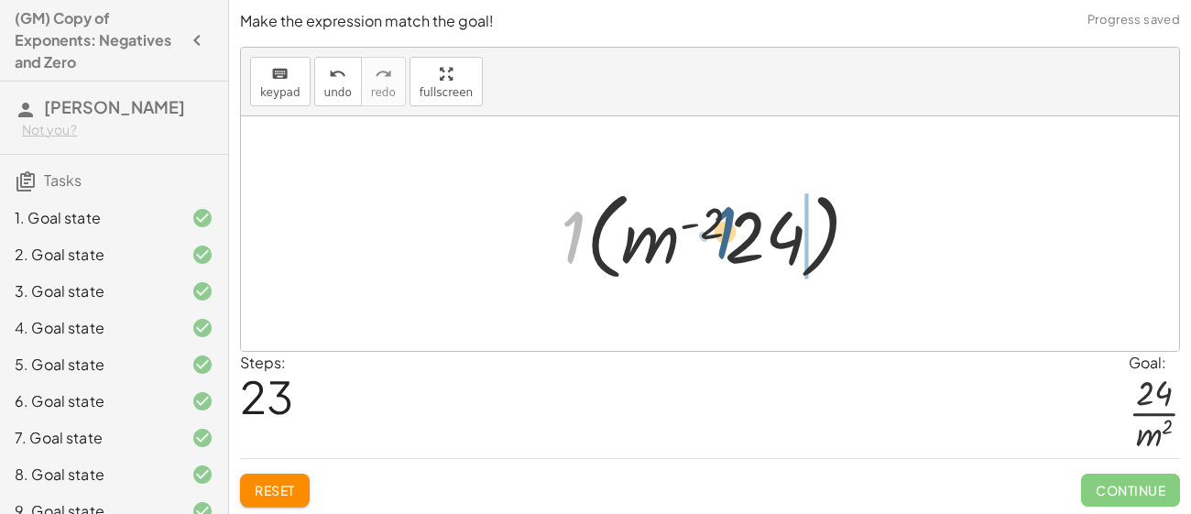
drag, startPoint x: 571, startPoint y: 239, endPoint x: 722, endPoint y: 233, distance: 151.2
click at [722, 233] on div at bounding box center [717, 233] width 332 height 105
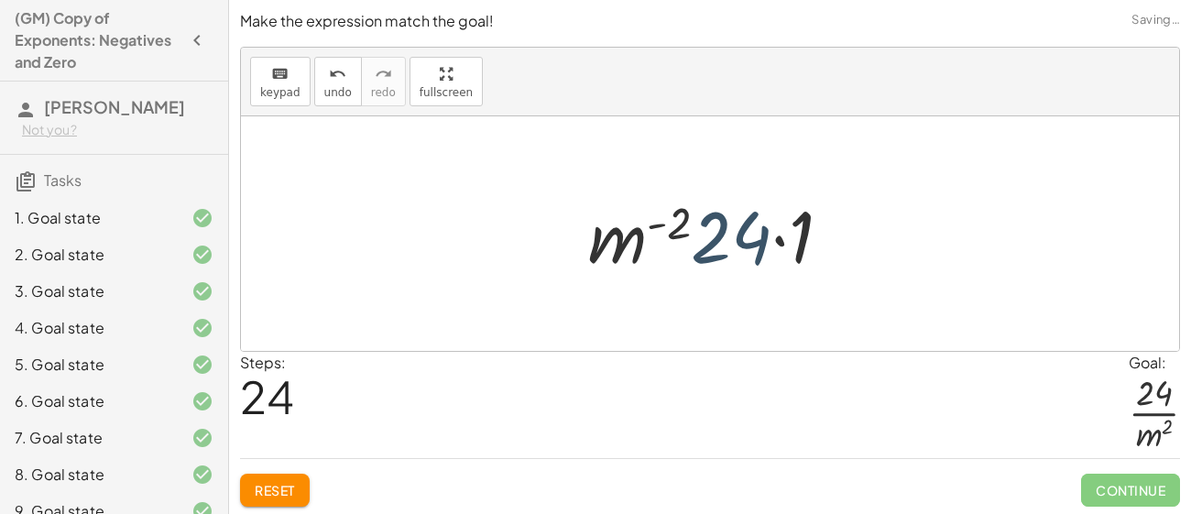
click at [733, 242] on div at bounding box center [717, 234] width 277 height 94
click at [750, 246] on div at bounding box center [717, 234] width 277 height 94
click at [808, 234] on div at bounding box center [717, 234] width 277 height 94
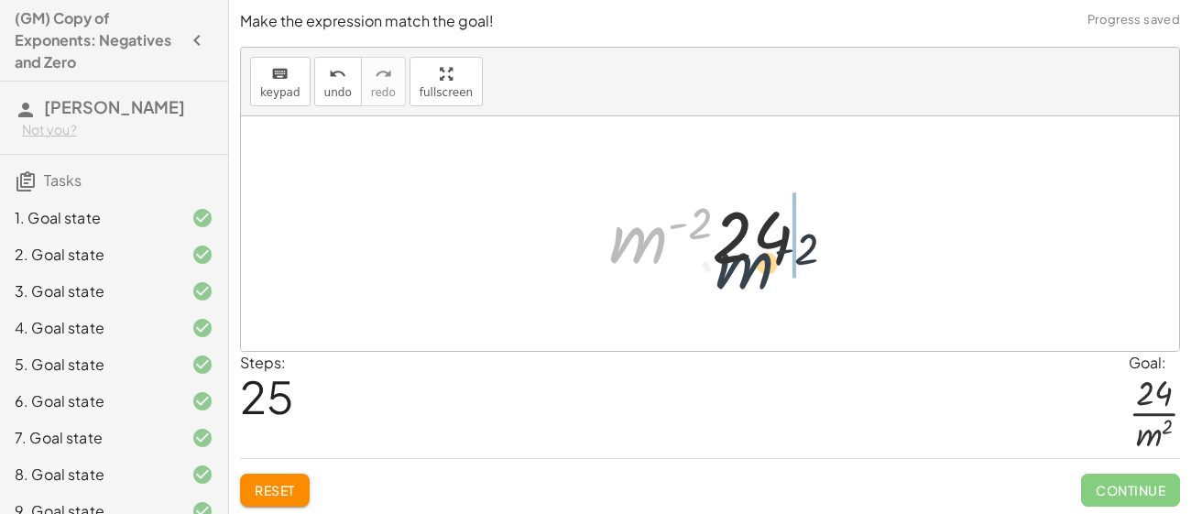
drag, startPoint x: 650, startPoint y: 240, endPoint x: 758, endPoint y: 261, distance: 110.1
click at [758, 261] on div at bounding box center [717, 234] width 234 height 94
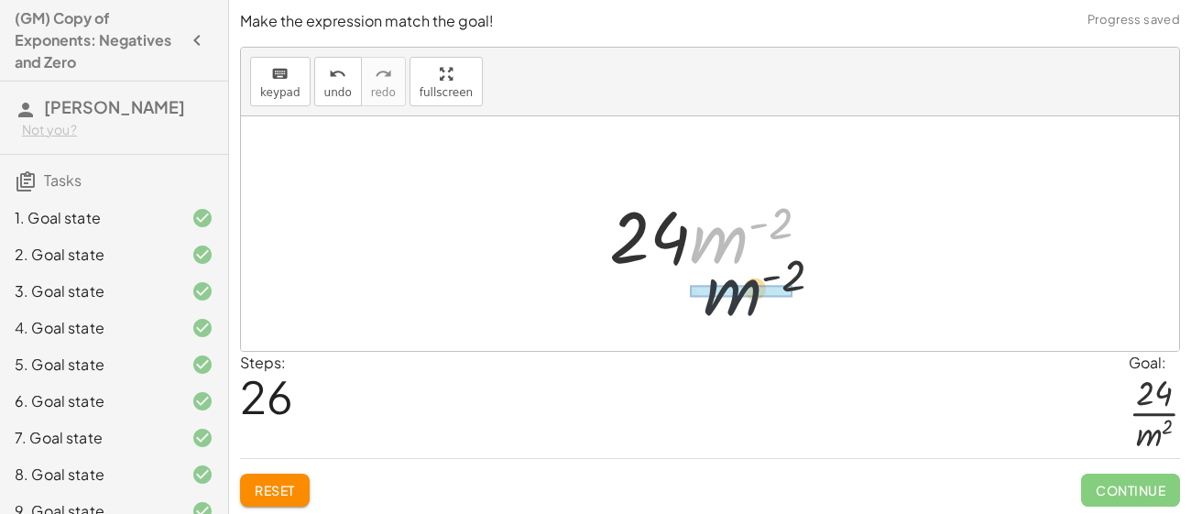
drag, startPoint x: 723, startPoint y: 245, endPoint x: 738, endPoint y: 304, distance: 61.3
click at [738, 304] on div "· ( · 8 · m 2 · n ( - 3 ) ) · ( · 3 · m ( - 4 ) · n 3 ) · 1 · ( · 8 · m 2 · n (…" at bounding box center [710, 233] width 938 height 234
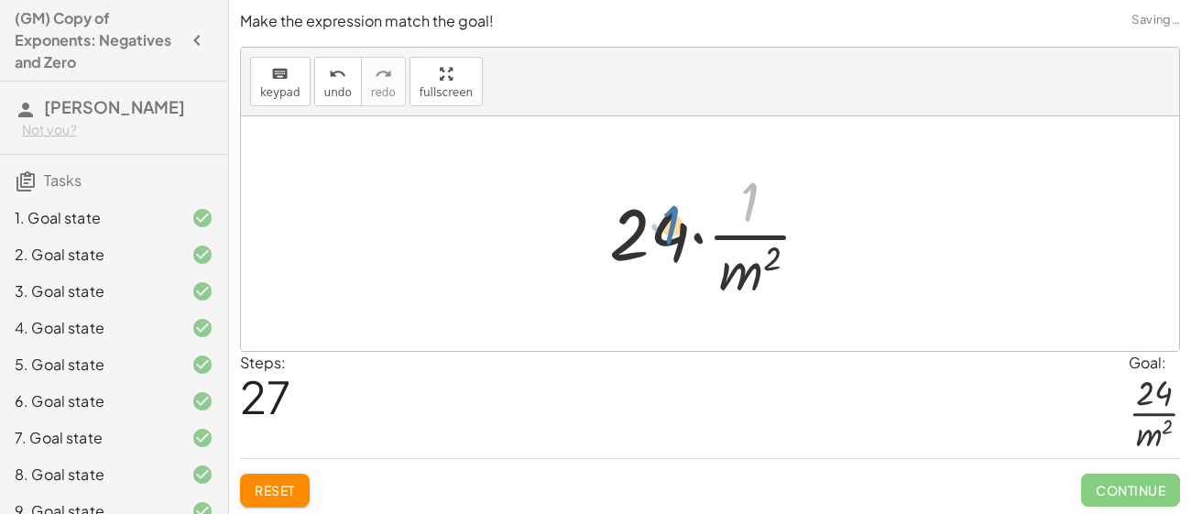
drag, startPoint x: 745, startPoint y: 211, endPoint x: 666, endPoint y: 235, distance: 82.5
click at [666, 235] on div at bounding box center [717, 233] width 234 height 141
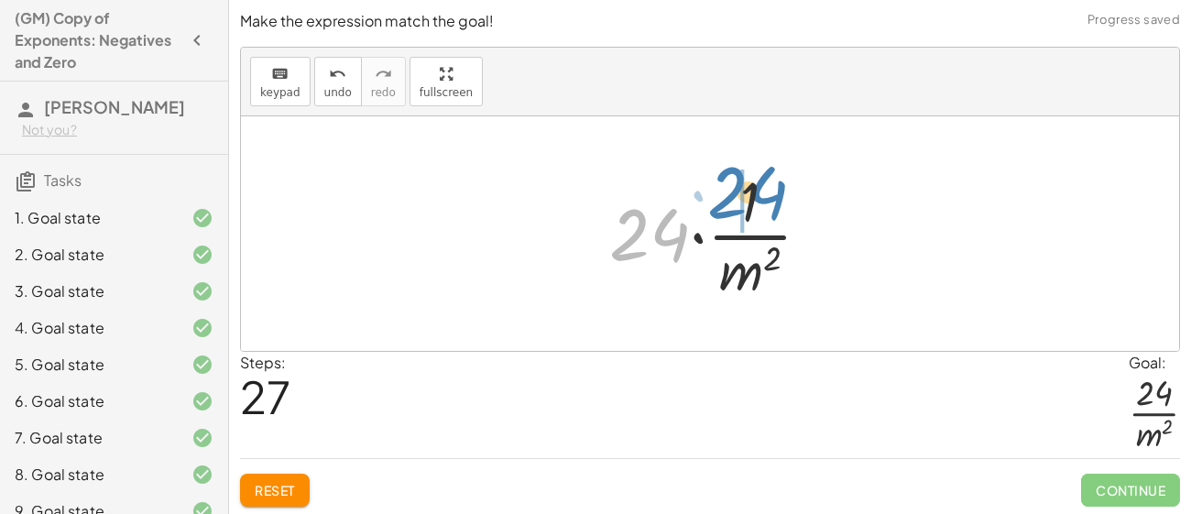
drag, startPoint x: 671, startPoint y: 242, endPoint x: 770, endPoint y: 200, distance: 107.5
click at [770, 200] on div at bounding box center [717, 233] width 234 height 141
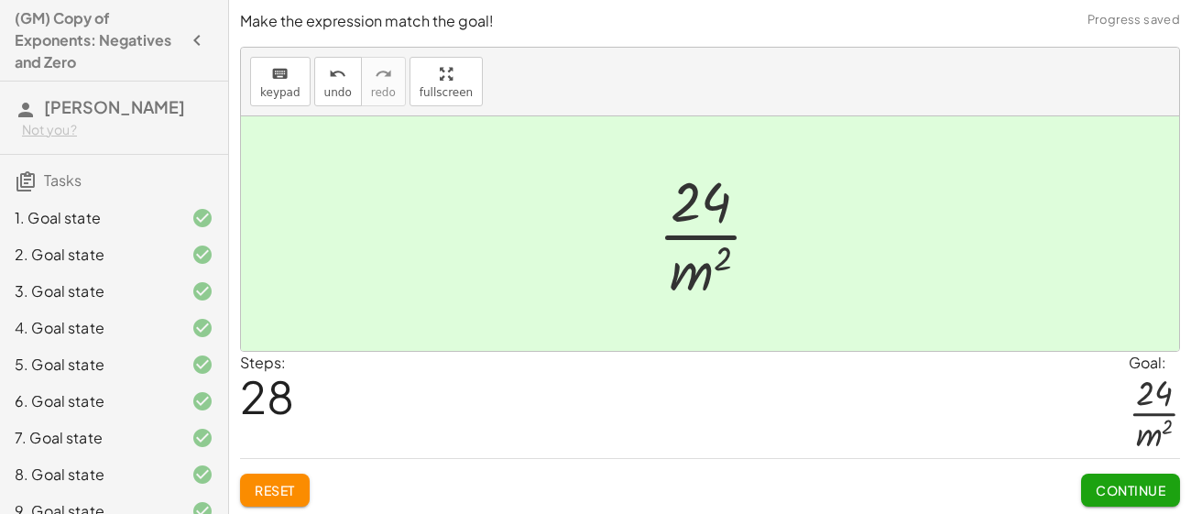
click at [1106, 482] on span "Continue" at bounding box center [1130, 490] width 70 height 16
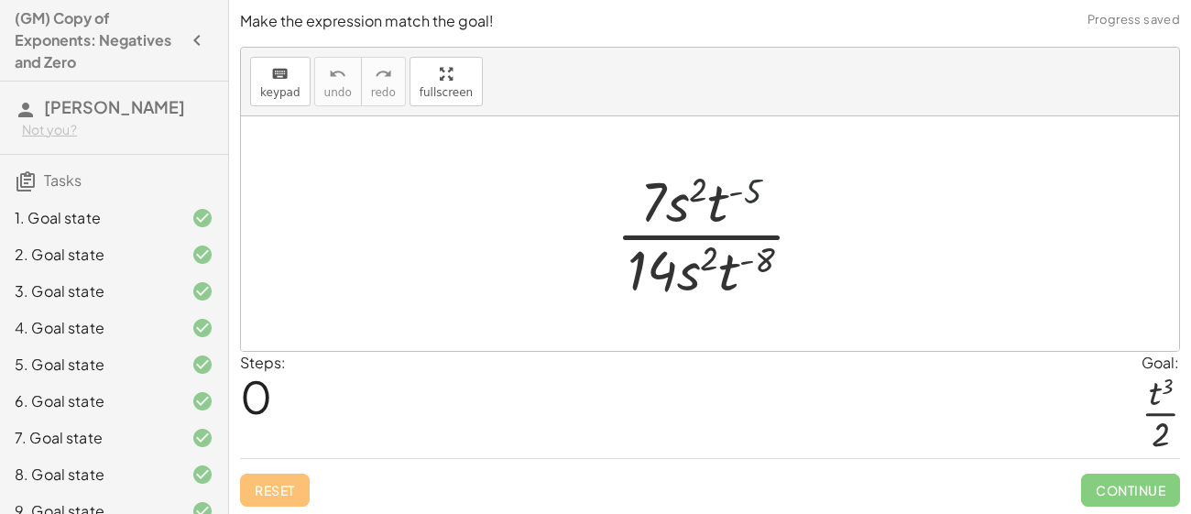
click at [747, 192] on div at bounding box center [717, 233] width 222 height 141
drag, startPoint x: 711, startPoint y: 207, endPoint x: 728, endPoint y: 265, distance: 60.3
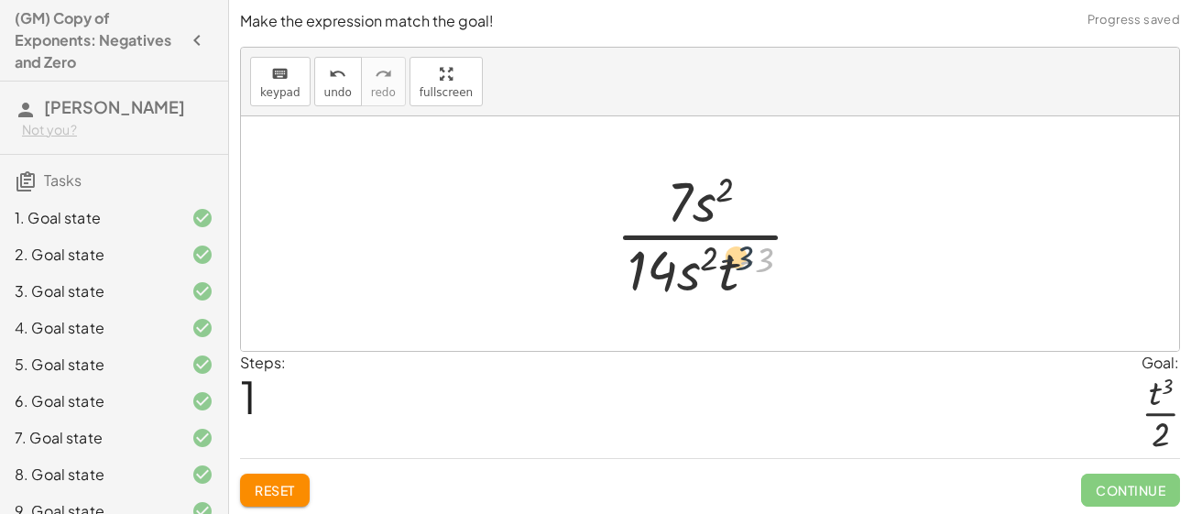
drag, startPoint x: 768, startPoint y: 256, endPoint x: 743, endPoint y: 255, distance: 25.7
click at [743, 255] on div at bounding box center [716, 233] width 220 height 141
drag, startPoint x: 707, startPoint y: 199, endPoint x: 692, endPoint y: 264, distance: 66.7
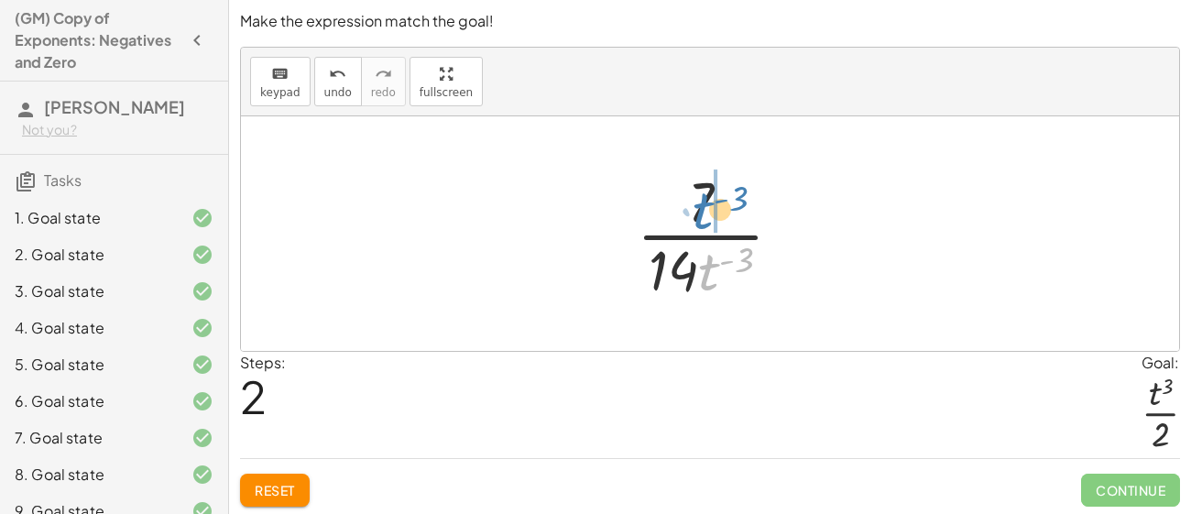
drag, startPoint x: 711, startPoint y: 255, endPoint x: 701, endPoint y: 179, distance: 76.7
click at [701, 179] on div at bounding box center [716, 233] width 179 height 141
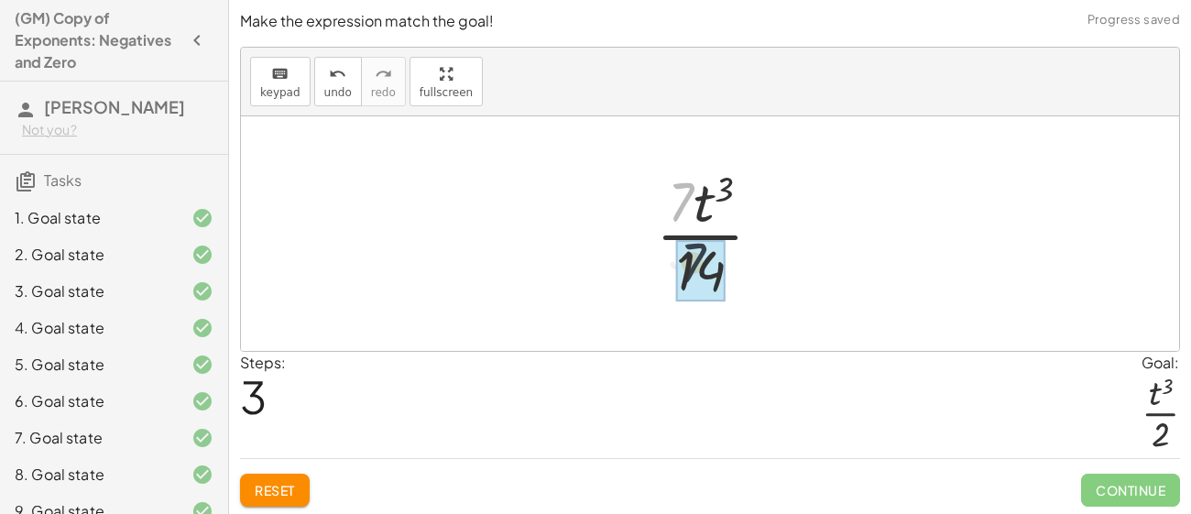
drag, startPoint x: 676, startPoint y: 194, endPoint x: 691, endPoint y: 265, distance: 72.0
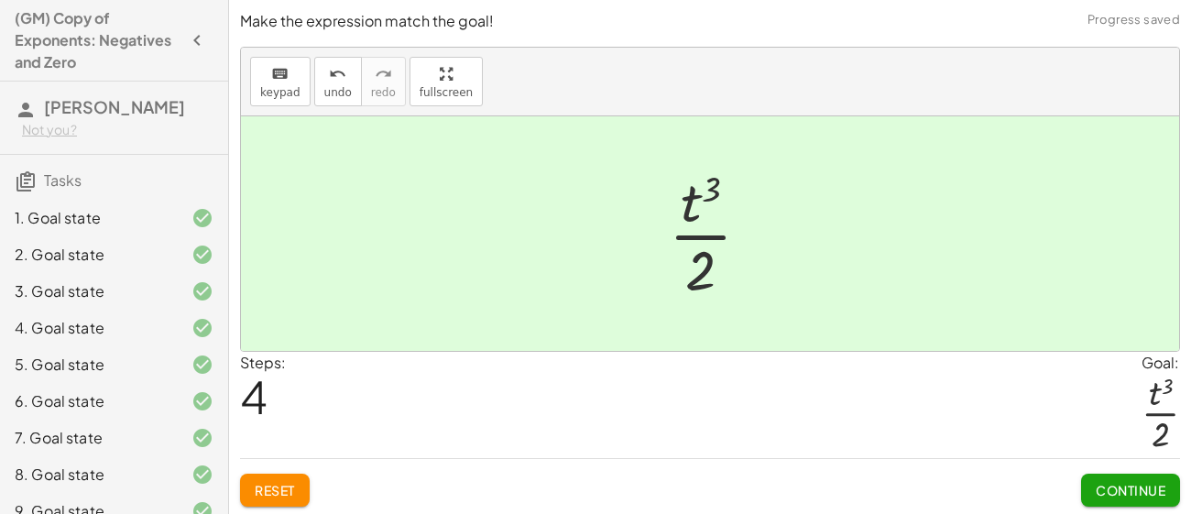
click at [1098, 484] on span "Continue" at bounding box center [1130, 490] width 70 height 16
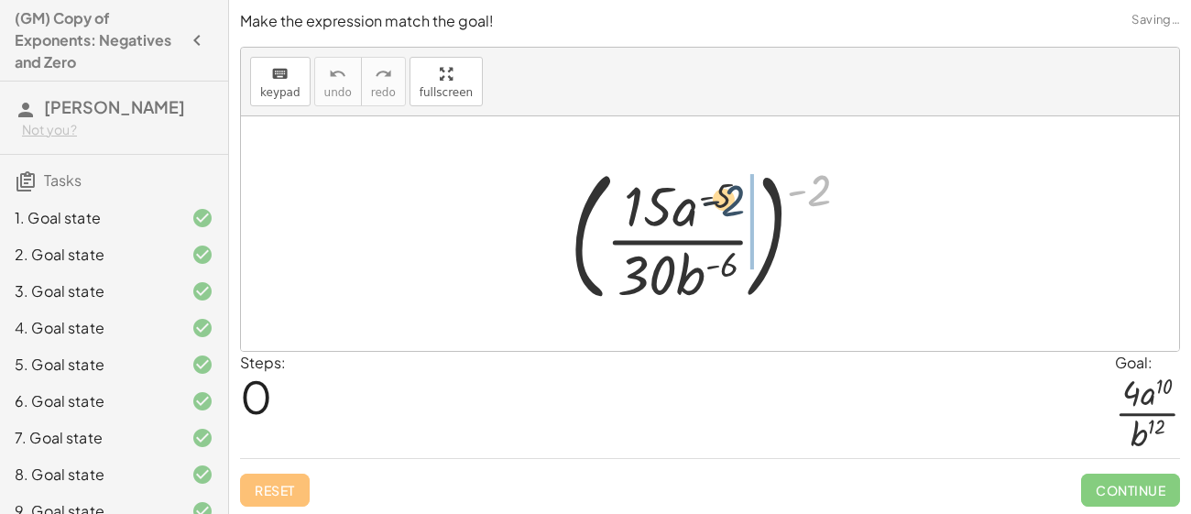
drag, startPoint x: 815, startPoint y: 199, endPoint x: 711, endPoint y: 210, distance: 105.0
click at [711, 210] on div at bounding box center [716, 234] width 312 height 152
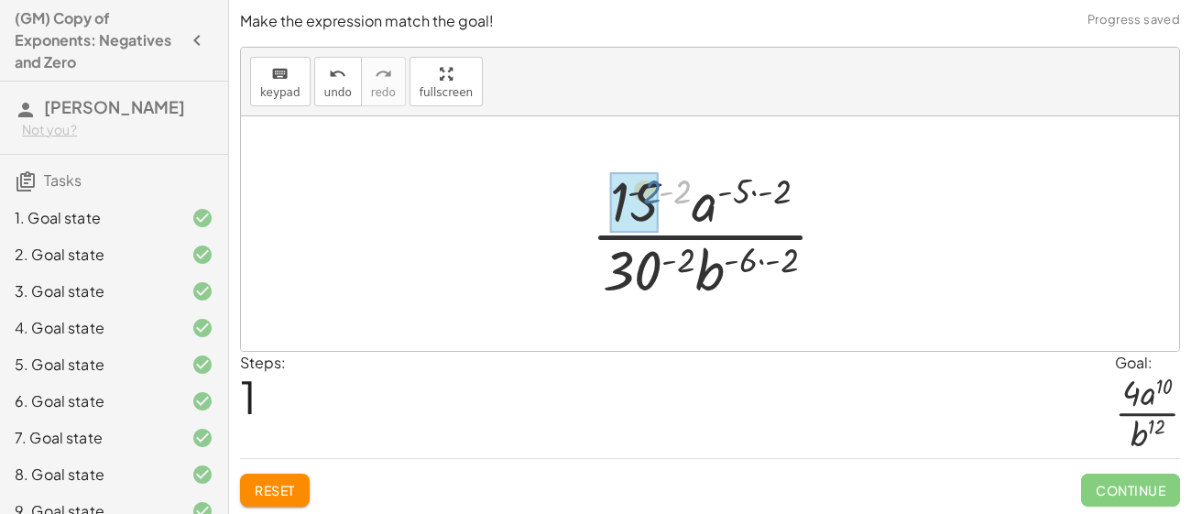
drag, startPoint x: 677, startPoint y: 192, endPoint x: 640, endPoint y: 192, distance: 36.6
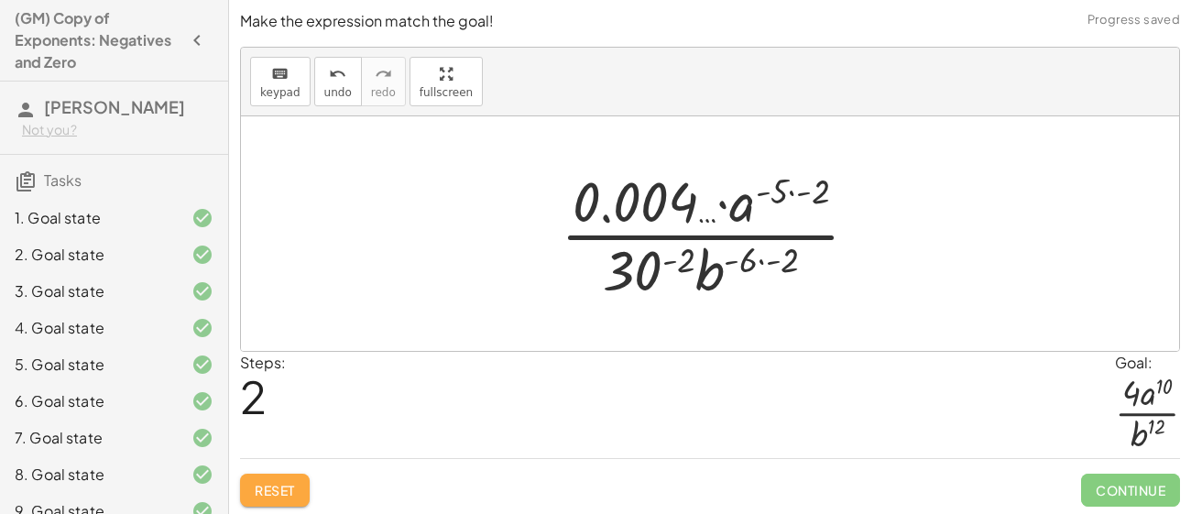
click at [282, 491] on span "Reset" at bounding box center [275, 490] width 40 height 16
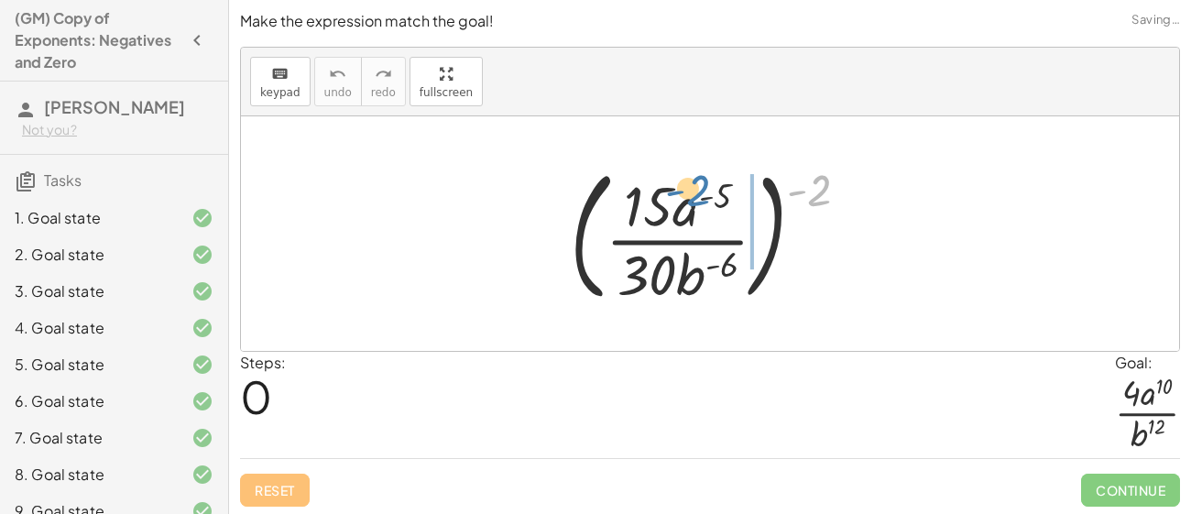
drag, startPoint x: 823, startPoint y: 191, endPoint x: 699, endPoint y: 190, distance: 124.6
click at [699, 190] on div at bounding box center [716, 234] width 312 height 152
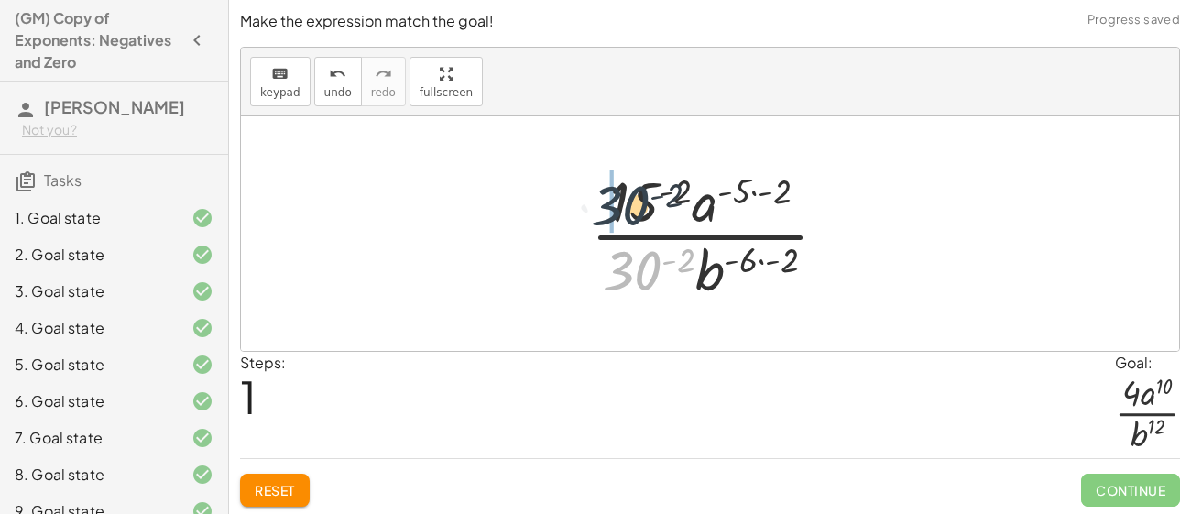
drag, startPoint x: 634, startPoint y: 282, endPoint x: 622, endPoint y: 210, distance: 73.3
click at [622, 210] on div at bounding box center [716, 233] width 269 height 141
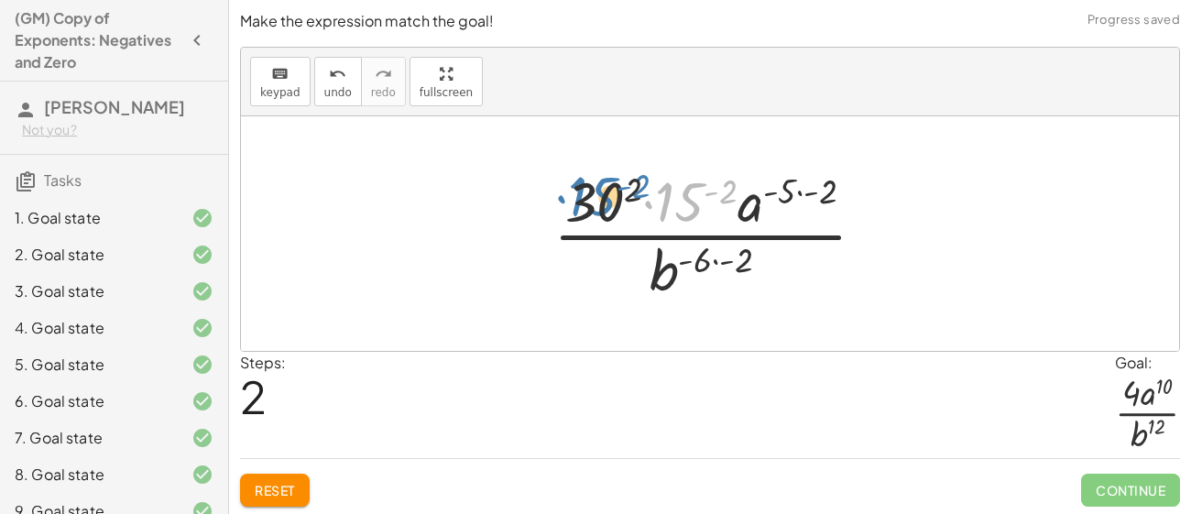
drag, startPoint x: 671, startPoint y: 209, endPoint x: 587, endPoint y: 212, distance: 84.3
click at [587, 212] on div at bounding box center [716, 233] width 345 height 141
click at [531, 194] on div "( · 15 · a ( - 5 ) · 30 · b ( - 6 ) ) ( - 2 ) · 15 ( - 2 ) · a ( · - 5 · - 2 ) …" at bounding box center [710, 233] width 368 height 150
click at [565, 197] on div at bounding box center [716, 233] width 345 height 141
click at [568, 198] on div at bounding box center [716, 233] width 351 height 141
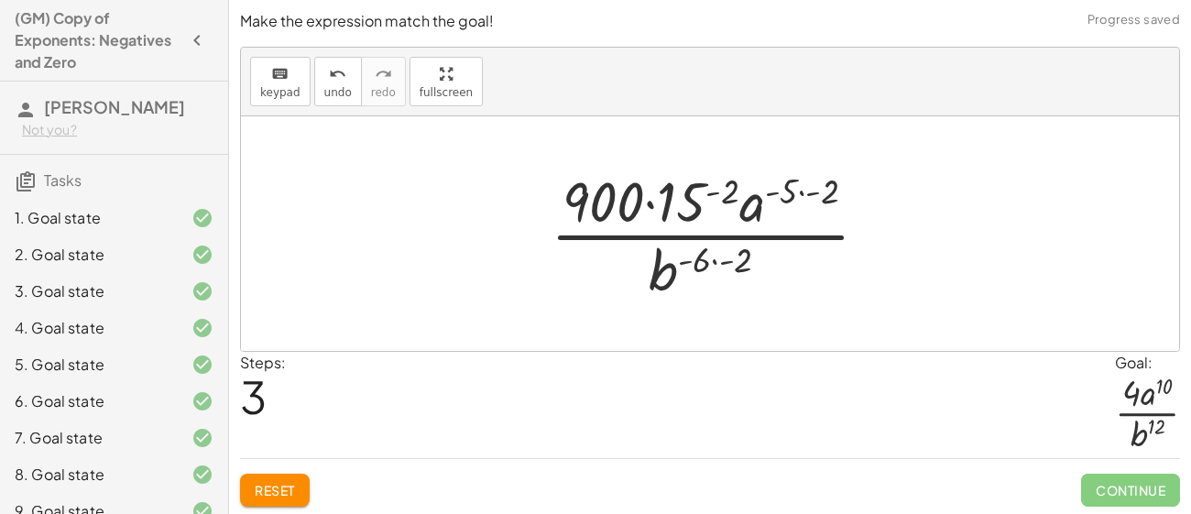
click at [704, 222] on div at bounding box center [716, 233] width 351 height 141
click at [689, 212] on div at bounding box center [716, 233] width 351 height 141
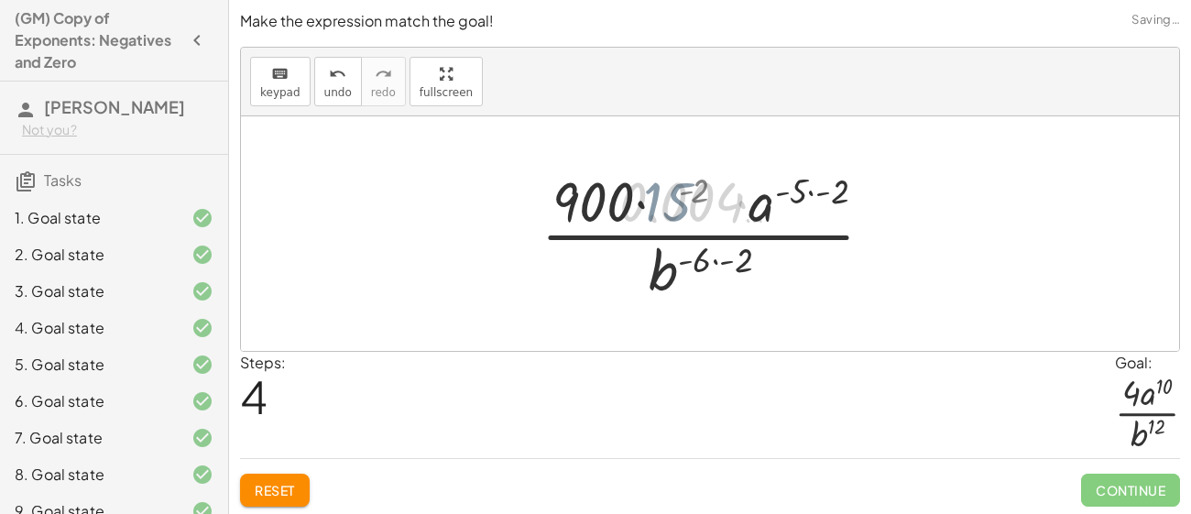
click at [691, 207] on div at bounding box center [717, 233] width 426 height 141
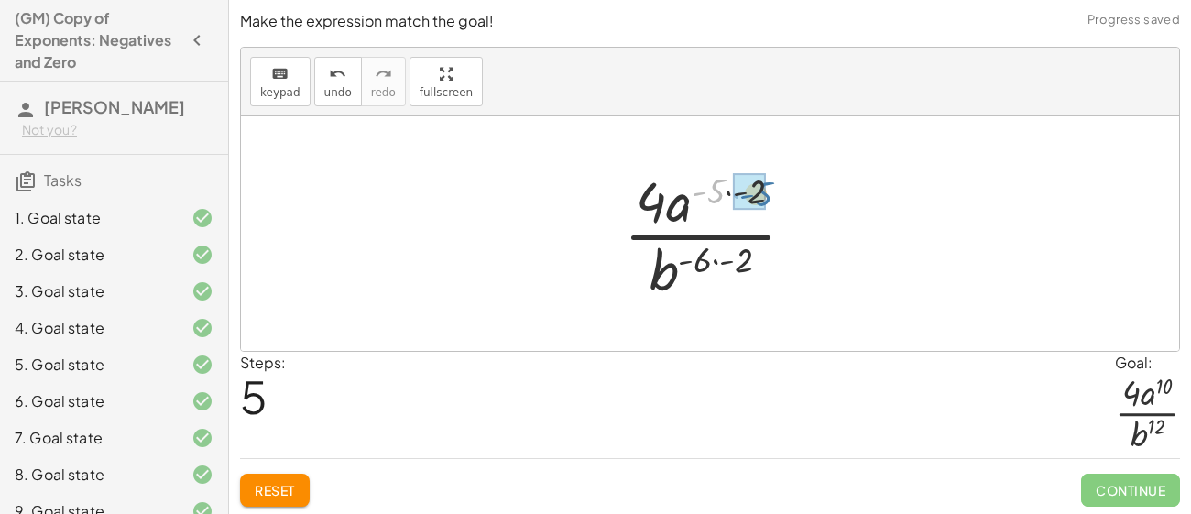
drag, startPoint x: 718, startPoint y: 200, endPoint x: 760, endPoint y: 201, distance: 42.2
click at [702, 255] on div at bounding box center [717, 233] width 178 height 141
click at [745, 262] on div at bounding box center [717, 233] width 178 height 141
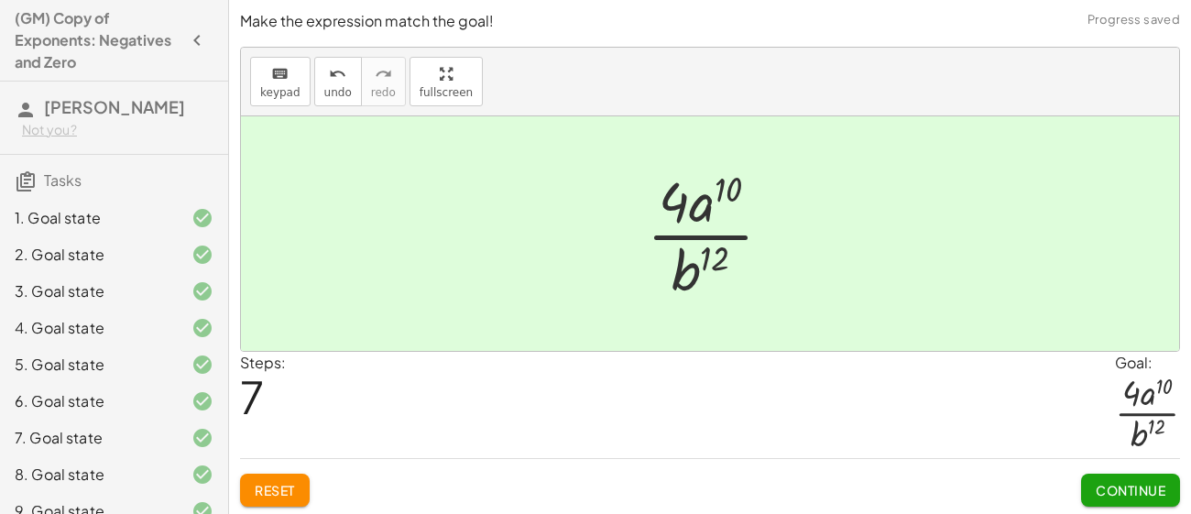
click at [1119, 478] on button "Continue" at bounding box center [1130, 489] width 99 height 33
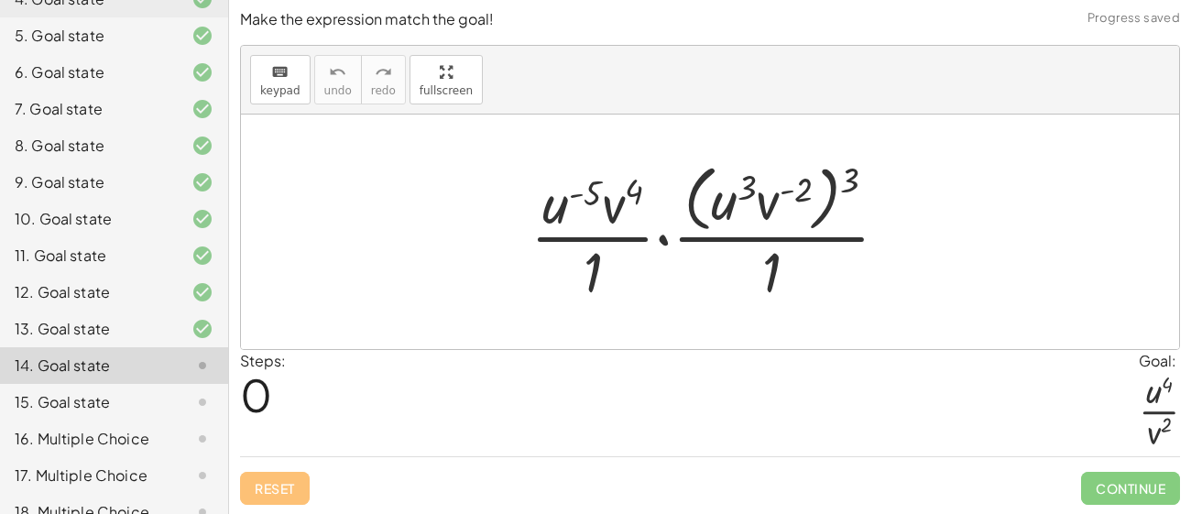
scroll to position [322, 0]
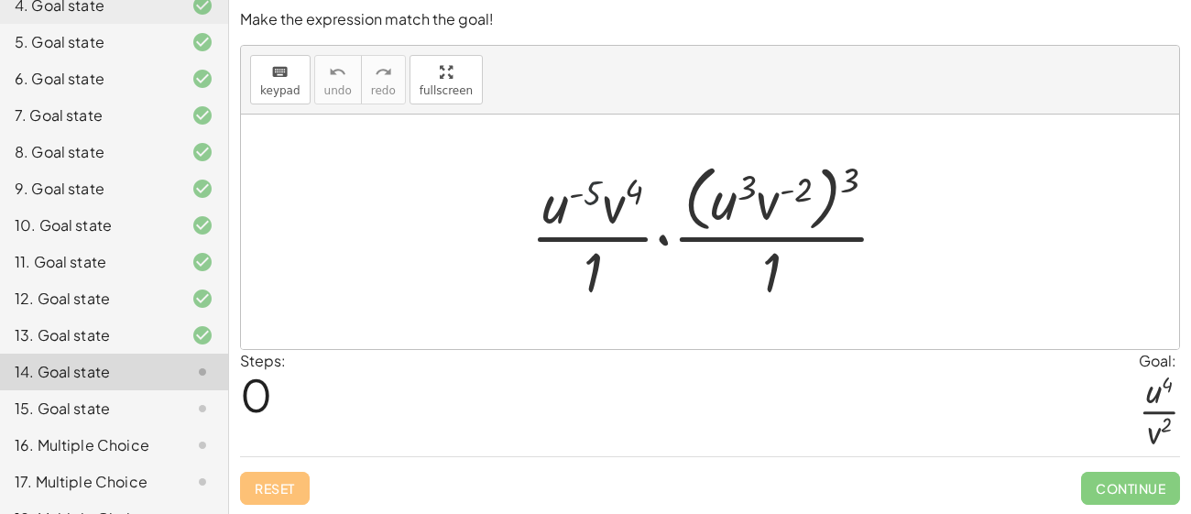
click at [584, 195] on div at bounding box center [716, 231] width 391 height 149
click at [839, 189] on div at bounding box center [716, 231] width 391 height 149
click at [846, 184] on div at bounding box center [716, 231] width 391 height 149
drag, startPoint x: 851, startPoint y: 183, endPoint x: 773, endPoint y: 183, distance: 77.8
click at [773, 183] on div at bounding box center [716, 231] width 391 height 149
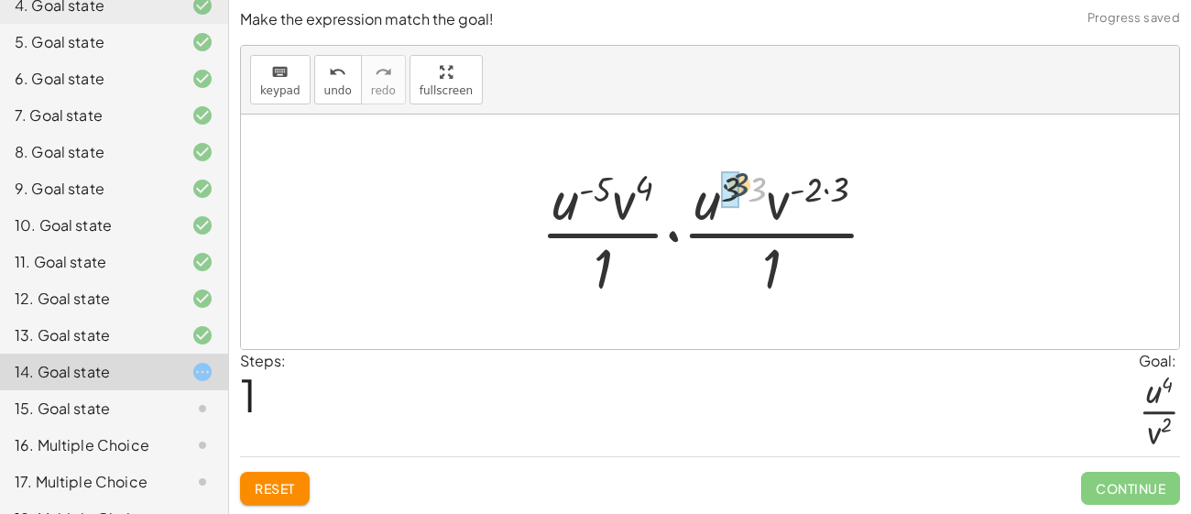
drag, startPoint x: 750, startPoint y: 190, endPoint x: 730, endPoint y: 186, distance: 20.7
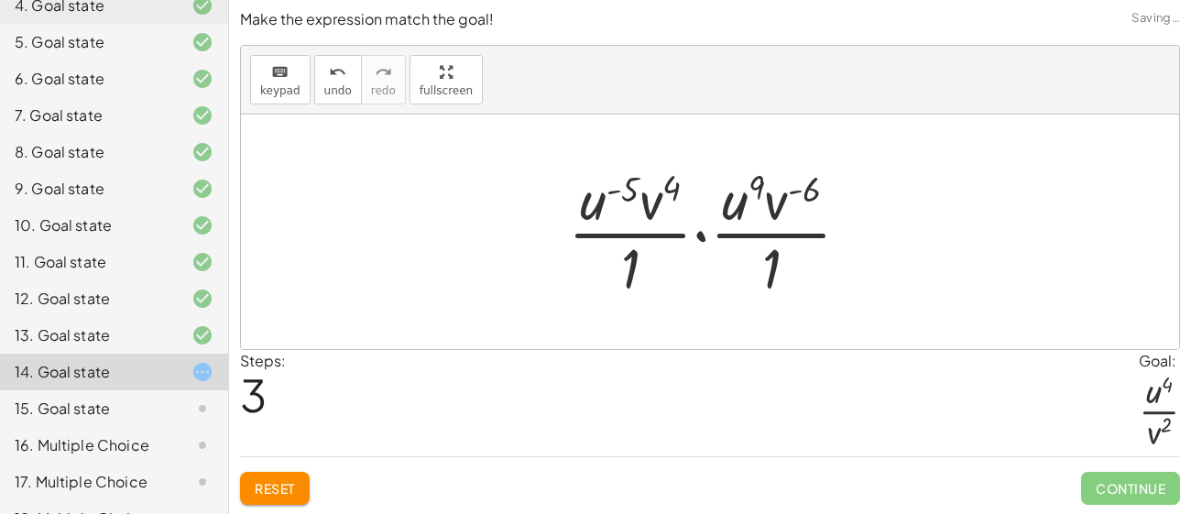
click at [61, 317] on div "11. Goal state" at bounding box center [114, 335] width 228 height 37
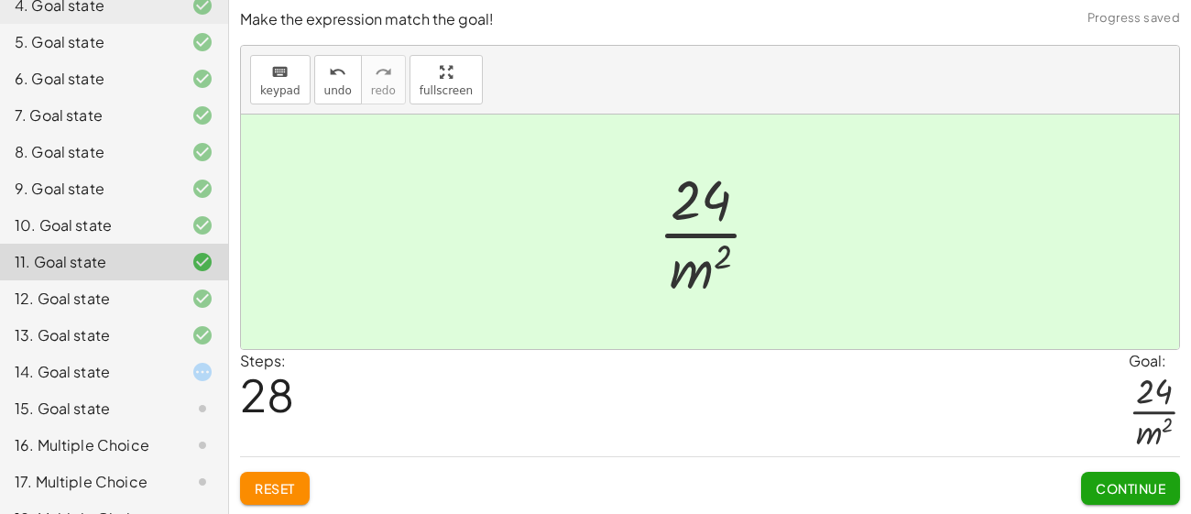
click at [103, 378] on div "14. Goal state" at bounding box center [88, 372] width 147 height 22
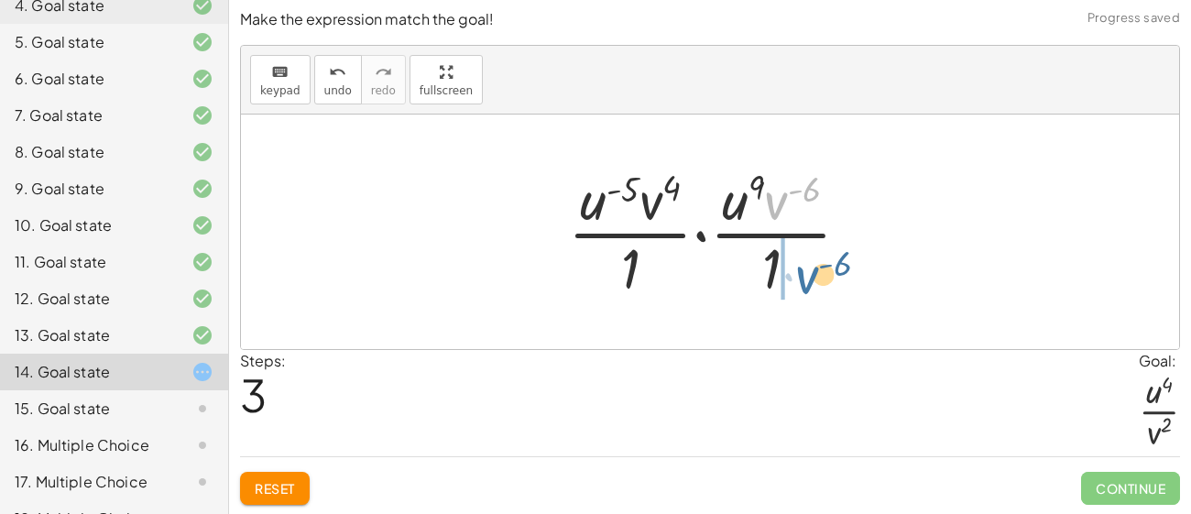
drag, startPoint x: 778, startPoint y: 211, endPoint x: 808, endPoint y: 287, distance: 81.8
click at [808, 287] on div at bounding box center [716, 231] width 315 height 141
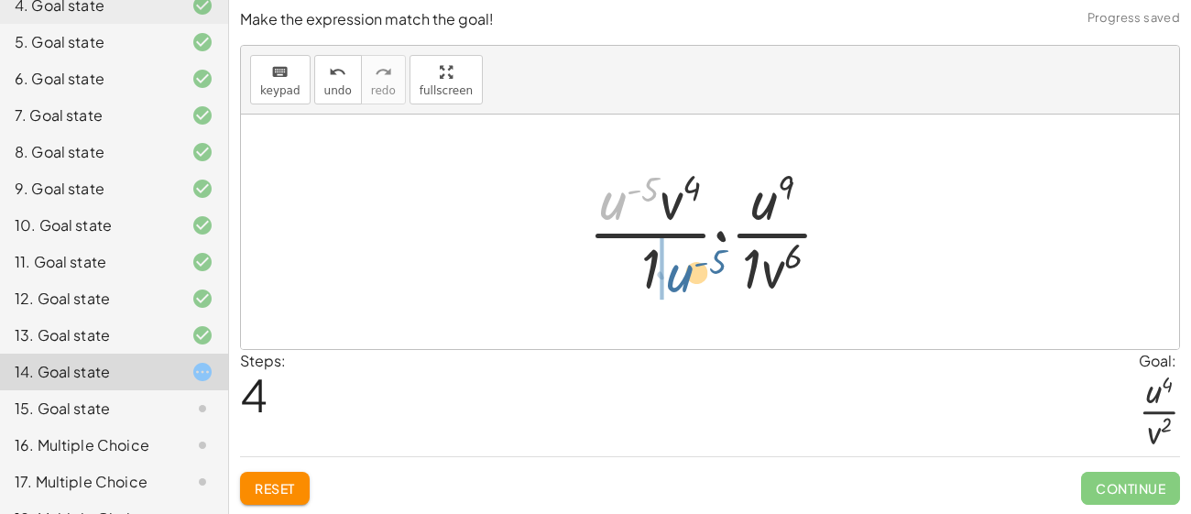
drag, startPoint x: 606, startPoint y: 198, endPoint x: 675, endPoint y: 272, distance: 101.1
click at [675, 272] on div at bounding box center [717, 231] width 277 height 141
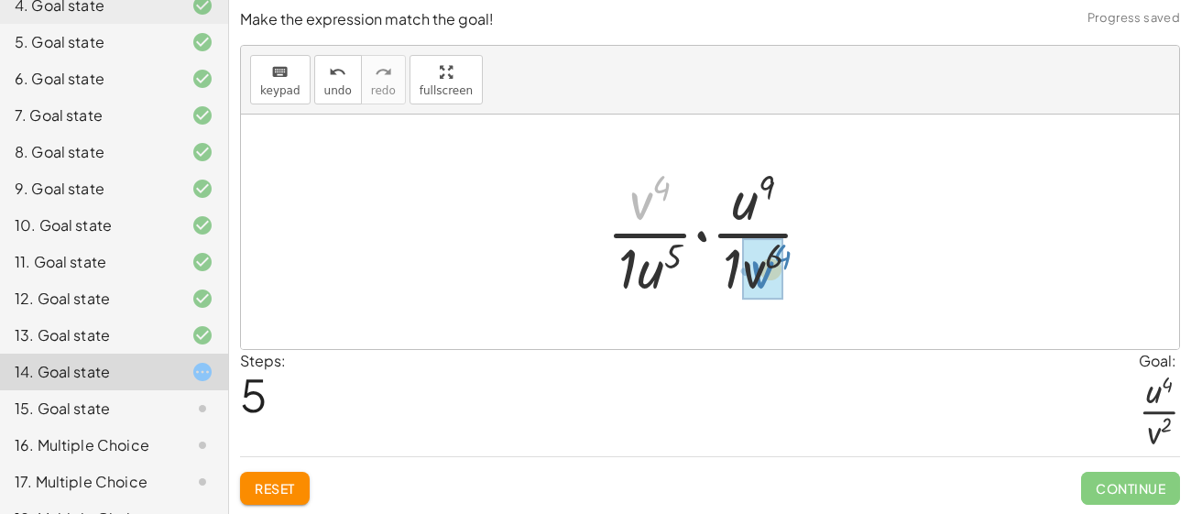
drag, startPoint x: 643, startPoint y: 213, endPoint x: 763, endPoint y: 280, distance: 137.3
drag, startPoint x: 733, startPoint y: 266, endPoint x: 644, endPoint y: 192, distance: 115.7
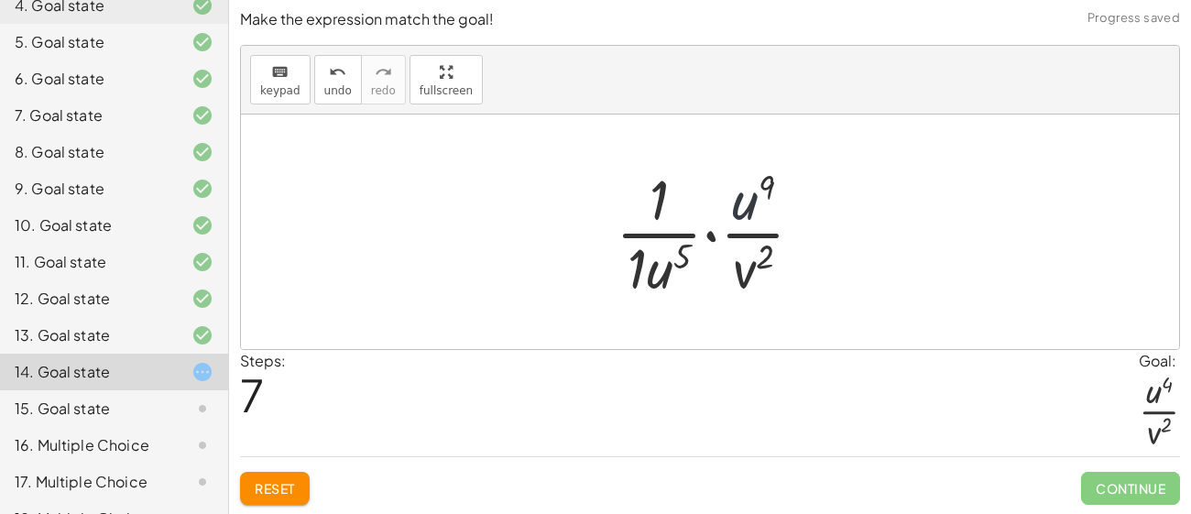
click at [744, 209] on div at bounding box center [716, 231] width 221 height 141
drag, startPoint x: 635, startPoint y: 257, endPoint x: 668, endPoint y: 195, distance: 70.5
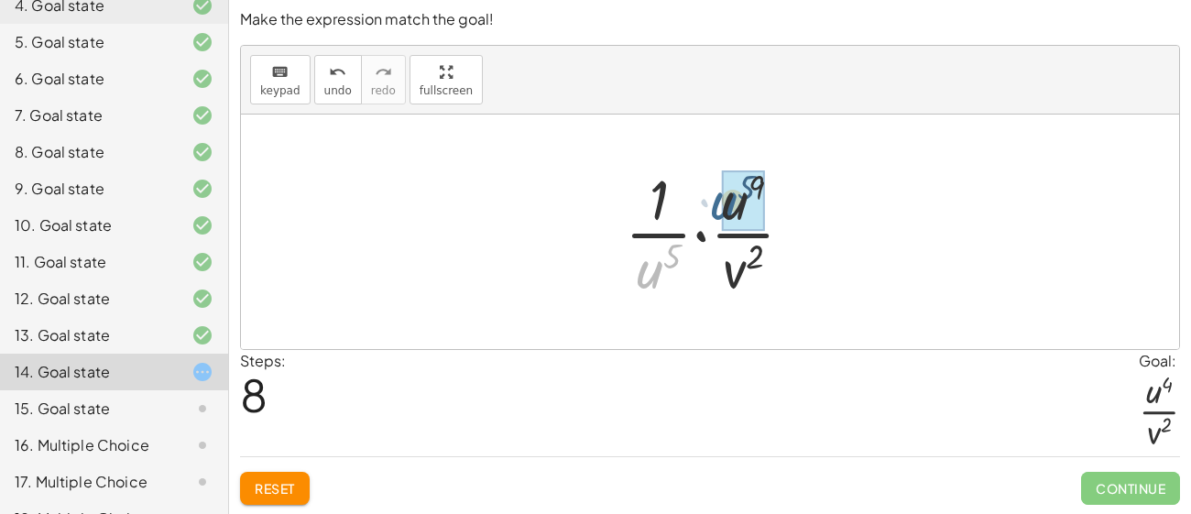
drag, startPoint x: 659, startPoint y: 277, endPoint x: 735, endPoint y: 211, distance: 101.2
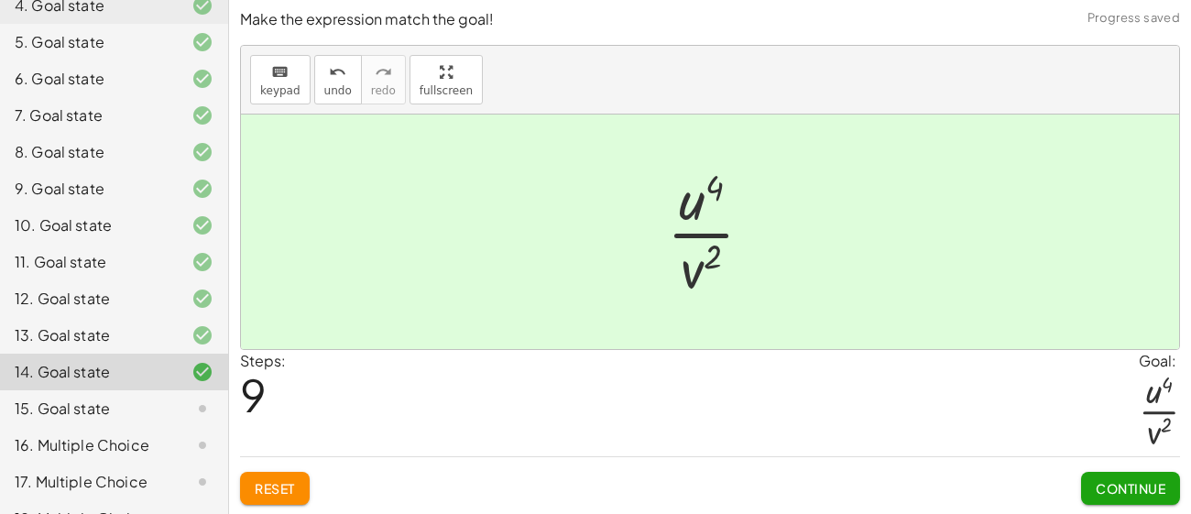
click at [1082, 484] on button "Continue" at bounding box center [1130, 488] width 99 height 33
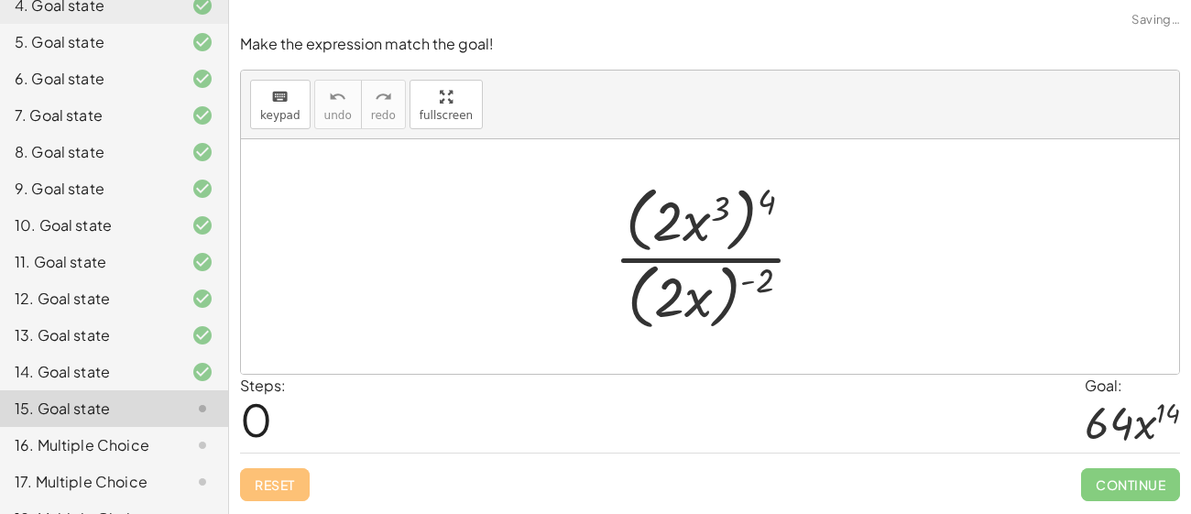
scroll to position [0, 0]
drag, startPoint x: 764, startPoint y: 201, endPoint x: 713, endPoint y: 203, distance: 50.4
click at [713, 203] on div at bounding box center [715, 257] width 223 height 158
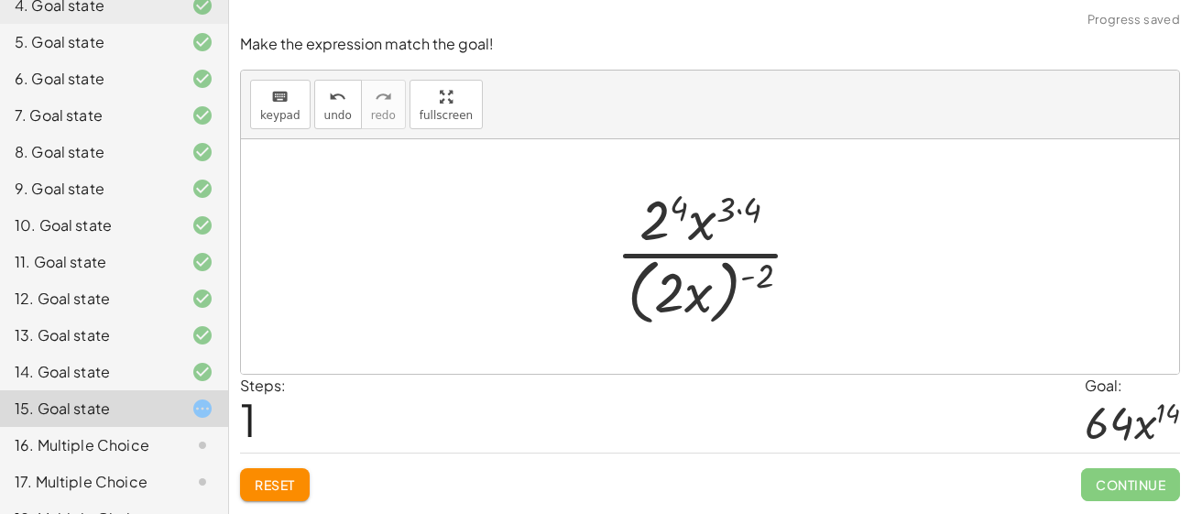
click at [744, 202] on div at bounding box center [716, 255] width 220 height 149
click at [753, 207] on div at bounding box center [716, 255] width 220 height 149
click at [692, 208] on div at bounding box center [716, 255] width 220 height 149
click at [767, 279] on div at bounding box center [716, 255] width 220 height 149
drag, startPoint x: 760, startPoint y: 279, endPoint x: 701, endPoint y: 281, distance: 59.6
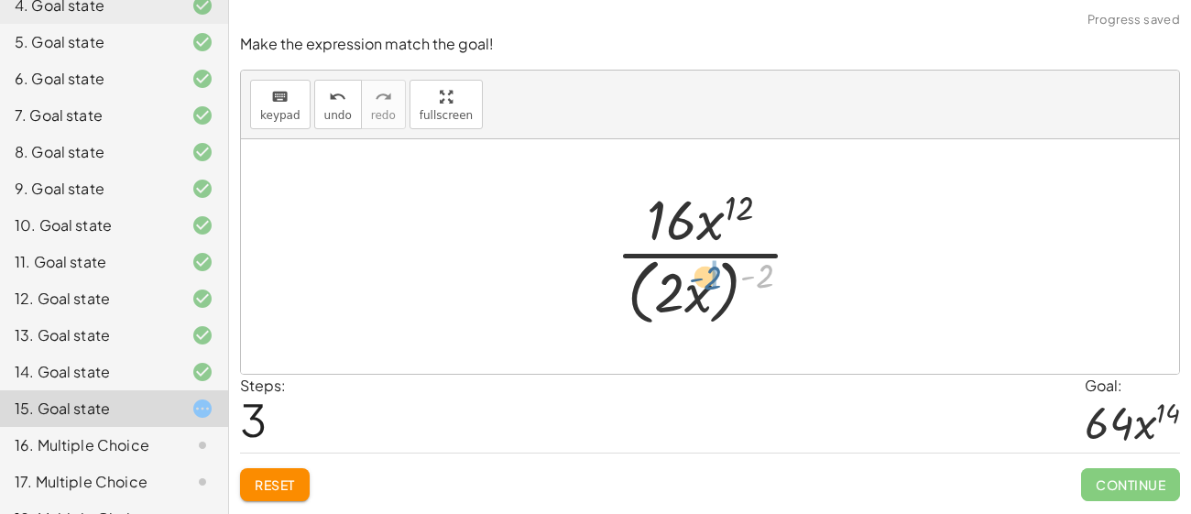
click at [701, 281] on div at bounding box center [716, 255] width 220 height 149
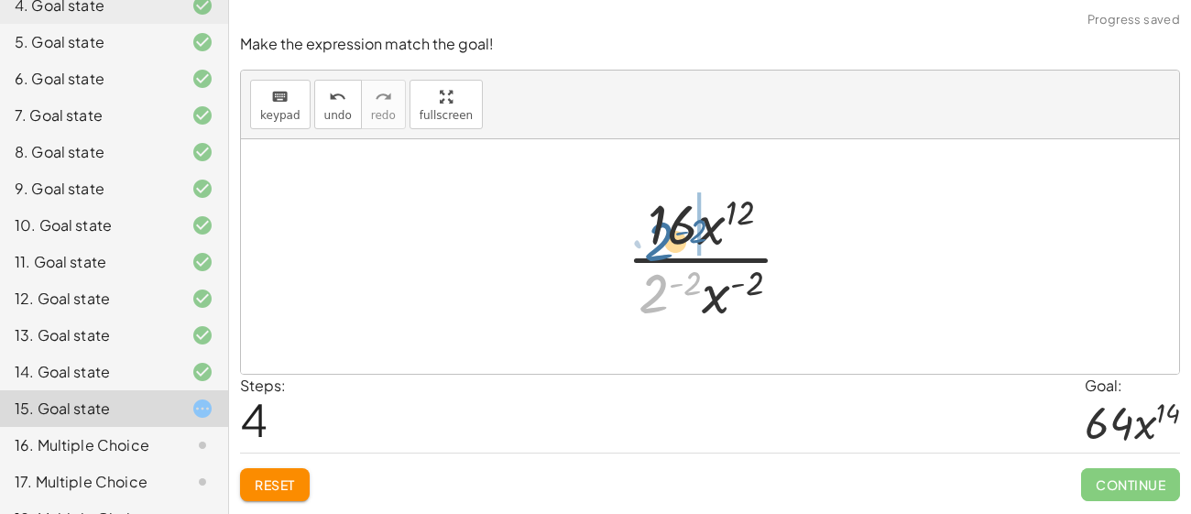
drag, startPoint x: 653, startPoint y: 306, endPoint x: 659, endPoint y: 241, distance: 65.3
click at [659, 241] on div at bounding box center [716, 256] width 199 height 141
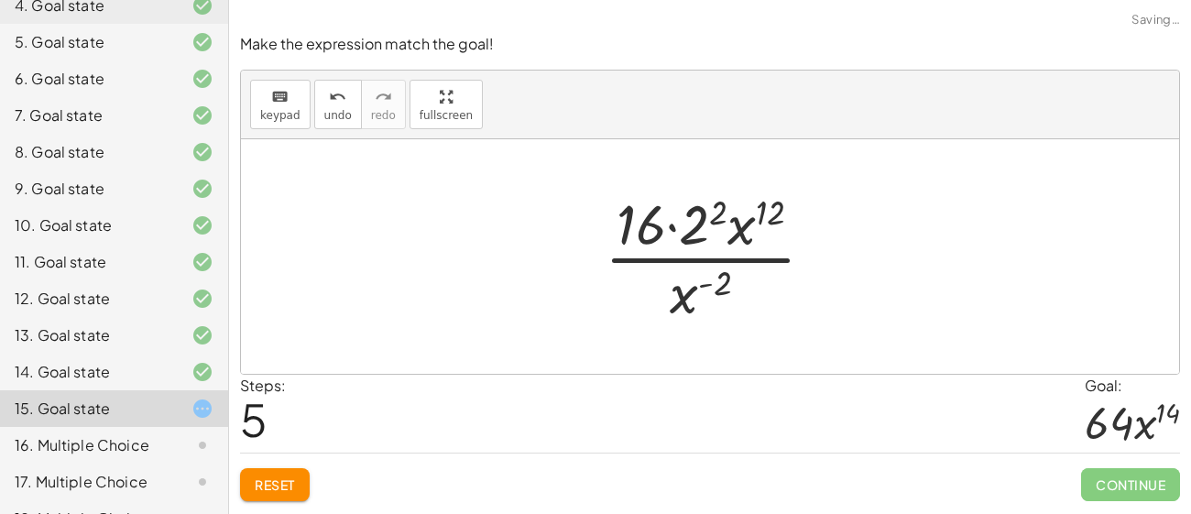
click at [691, 222] on div at bounding box center [716, 256] width 243 height 141
click at [691, 220] on div at bounding box center [716, 256] width 224 height 141
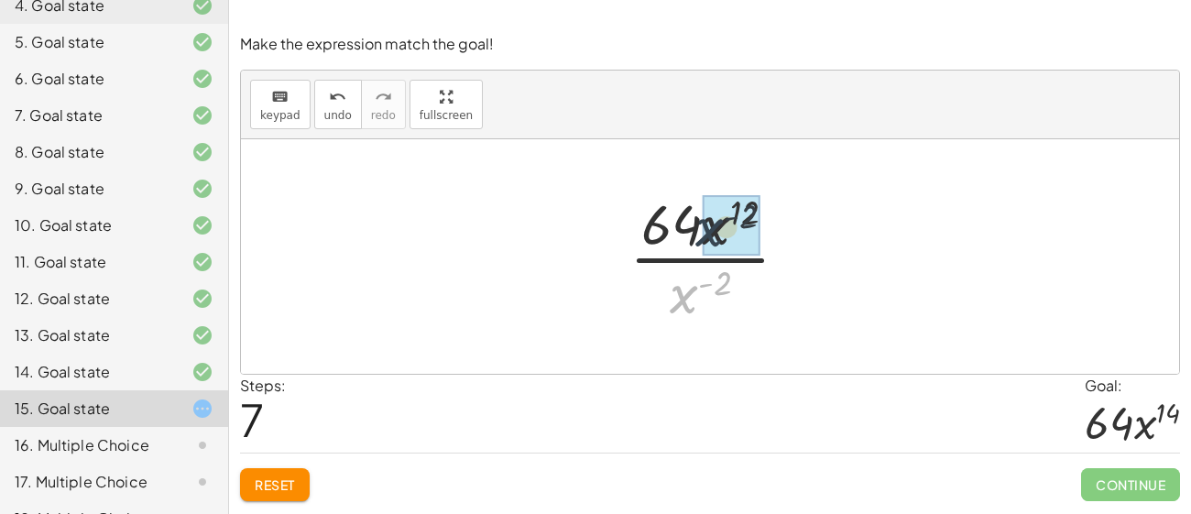
drag, startPoint x: 680, startPoint y: 301, endPoint x: 707, endPoint y: 231, distance: 75.7
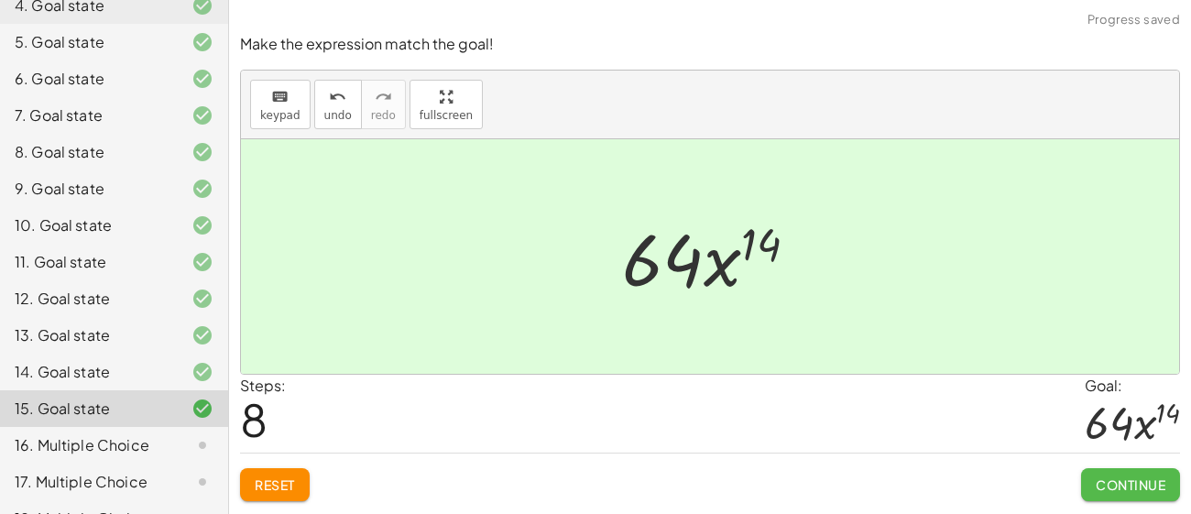
click at [1110, 480] on span "Continue" at bounding box center [1130, 484] width 70 height 16
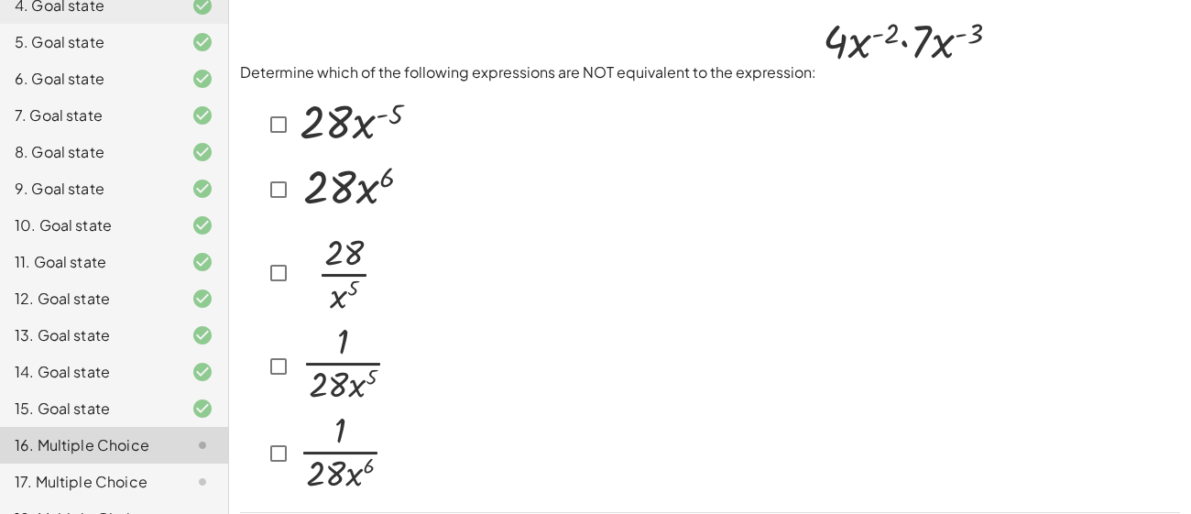
click at [277, 169] on div at bounding box center [335, 190] width 146 height 64
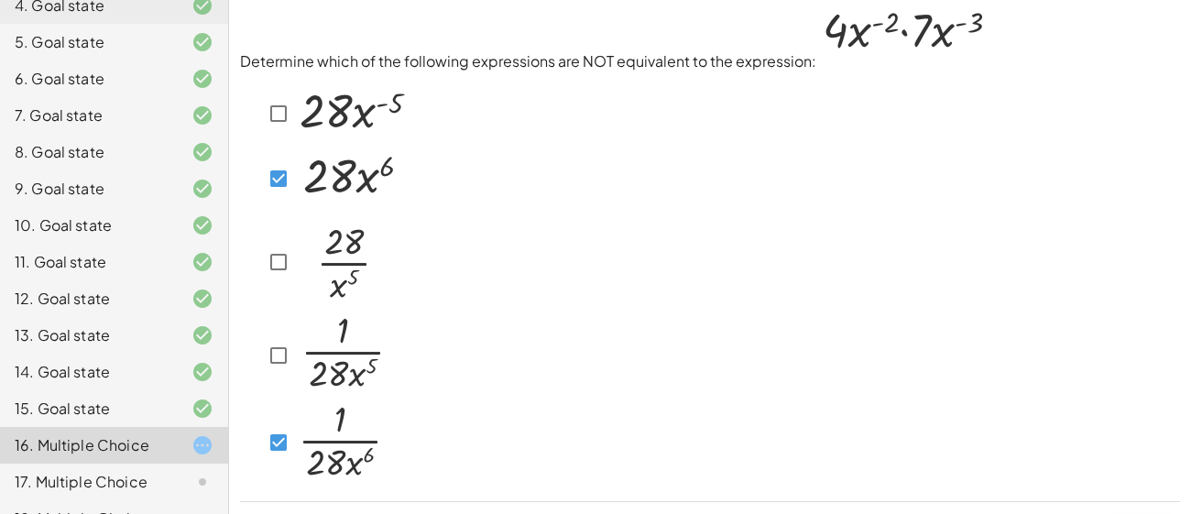
scroll to position [12, 0]
click at [296, 332] on img at bounding box center [342, 351] width 94 height 81
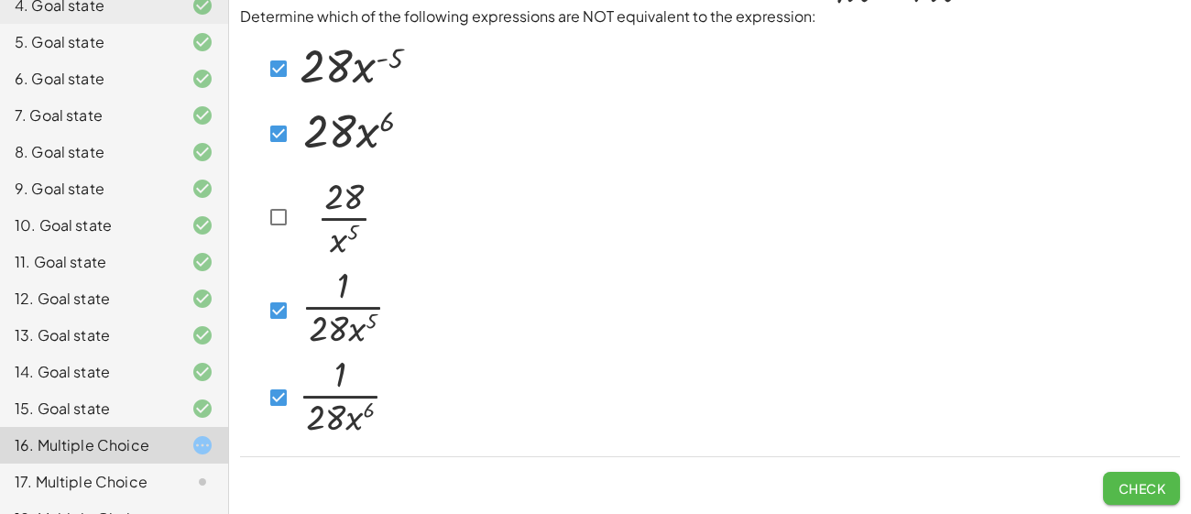
click at [1147, 490] on span "Check" at bounding box center [1141, 488] width 48 height 16
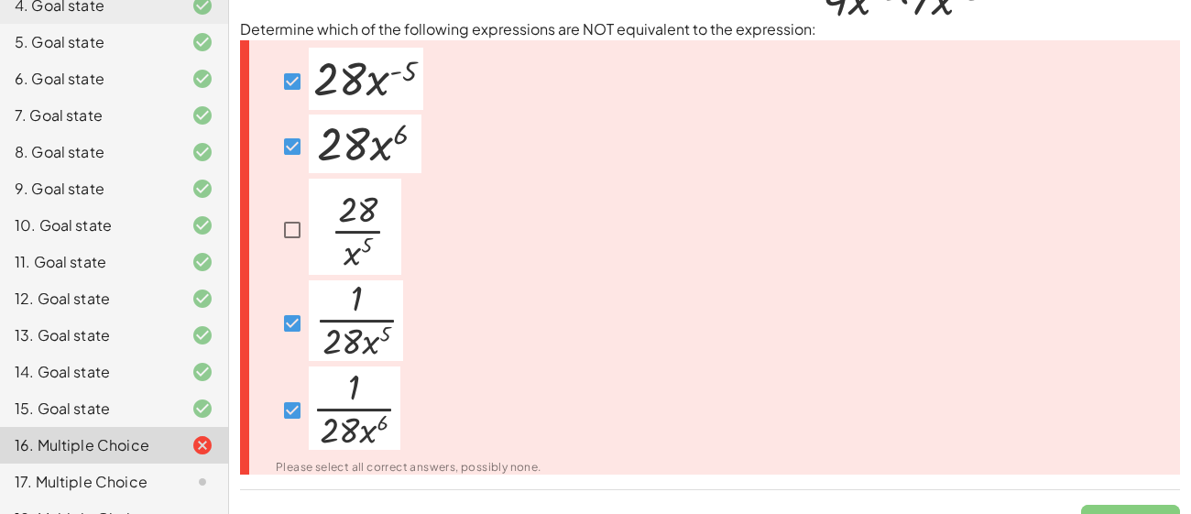
scroll to position [76, 0]
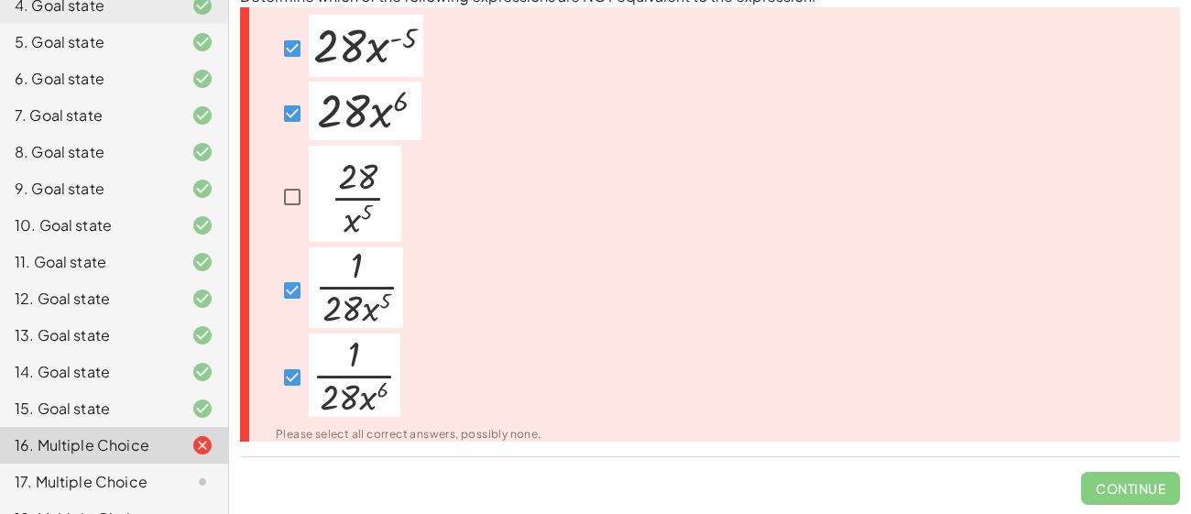
click at [0, 0] on div "Determine which of the following expressions are NOT equivalent to the expressi…" at bounding box center [0, 0] width 0 height 0
click at [469, 440] on div "Please select all correct answers, possibly none." at bounding box center [409, 435] width 266 height 13
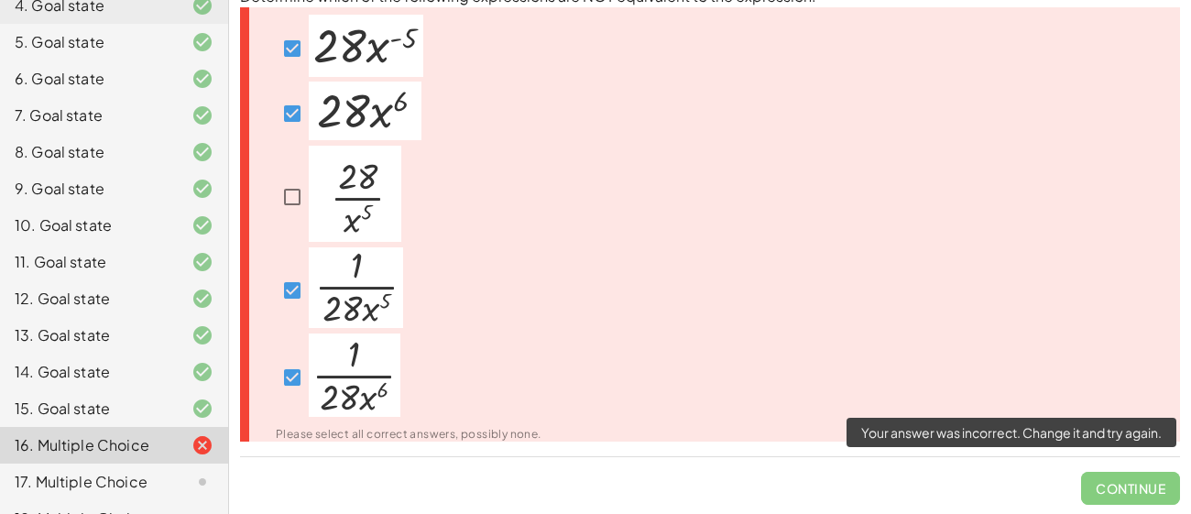
click at [1155, 479] on span "Continue" at bounding box center [1130, 481] width 99 height 48
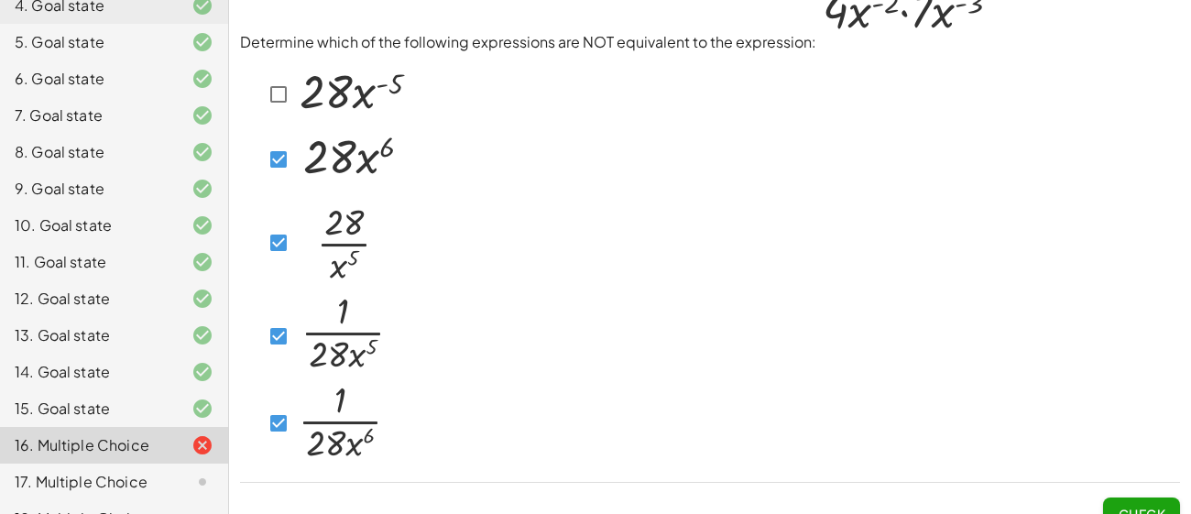
scroll to position [29, 0]
click at [1135, 503] on button "Check" at bounding box center [1141, 514] width 77 height 33
click at [258, 158] on div at bounding box center [324, 160] width 169 height 64
click at [1123, 507] on span "Check" at bounding box center [1141, 514] width 48 height 16
click at [1147, 507] on span "Check" at bounding box center [1141, 514] width 48 height 16
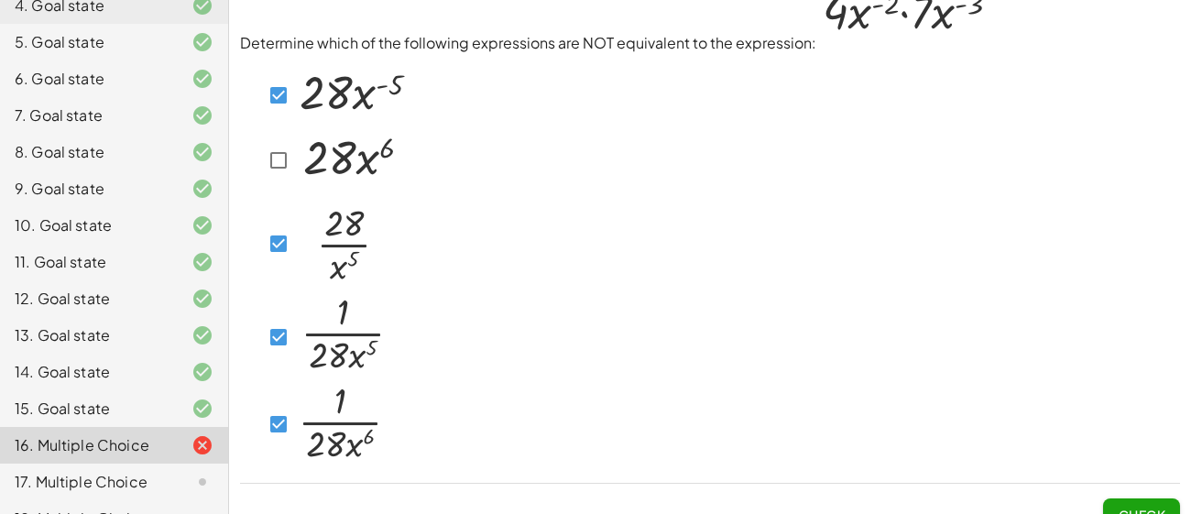
click at [1148, 495] on span "Check" at bounding box center [1141, 508] width 77 height 48
click at [1149, 506] on span "Check" at bounding box center [1141, 514] width 48 height 16
click at [299, 236] on img at bounding box center [341, 240] width 92 height 96
click at [1159, 502] on button "Check" at bounding box center [1141, 514] width 77 height 33
click at [1143, 503] on button "Check" at bounding box center [1141, 514] width 77 height 33
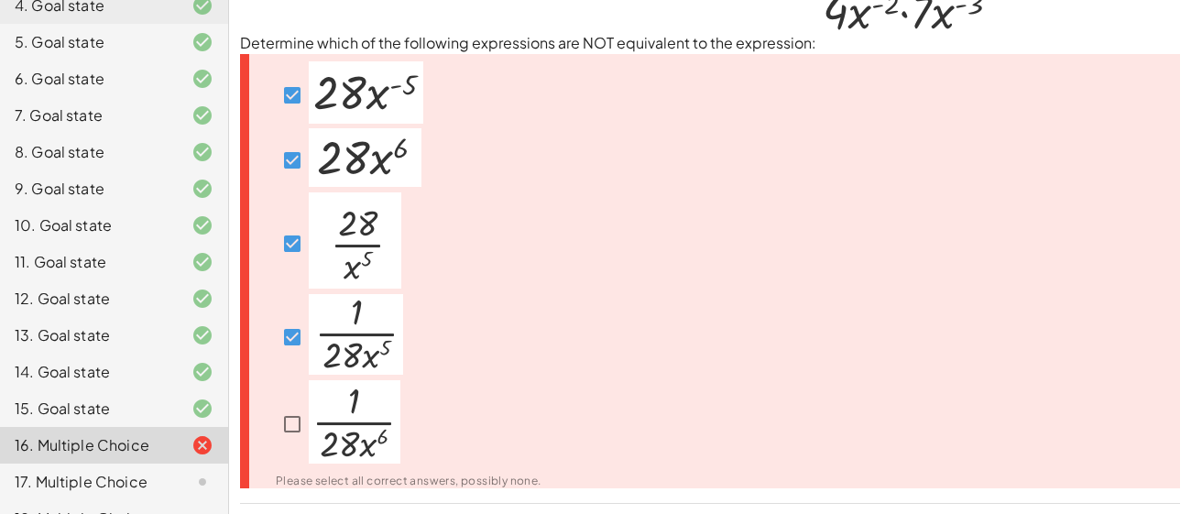
click at [0, 0] on div "Please select all correct answers, possibly none." at bounding box center [0, 0] width 0 height 0
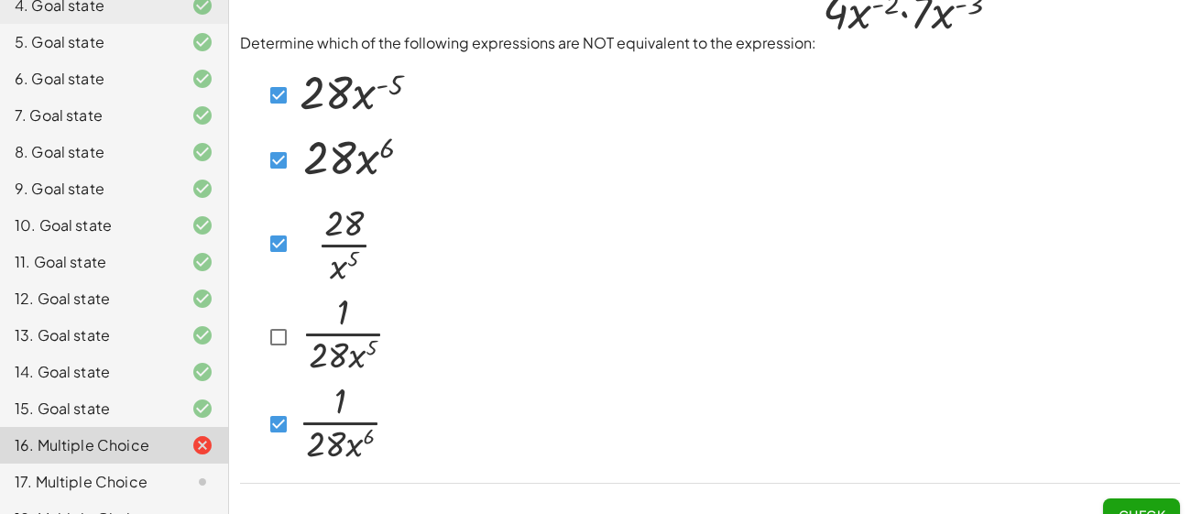
click at [1152, 506] on span "Check" at bounding box center [1141, 514] width 48 height 16
click at [1146, 507] on span "Check" at bounding box center [1141, 514] width 48 height 16
click at [279, 178] on div at bounding box center [335, 160] width 146 height 64
click at [1107, 500] on button "Check" at bounding box center [1141, 514] width 77 height 33
click at [295, 96] on img at bounding box center [352, 92] width 114 height 62
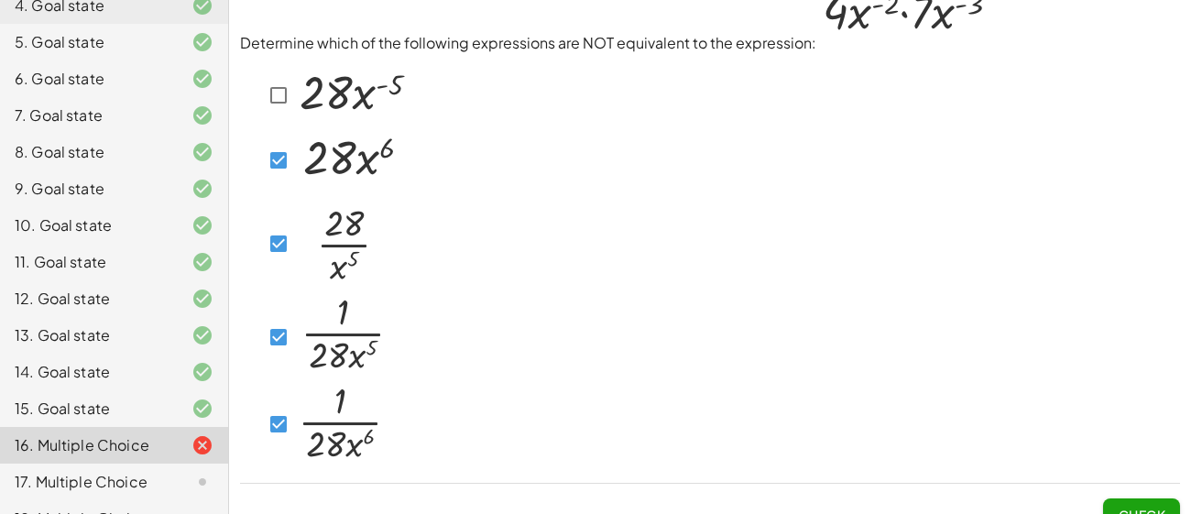
click at [1140, 495] on span "Check" at bounding box center [1141, 508] width 77 height 48
click at [1142, 506] on span "Check" at bounding box center [1141, 514] width 48 height 16
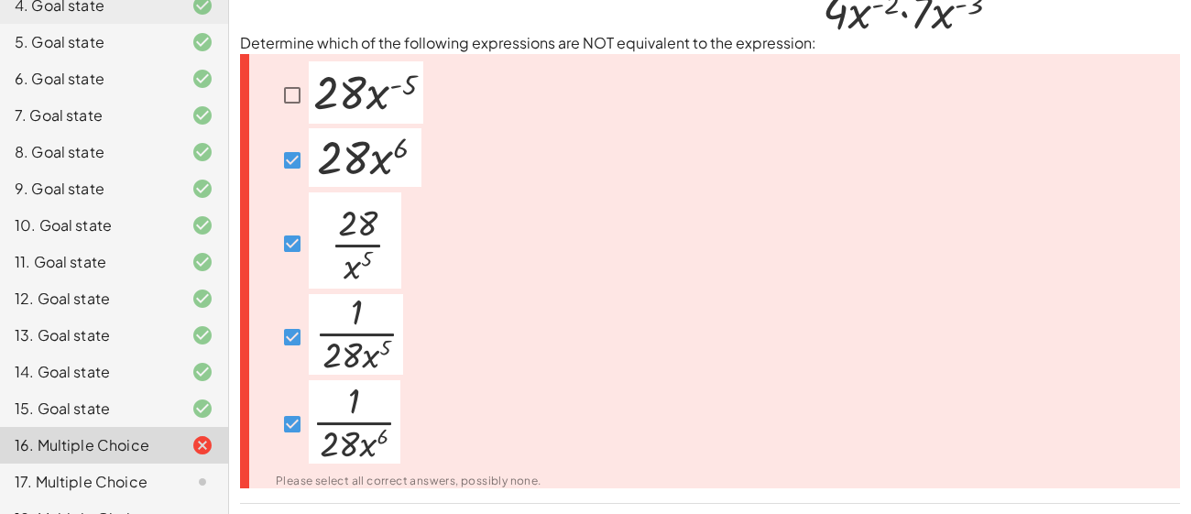
click at [310, 90] on img at bounding box center [366, 92] width 114 height 62
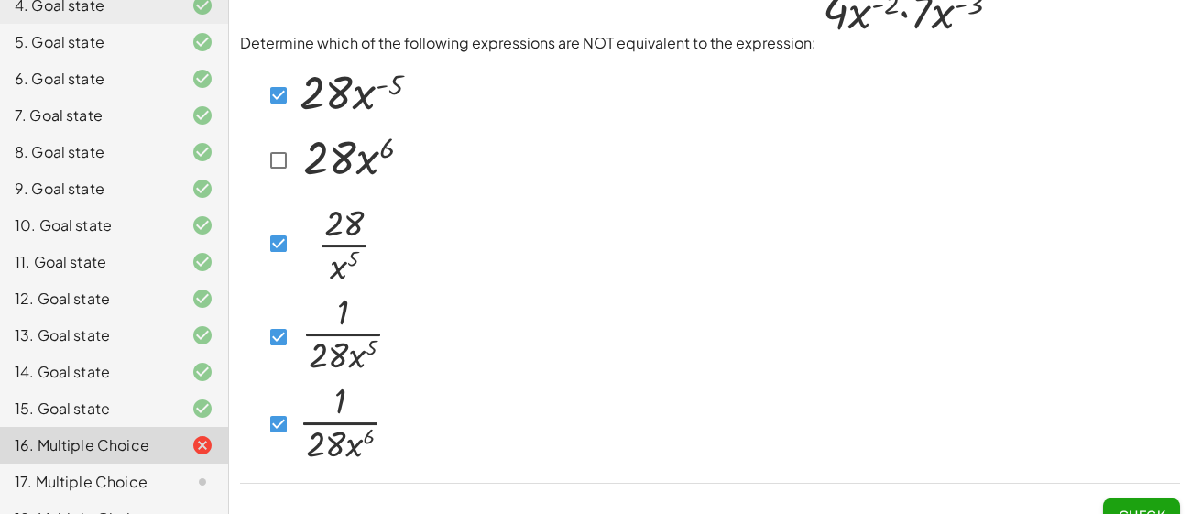
click at [307, 247] on img at bounding box center [341, 240] width 92 height 96
click at [310, 244] on img at bounding box center [341, 240] width 92 height 96
click at [332, 448] on img at bounding box center [341, 421] width 92 height 83
click at [691, 455] on div at bounding box center [710, 261] width 940 height 415
click at [1157, 504] on button "Check" at bounding box center [1141, 514] width 77 height 33
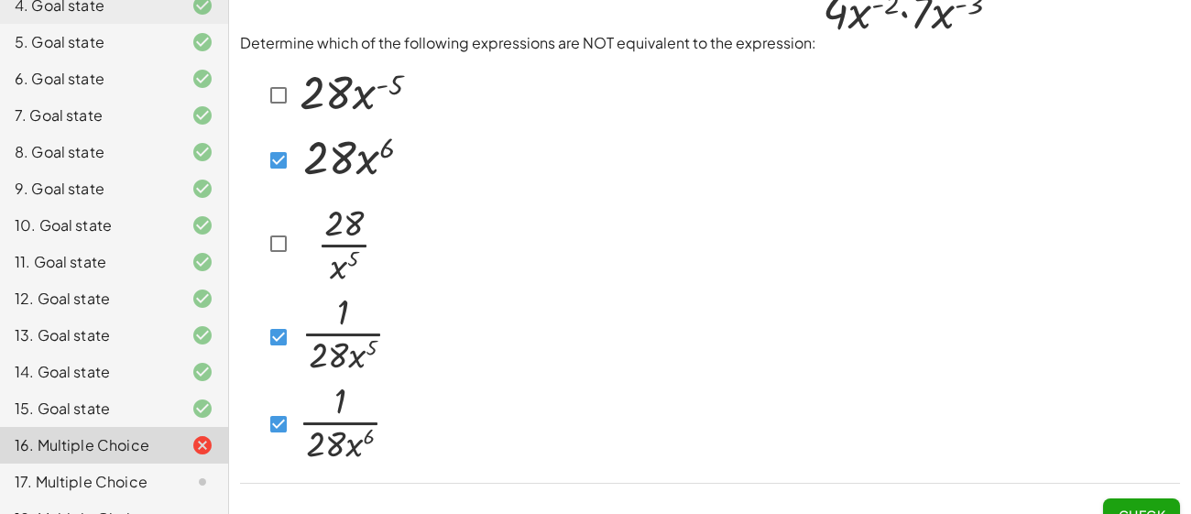
click at [1154, 500] on button "Check" at bounding box center [1141, 514] width 77 height 33
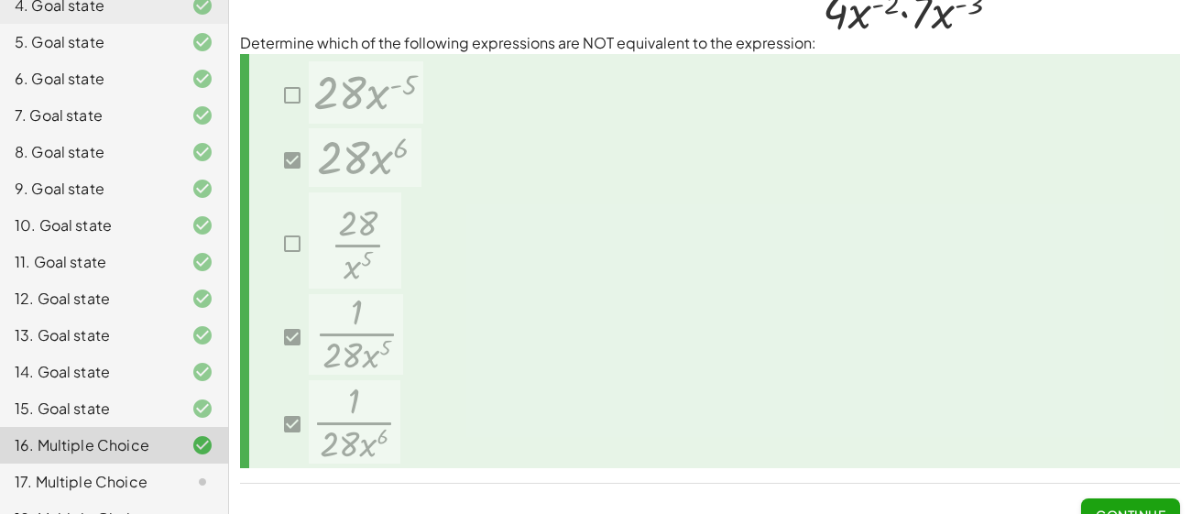
scroll to position [56, 0]
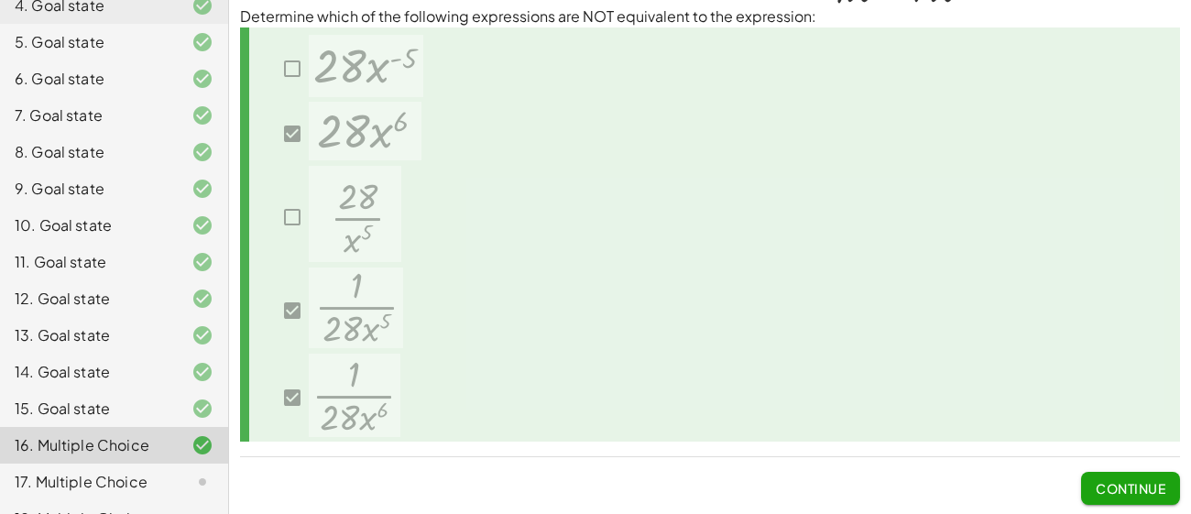
click at [1138, 480] on span "Continue" at bounding box center [1130, 488] width 70 height 16
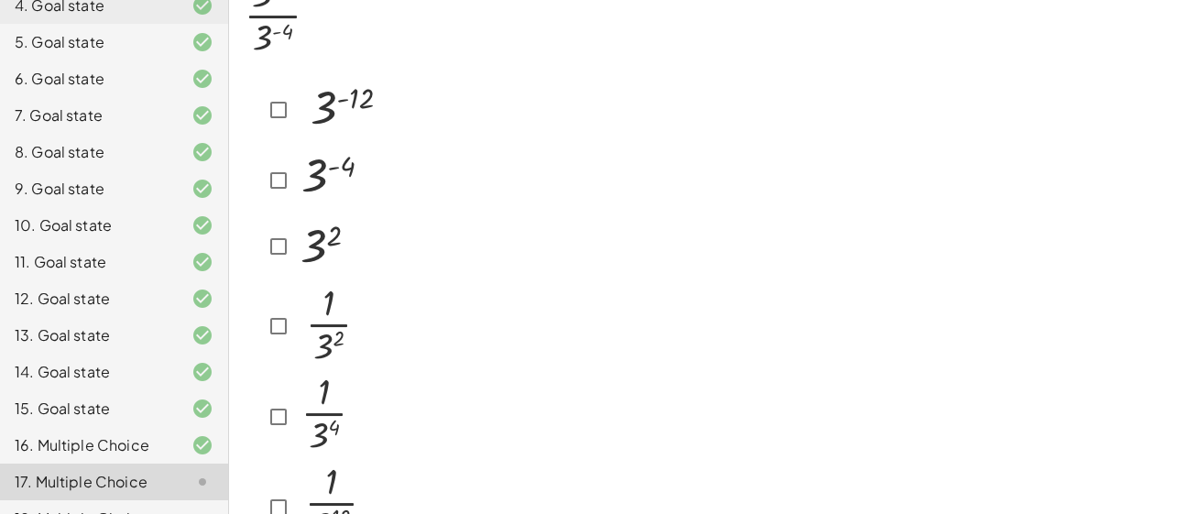
scroll to position [71, 0]
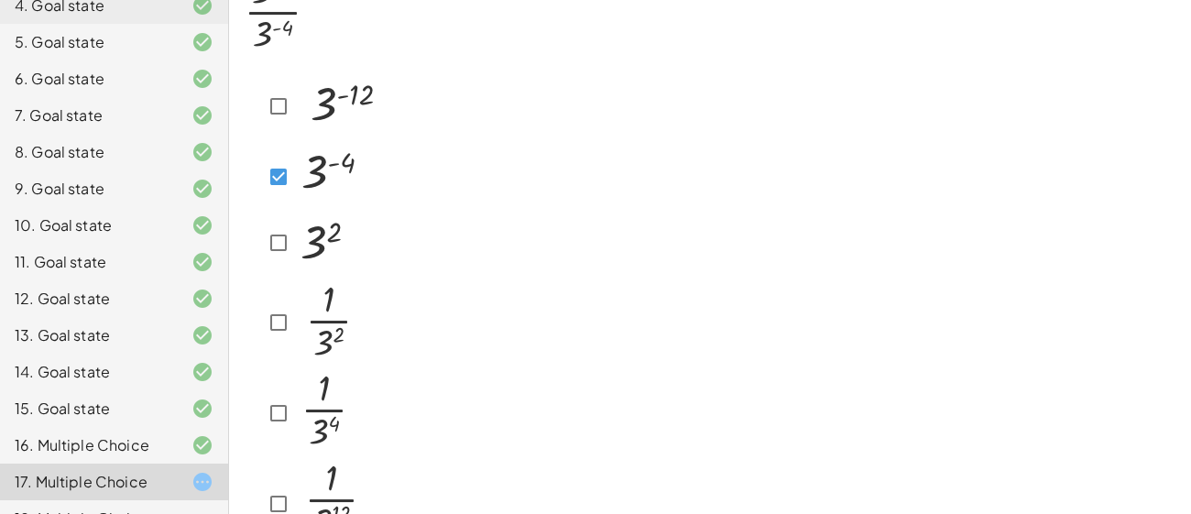
click at [291, 223] on div at bounding box center [304, 243] width 85 height 65
click at [297, 256] on img at bounding box center [321, 241] width 52 height 60
click at [298, 318] on img at bounding box center [328, 320] width 67 height 89
click at [287, 386] on div at bounding box center [311, 413] width 98 height 88
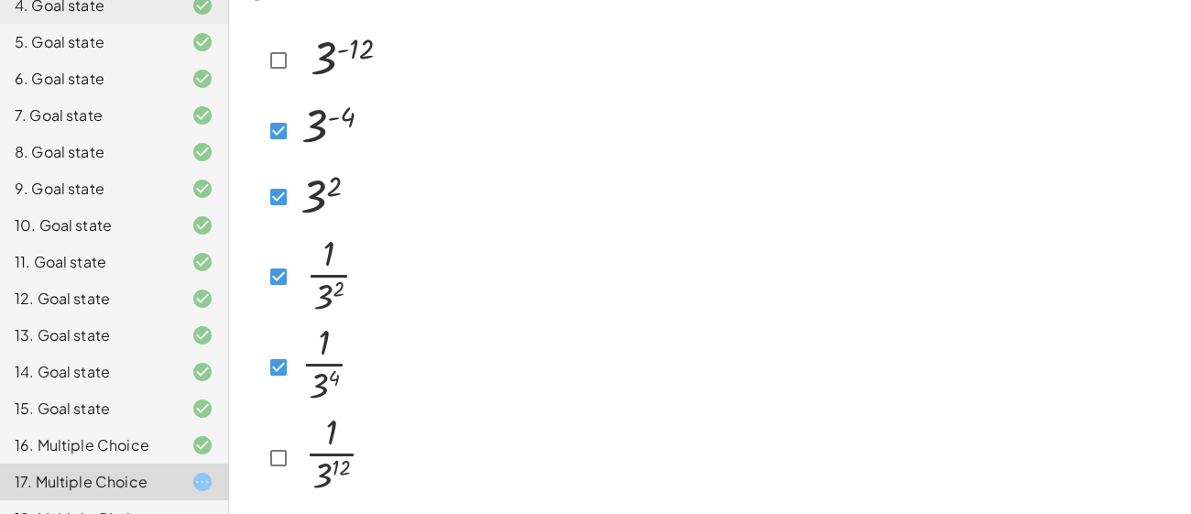
scroll to position [179, 0]
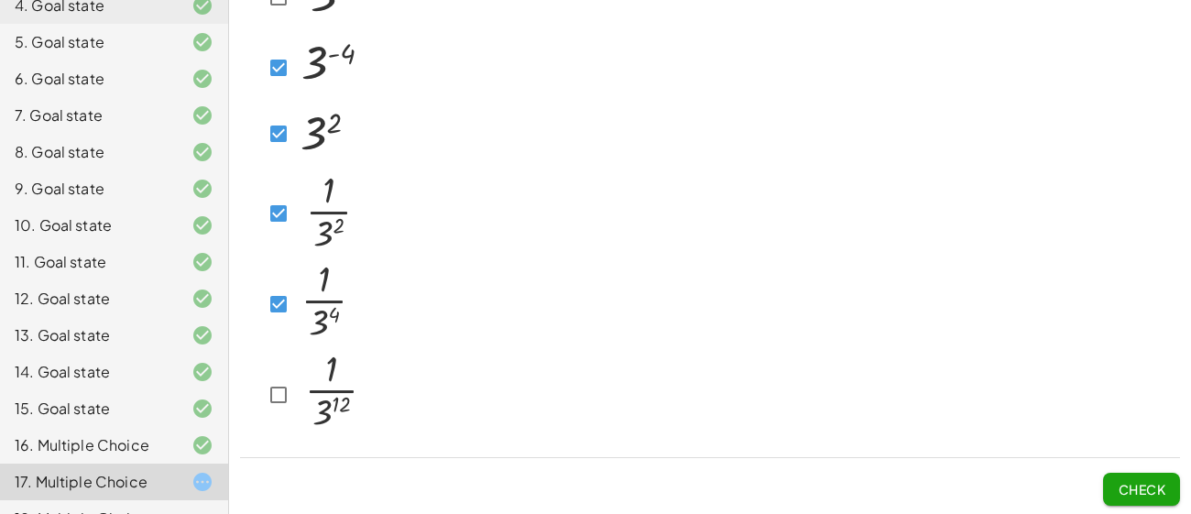
click at [1127, 484] on span "Check" at bounding box center [1141, 489] width 48 height 16
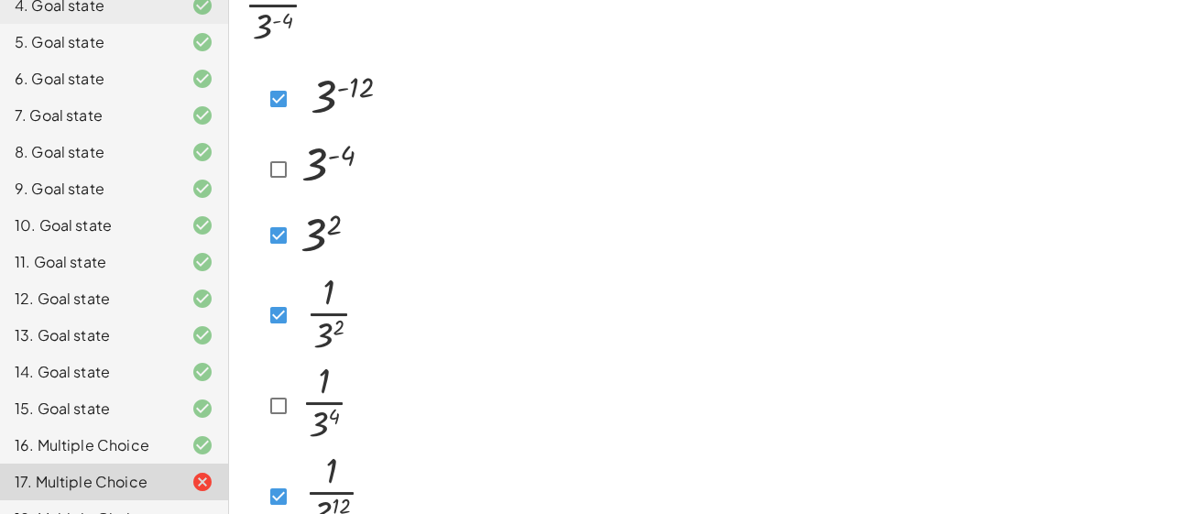
scroll to position [176, 0]
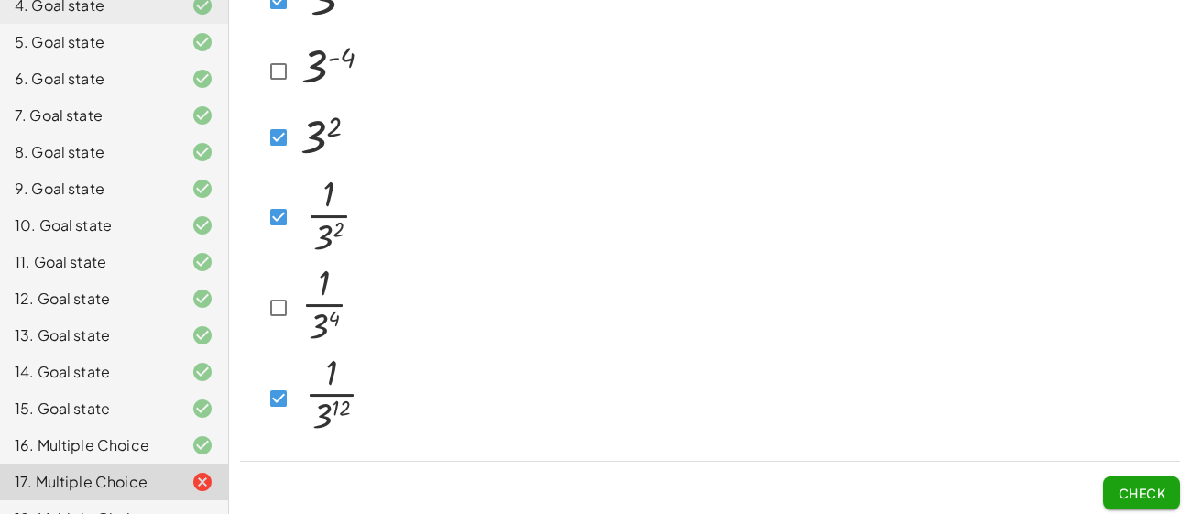
click at [1111, 494] on button "Check" at bounding box center [1141, 492] width 77 height 33
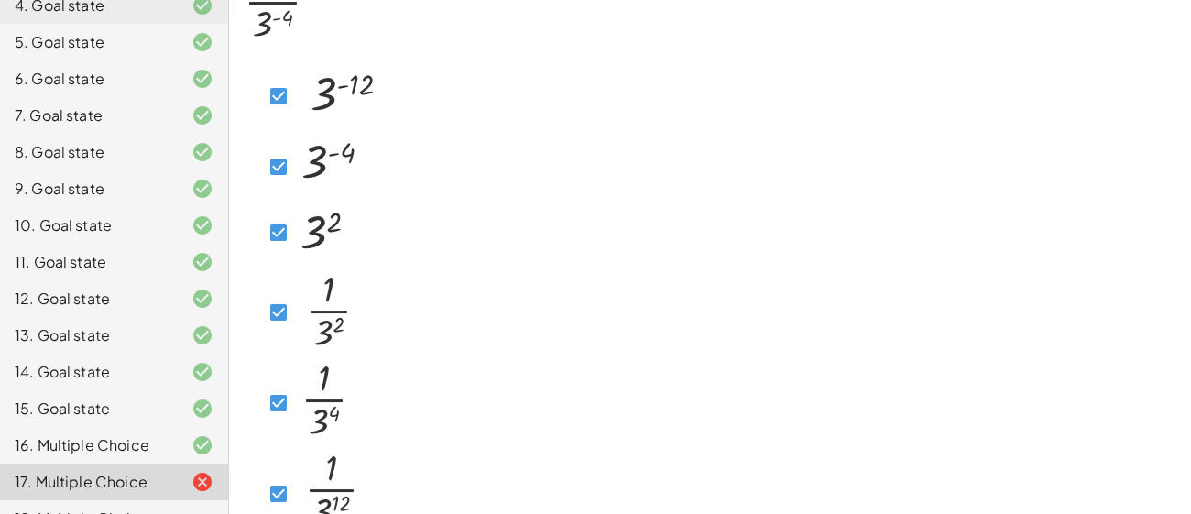
scroll to position [63, 0]
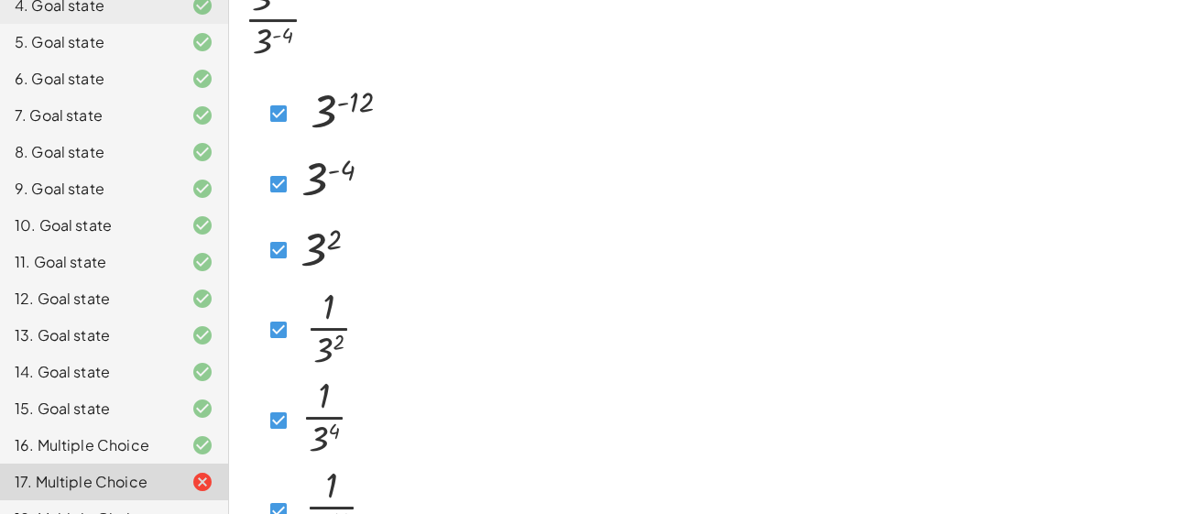
click at [296, 332] on img at bounding box center [328, 327] width 67 height 89
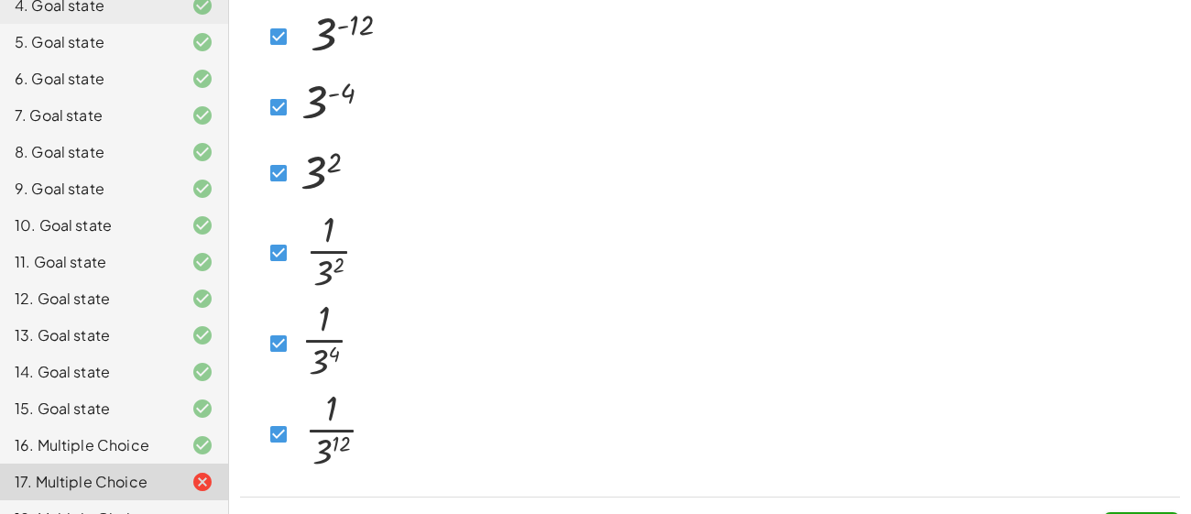
scroll to position [138, 0]
click at [300, 49] on img at bounding box center [339, 36] width 88 height 66
click at [299, 49] on img at bounding box center [339, 36] width 88 height 66
click at [266, 466] on div at bounding box center [316, 436] width 108 height 94
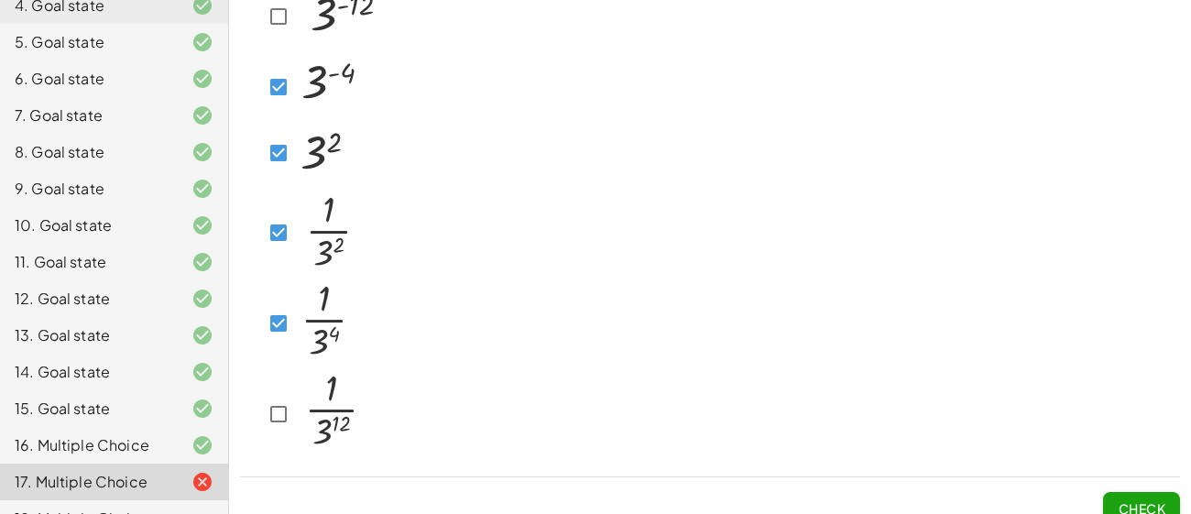
scroll to position [179, 0]
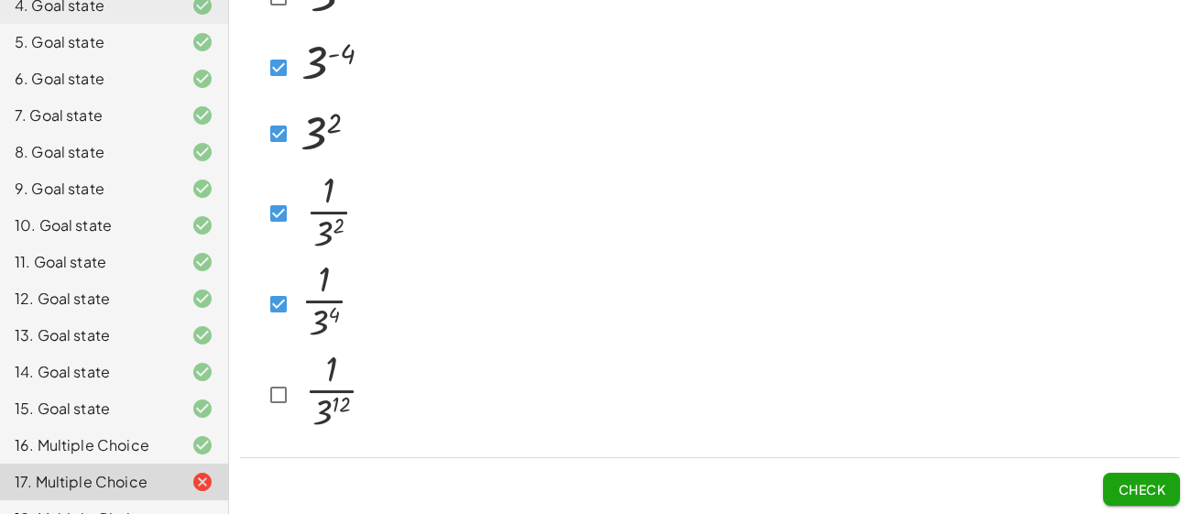
click at [312, 376] on img at bounding box center [332, 392] width 75 height 89
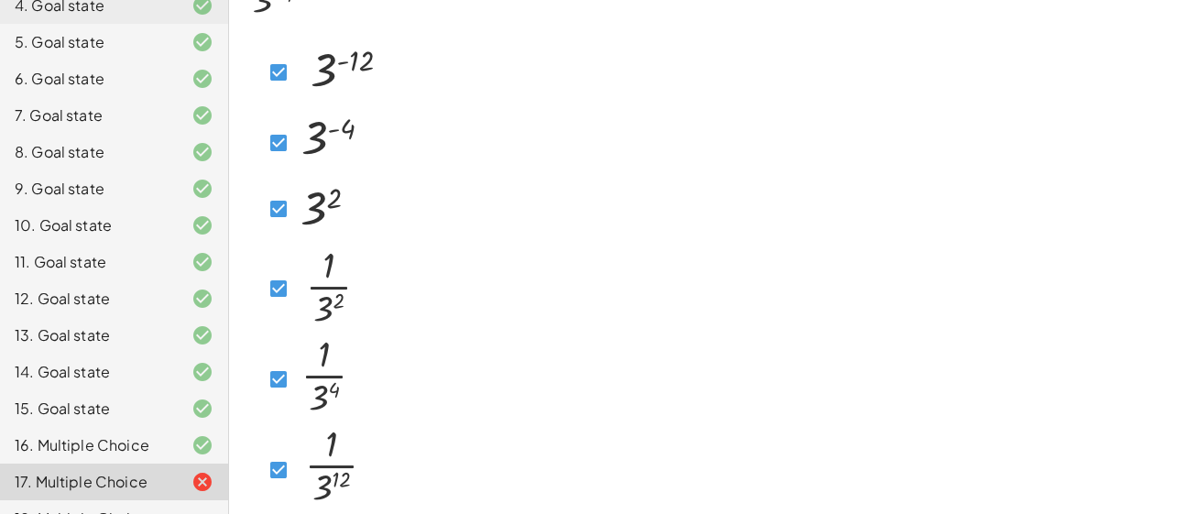
click at [297, 145] on img at bounding box center [331, 139] width 72 height 63
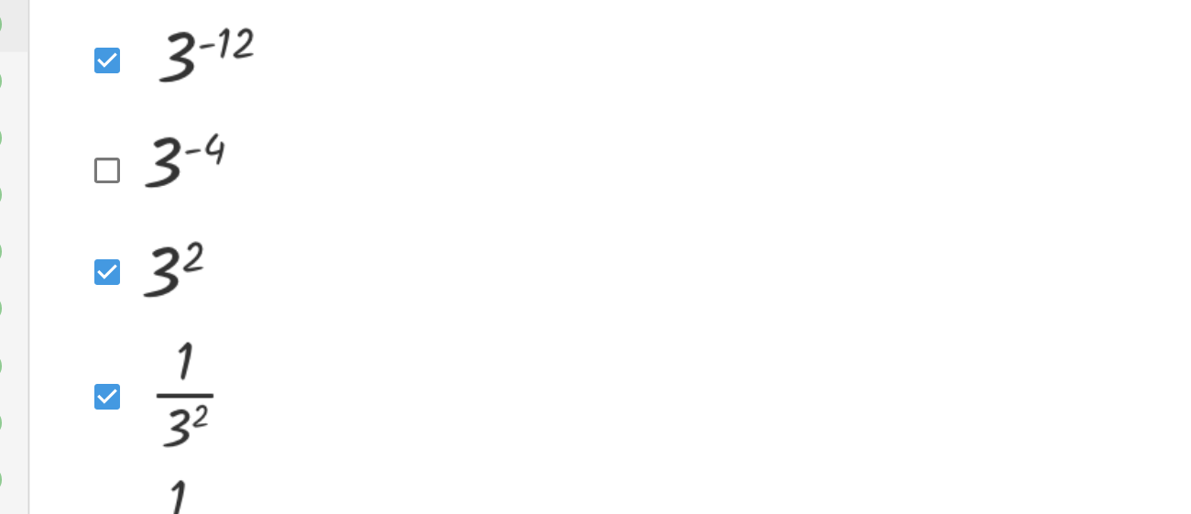
scroll to position [111, 0]
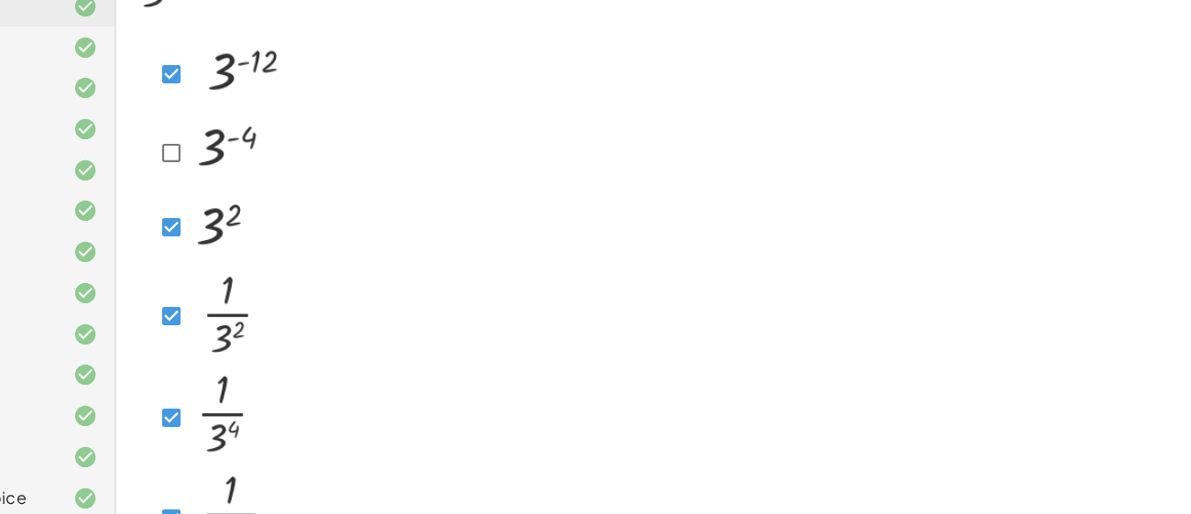
click at [296, 137] on img at bounding box center [331, 133] width 72 height 63
click at [298, 52] on img at bounding box center [339, 63] width 88 height 66
click at [322, 381] on img at bounding box center [327, 370] width 65 height 82
click at [288, 387] on div at bounding box center [311, 373] width 98 height 88
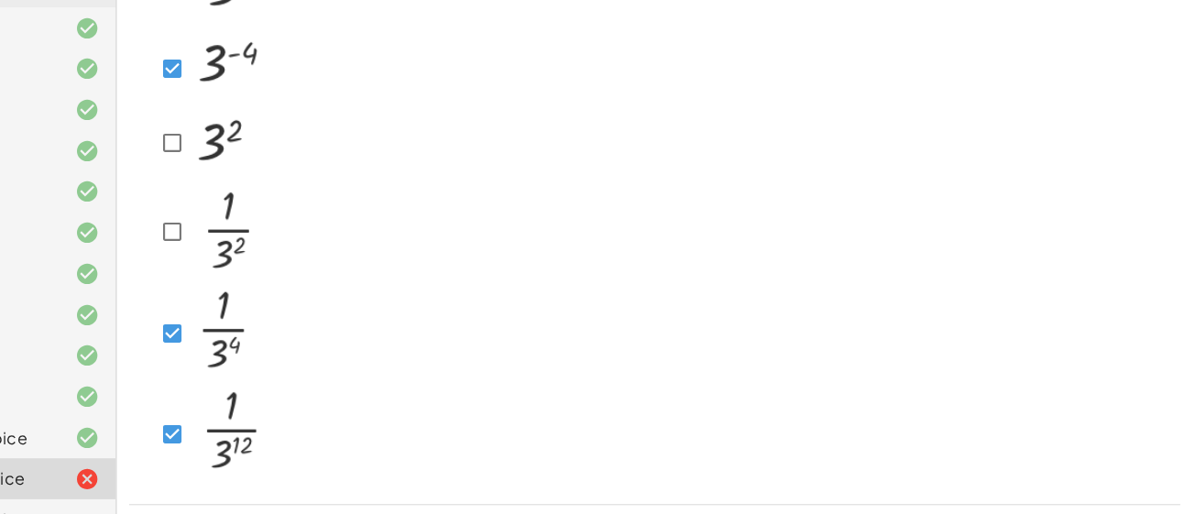
scroll to position [133, 0]
click at [296, 449] on img at bounding box center [332, 439] width 75 height 89
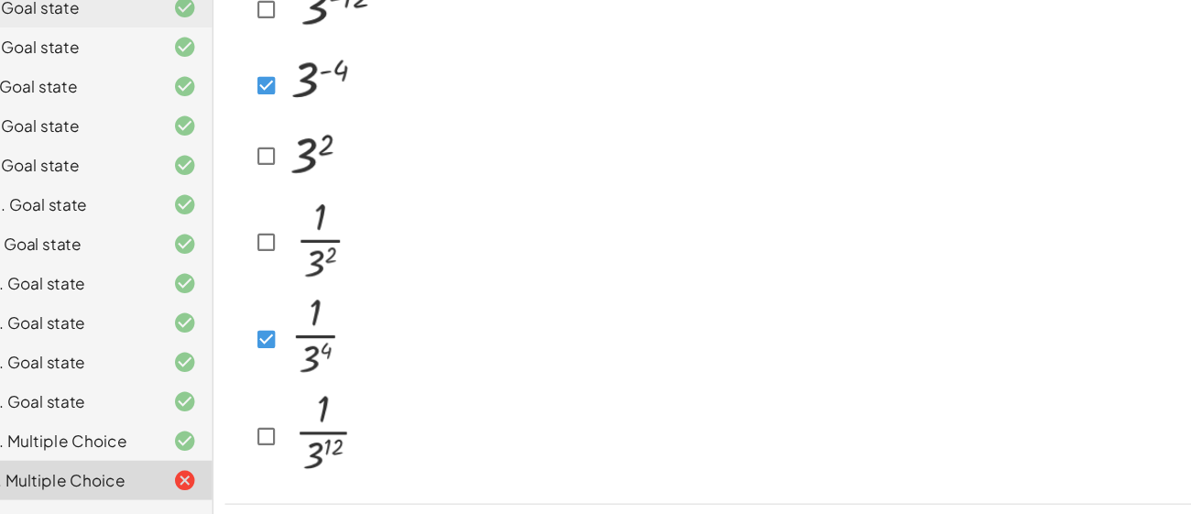
scroll to position [179, 0]
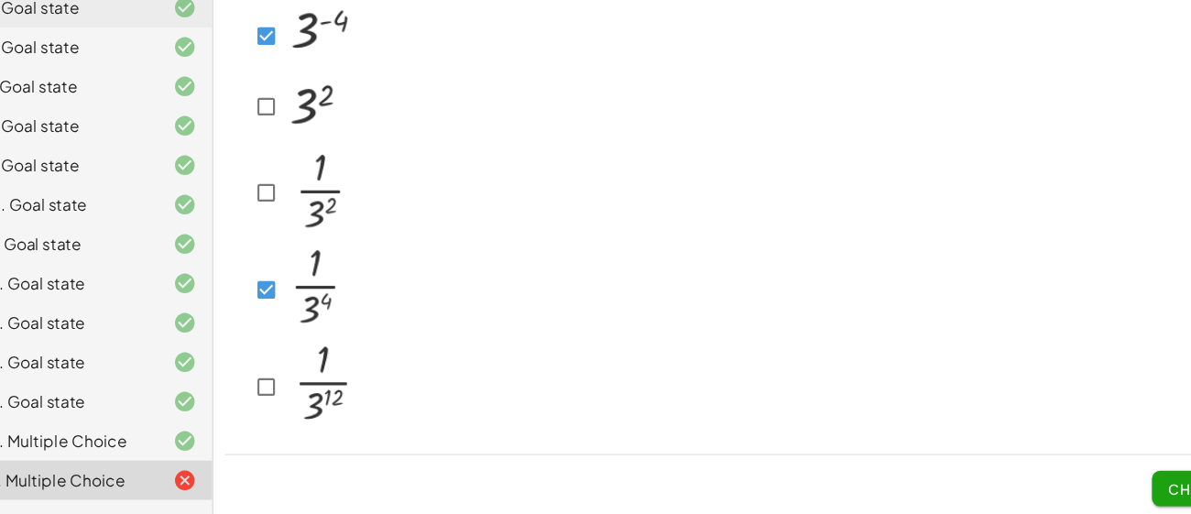
click at [1117, 489] on span "Check" at bounding box center [1141, 489] width 48 height 16
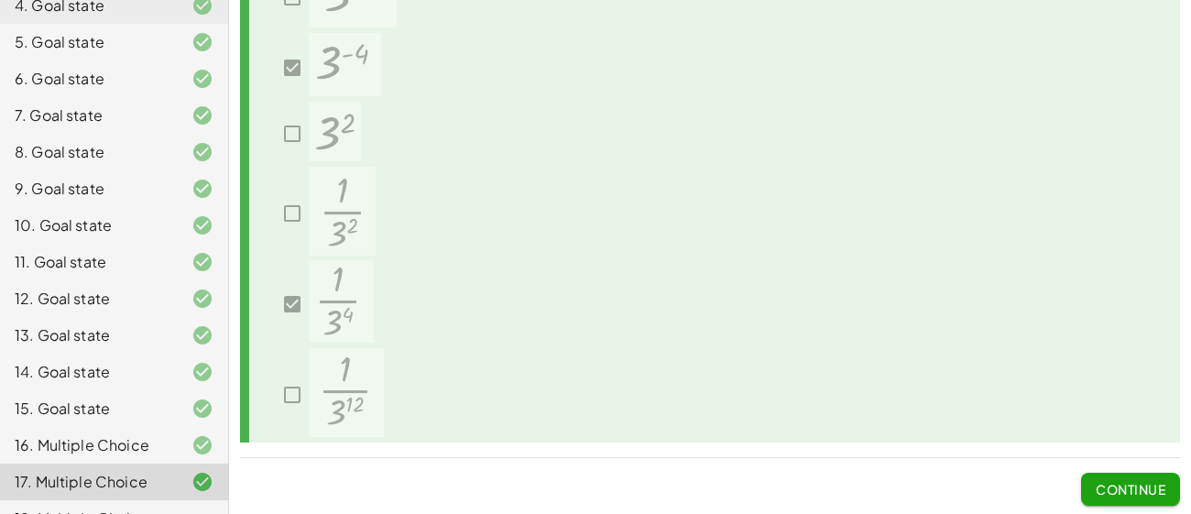
click at [1124, 489] on span "Continue" at bounding box center [1130, 489] width 70 height 16
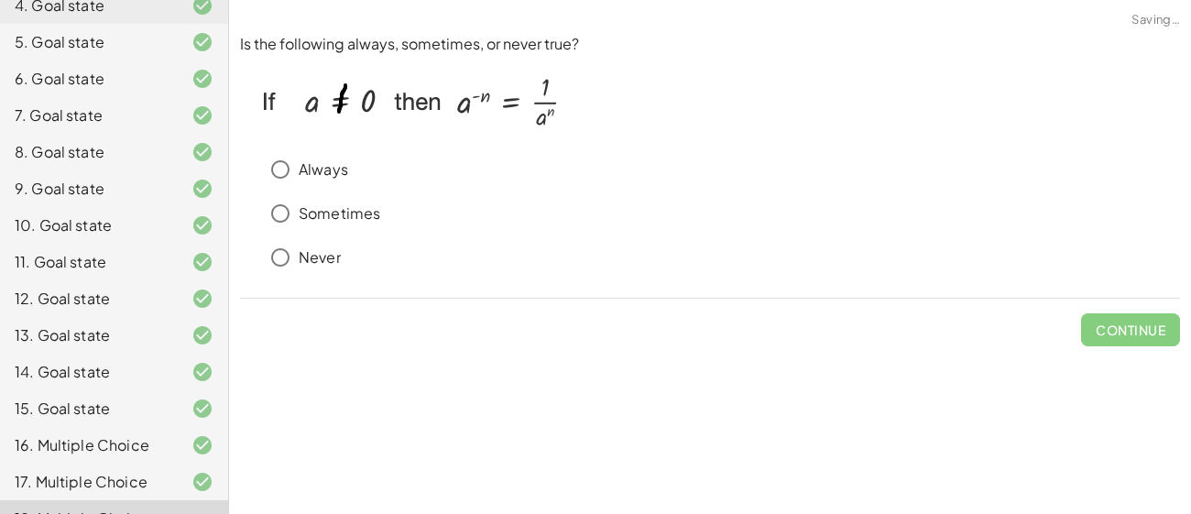
scroll to position [0, 0]
click at [319, 170] on p "Always" at bounding box center [323, 169] width 49 height 21
click at [1122, 339] on button "Check" at bounding box center [1141, 329] width 77 height 33
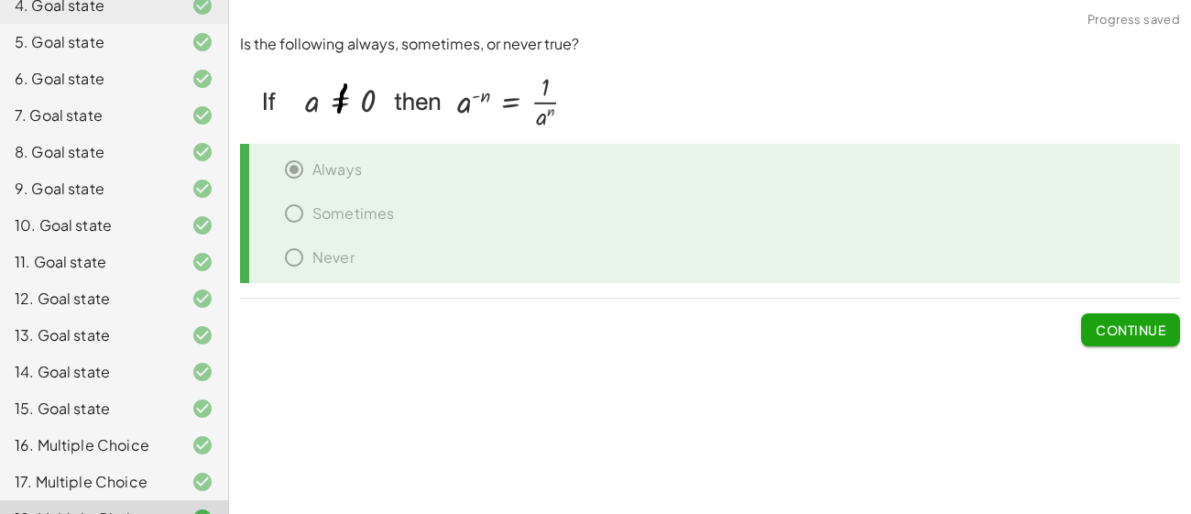
click at [1126, 327] on span "Continue" at bounding box center [1130, 329] width 70 height 16
